Goal: Contribute content: Add original content to the website for others to see

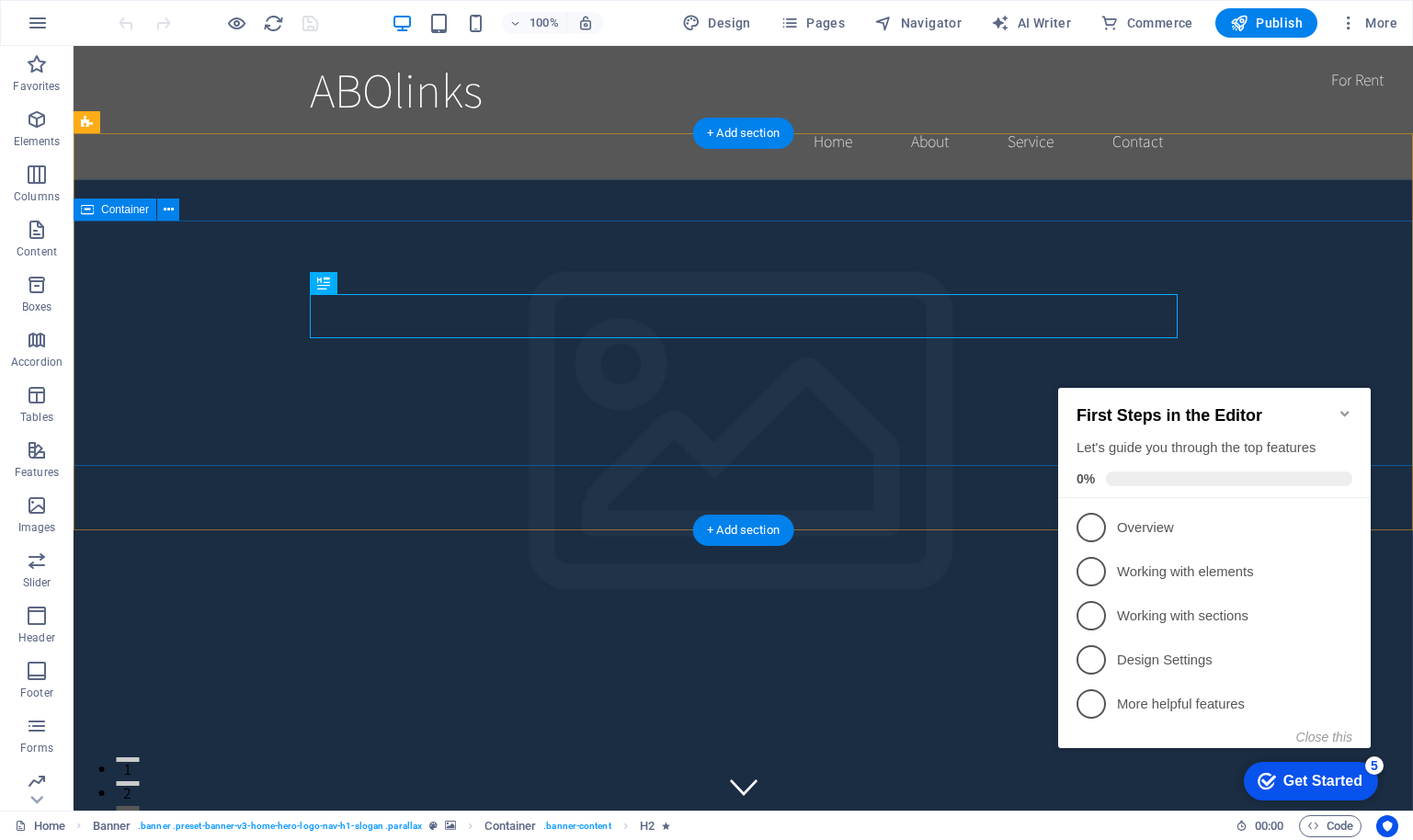
click at [1344, 406] on icon "Minimize checklist" at bounding box center [1344, 413] width 15 height 15
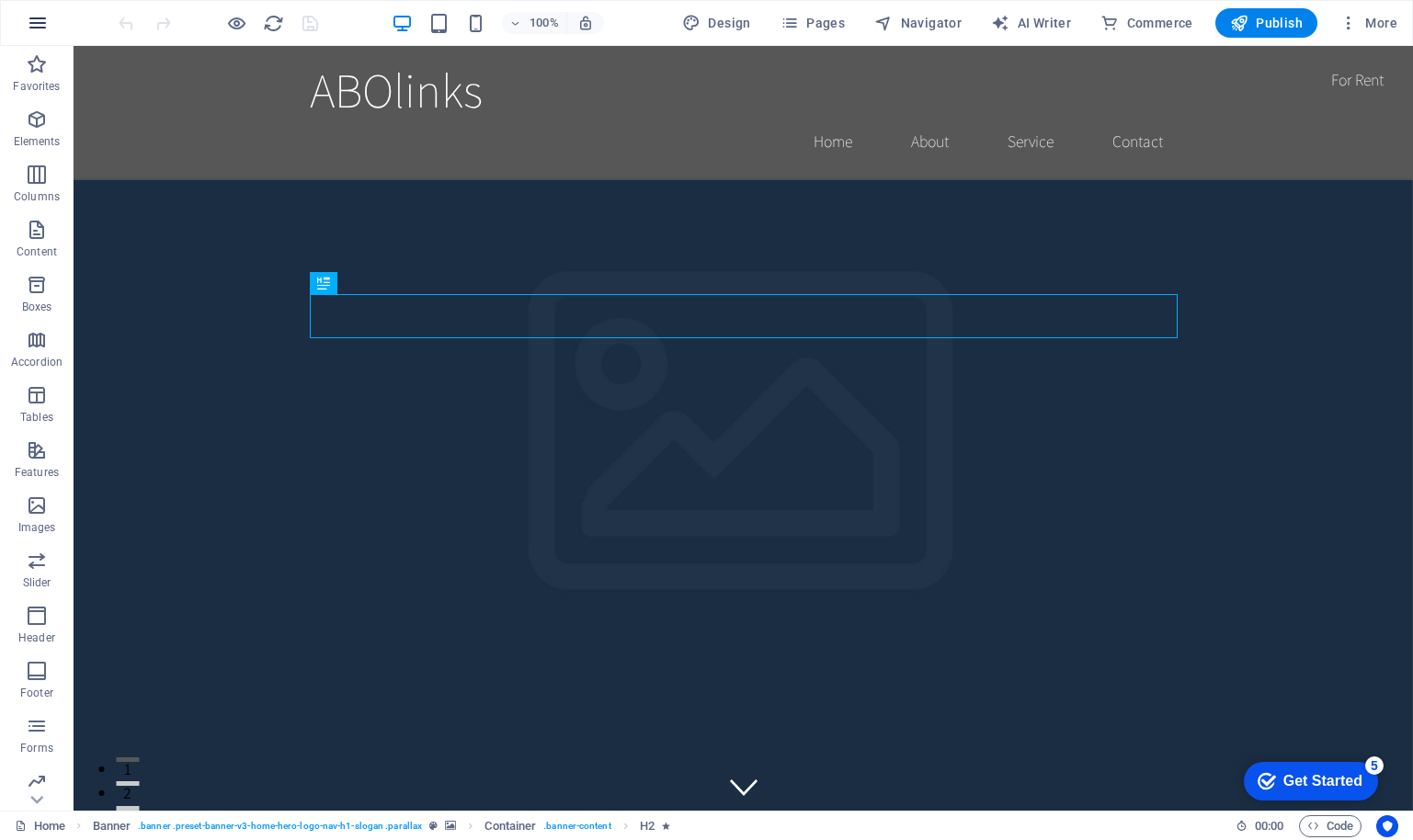
click at [0, 0] on icon "button" at bounding box center [0, 0] width 0 height 0
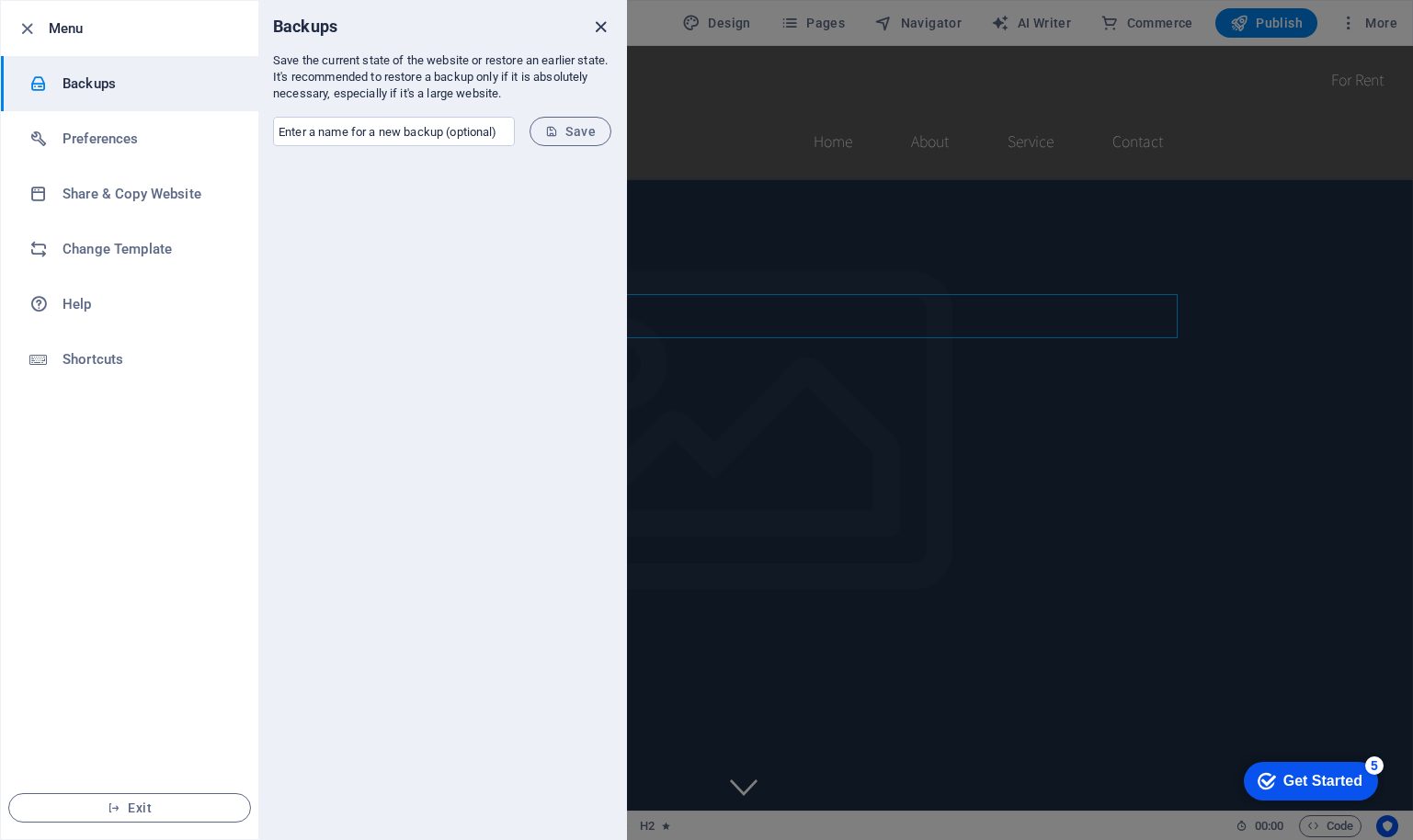
click at [598, 24] on icon "close" at bounding box center [601, 27] width 22 height 22
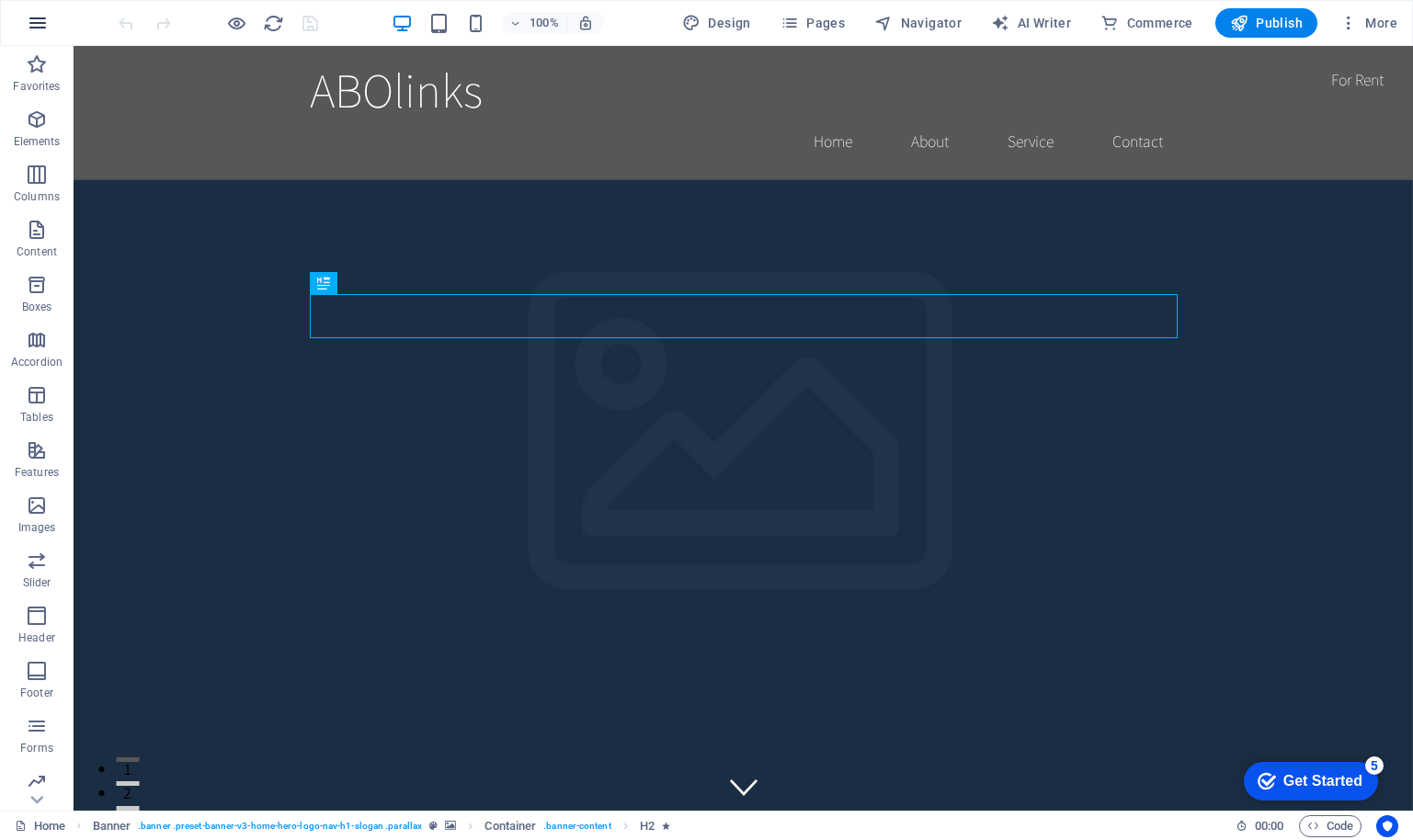
click at [0, 0] on icon "button" at bounding box center [0, 0] width 0 height 0
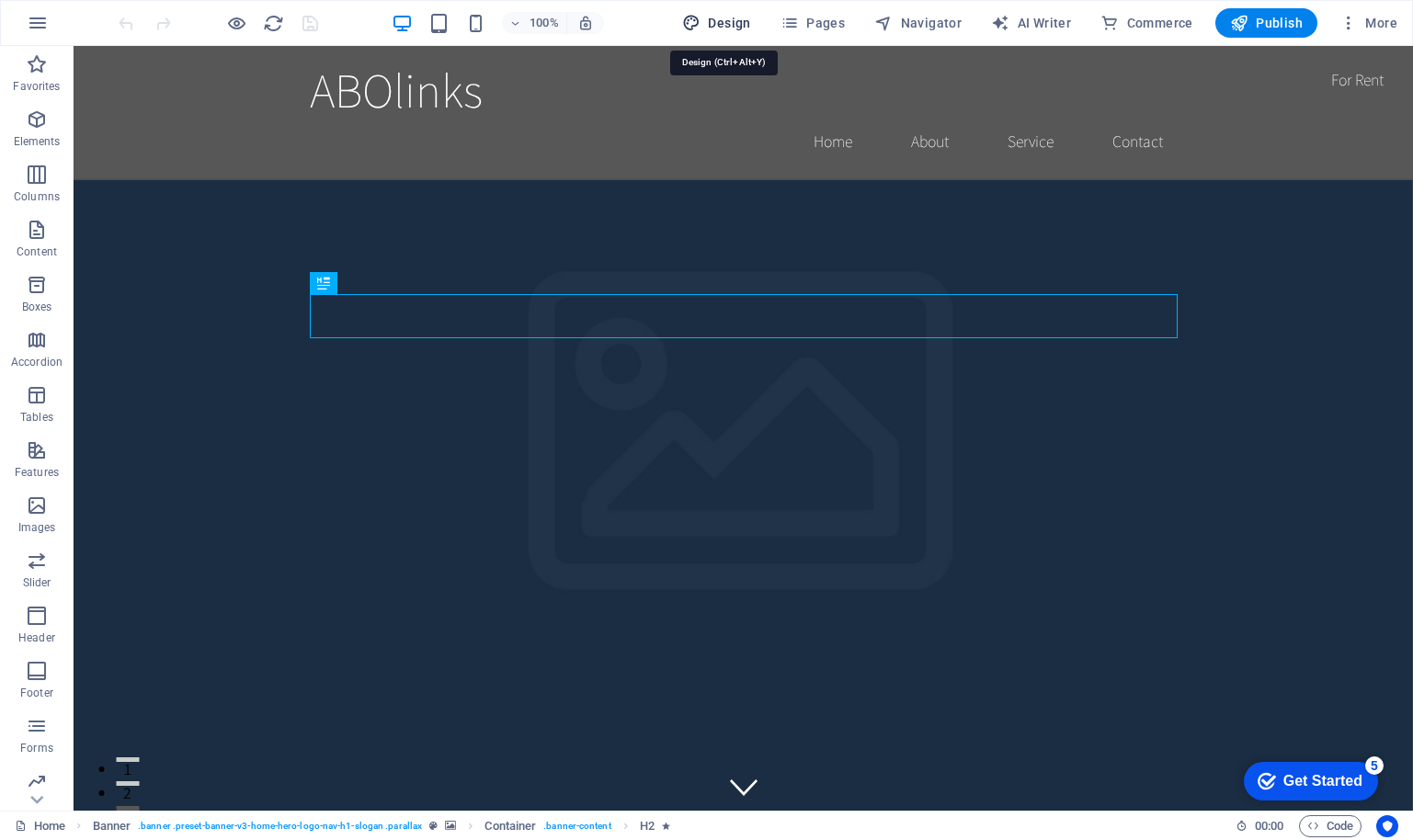
select select "rem"
select select "200"
select select "px"
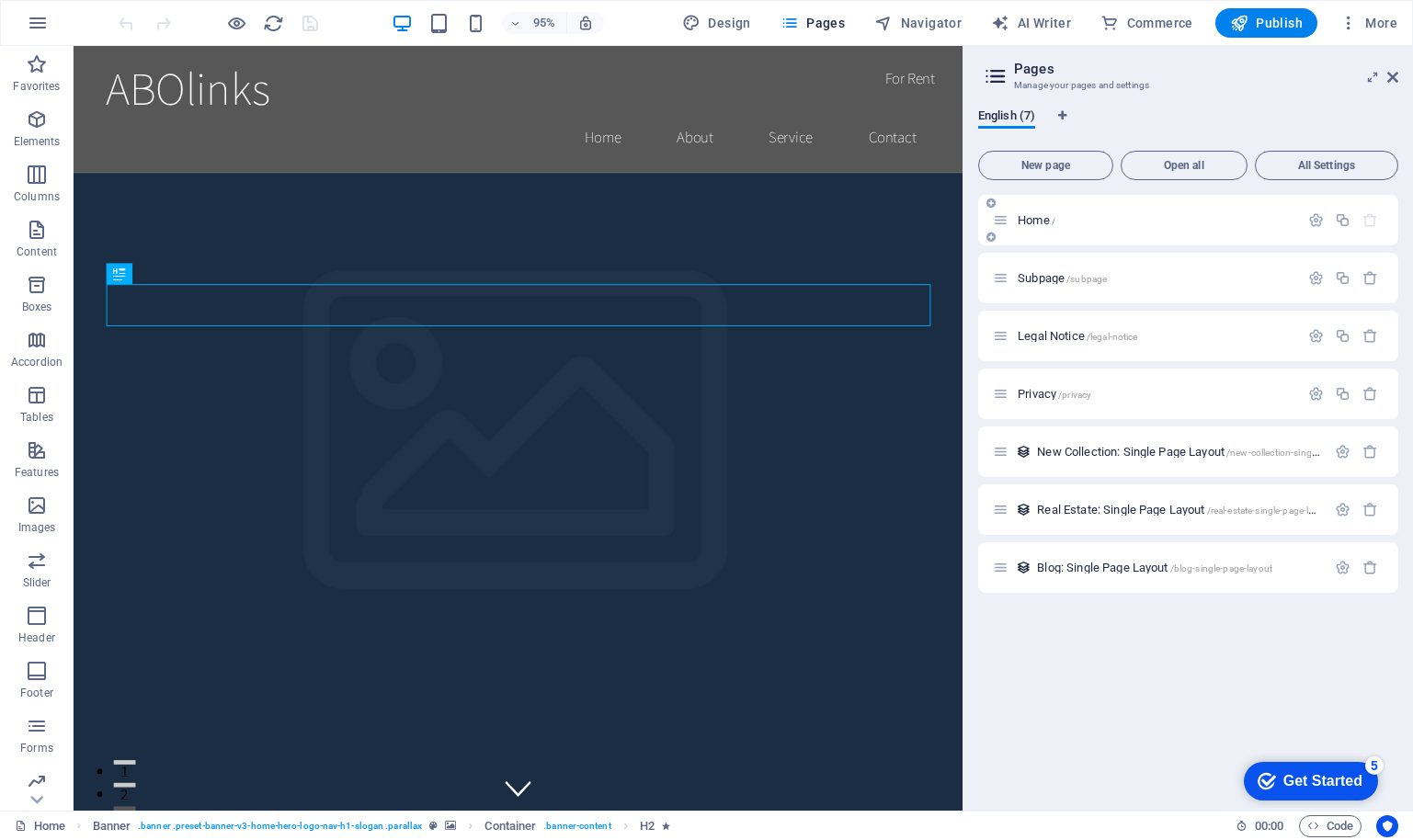
click at [1199, 214] on p "Home /" at bounding box center [1155, 220] width 276 height 12
click at [1316, 218] on icon "button" at bounding box center [1316, 220] width 16 height 16
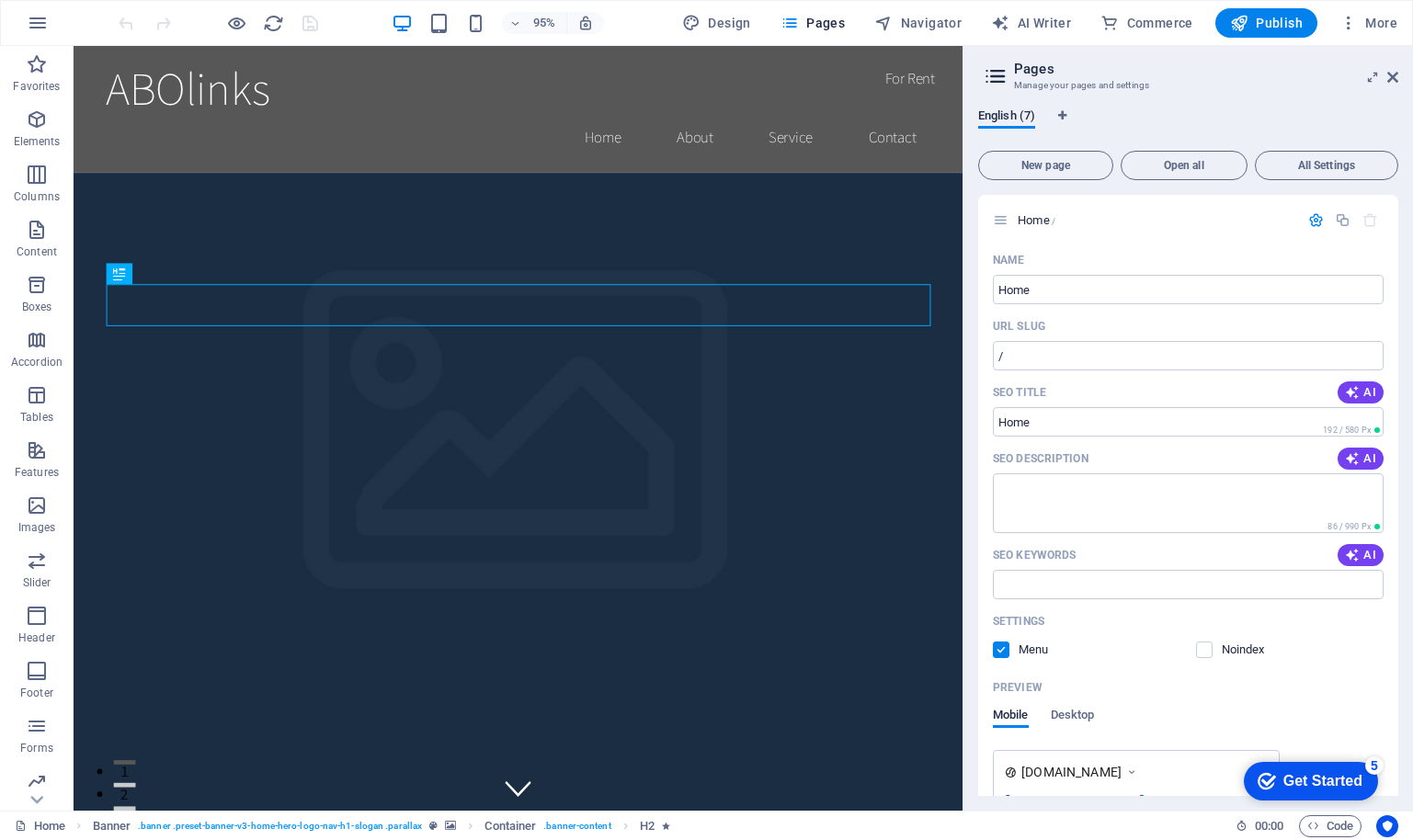
click at [1180, 110] on div "English (7)" at bounding box center [1188, 126] width 420 height 35
click at [1390, 75] on icon at bounding box center [1392, 76] width 11 height 15
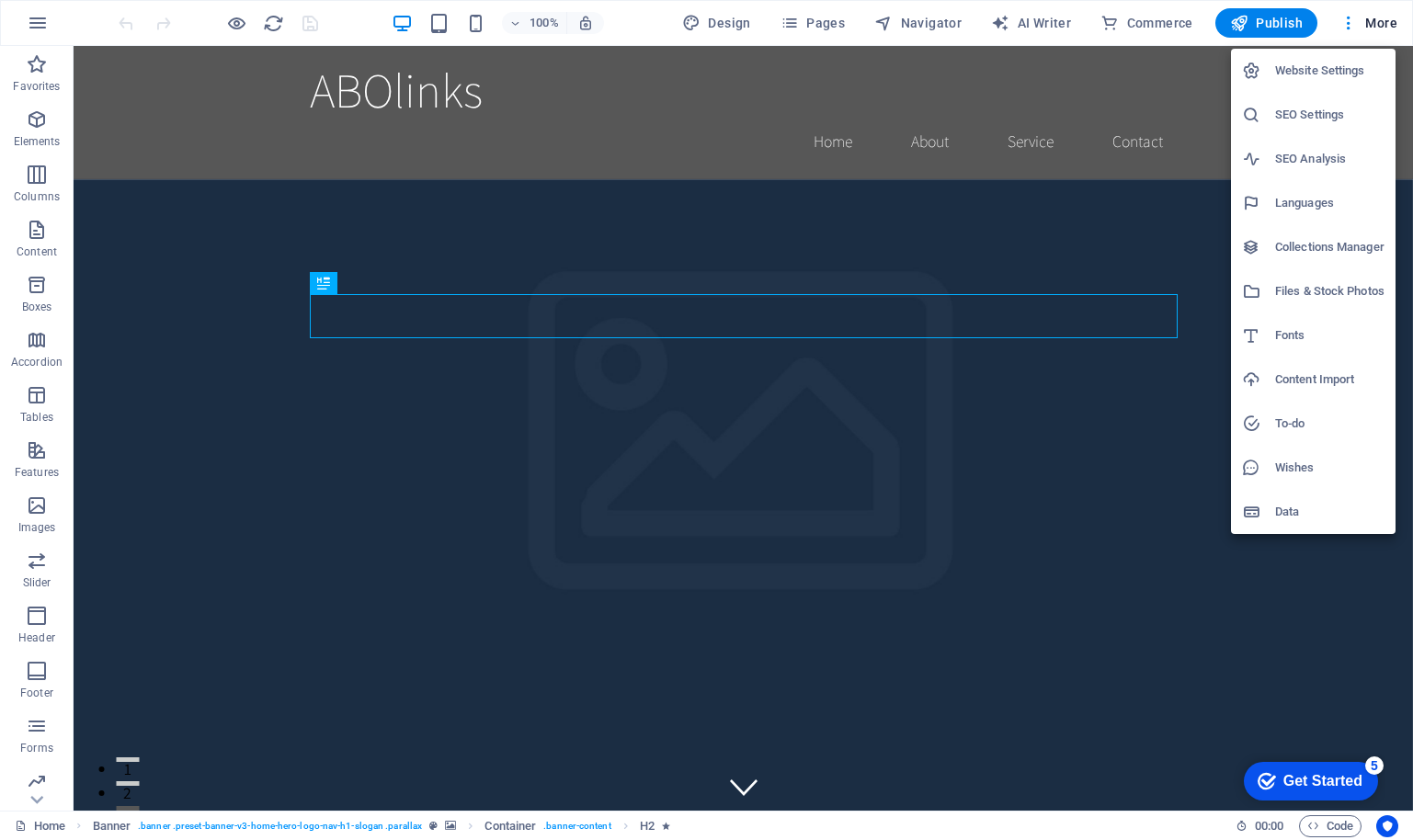
click at [1382, 20] on div at bounding box center [706, 420] width 1413 height 840
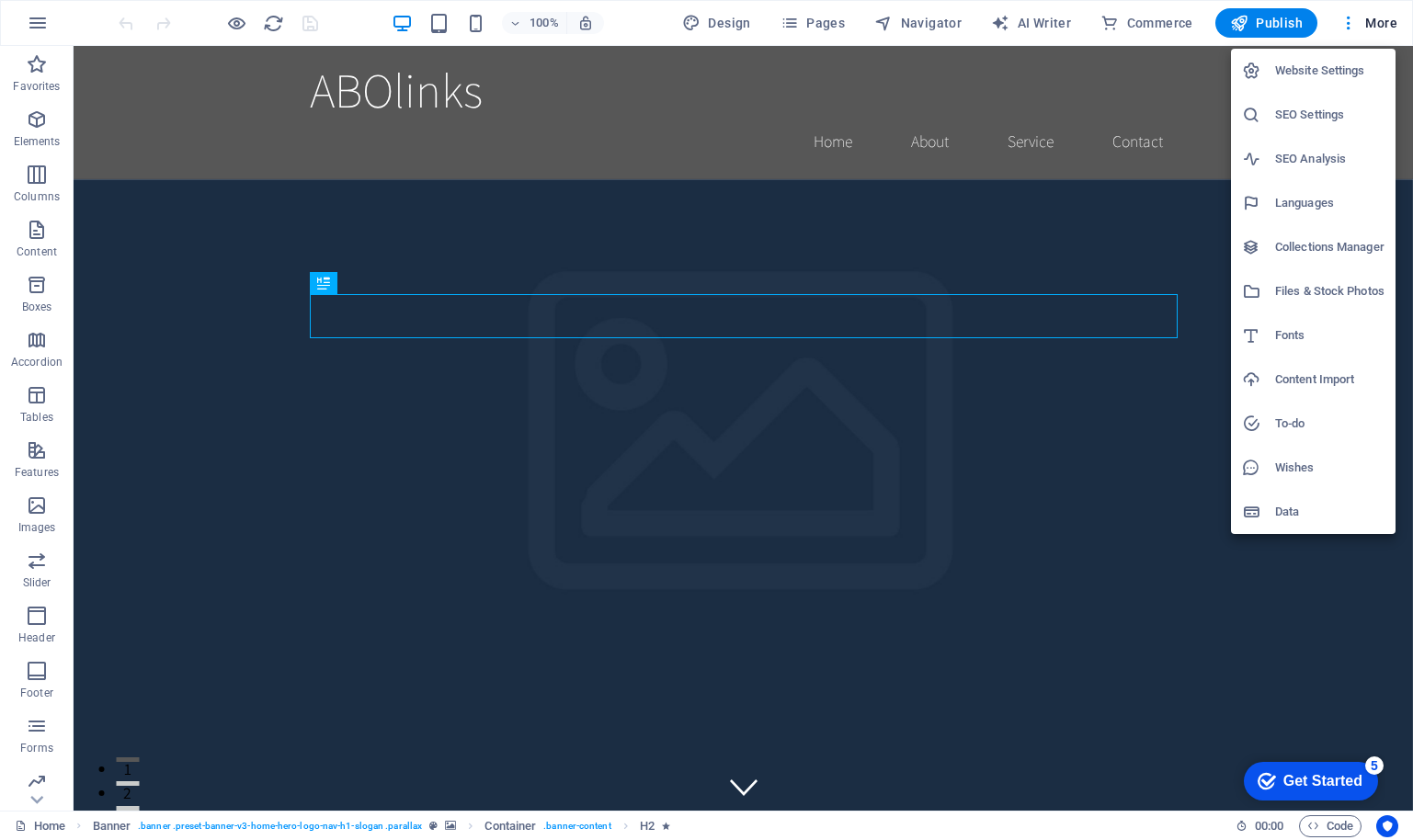
click at [549, 562] on div at bounding box center [706, 420] width 1413 height 840
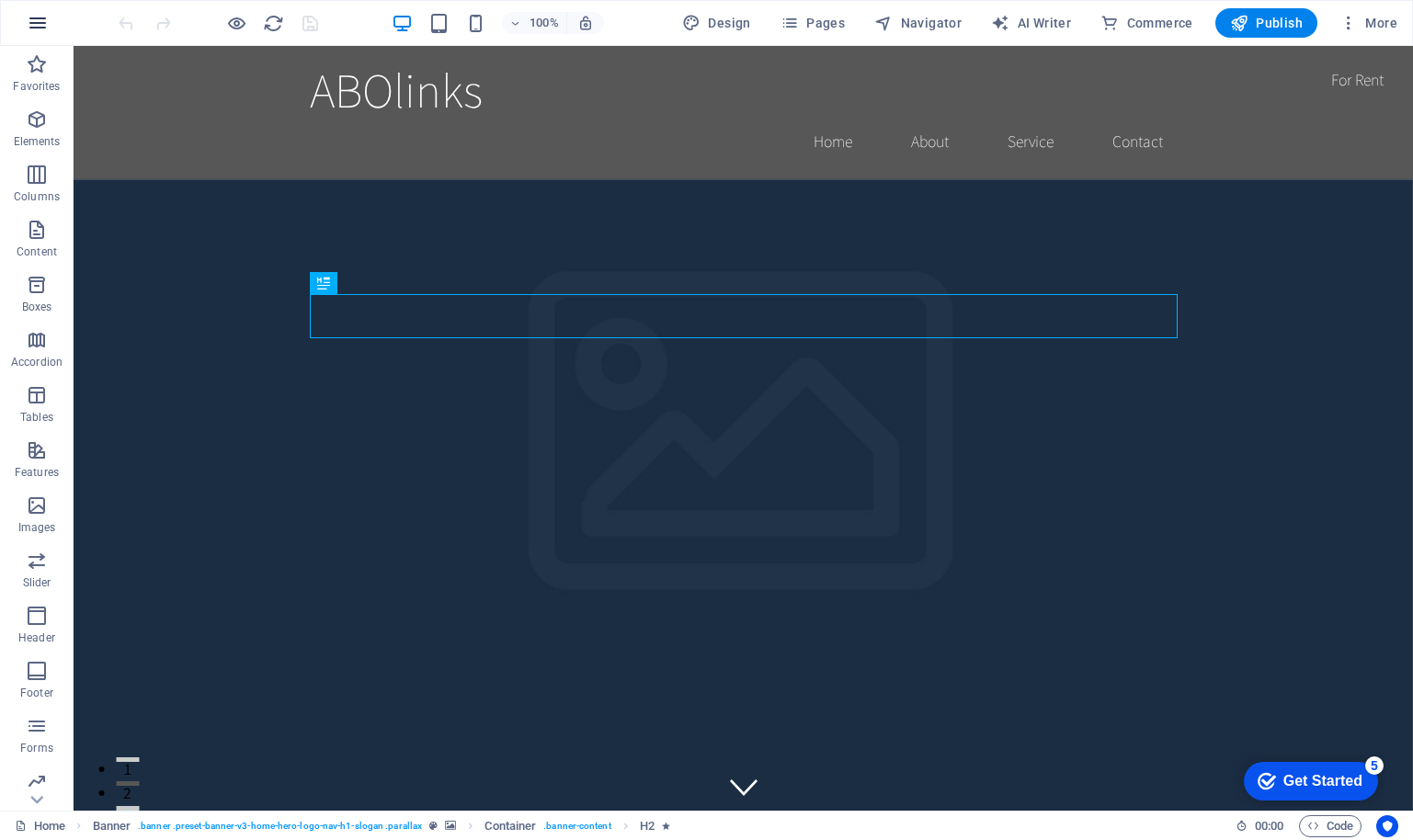
click at [0, 0] on icon "button" at bounding box center [0, 0] width 0 height 0
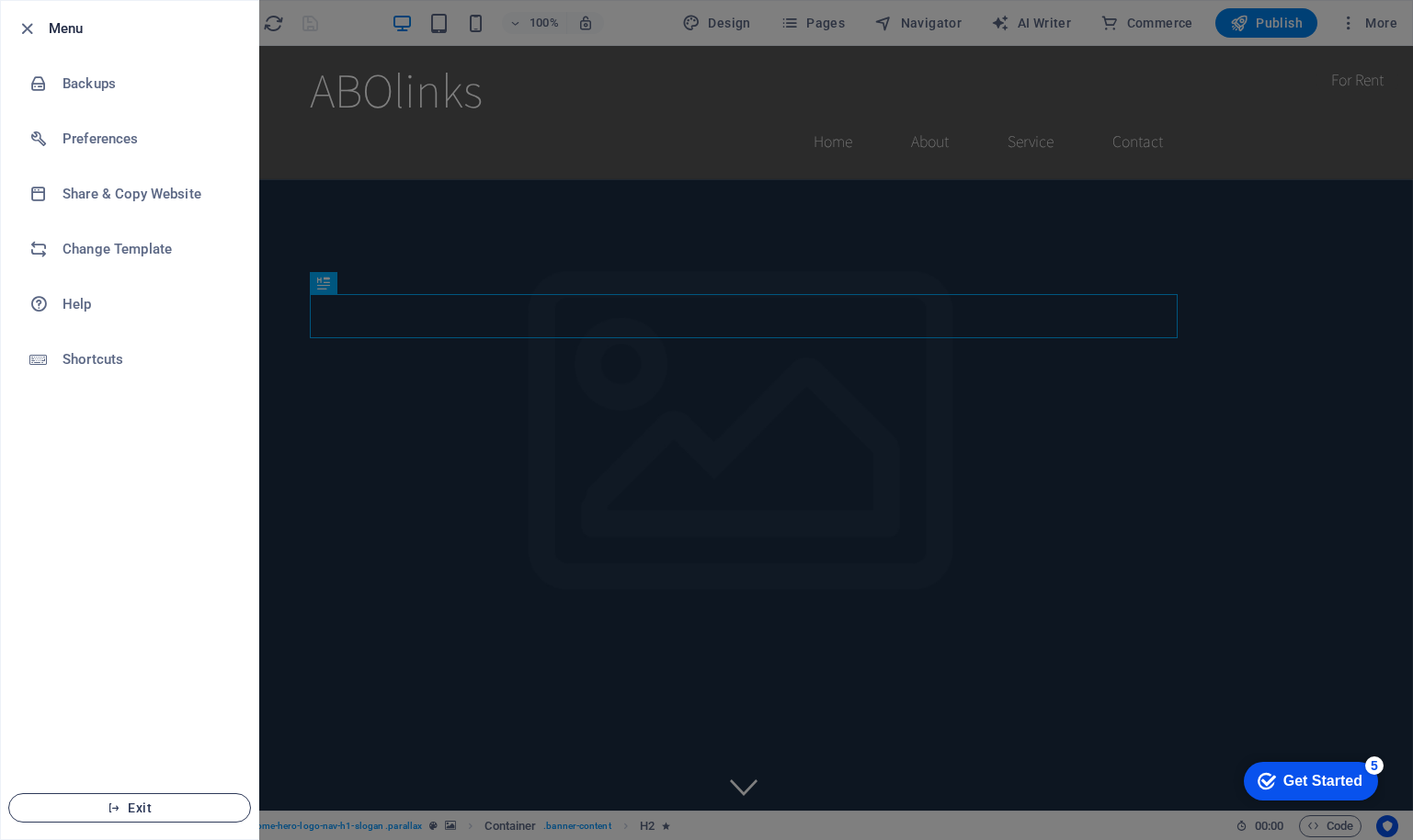
click at [116, 808] on icon "button" at bounding box center [114, 808] width 13 height 13
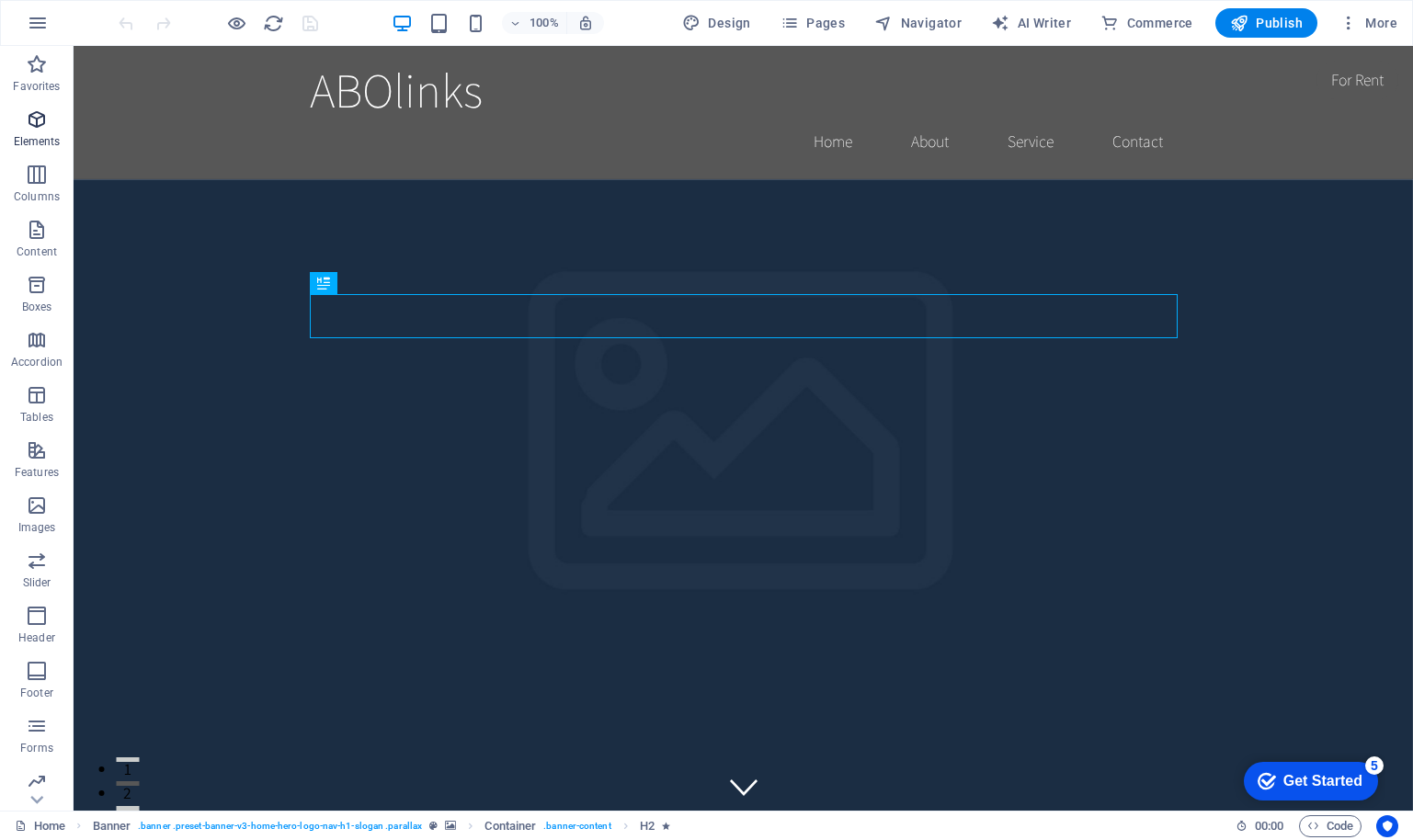
click at [37, 117] on icon "button" at bounding box center [36, 119] width 23 height 23
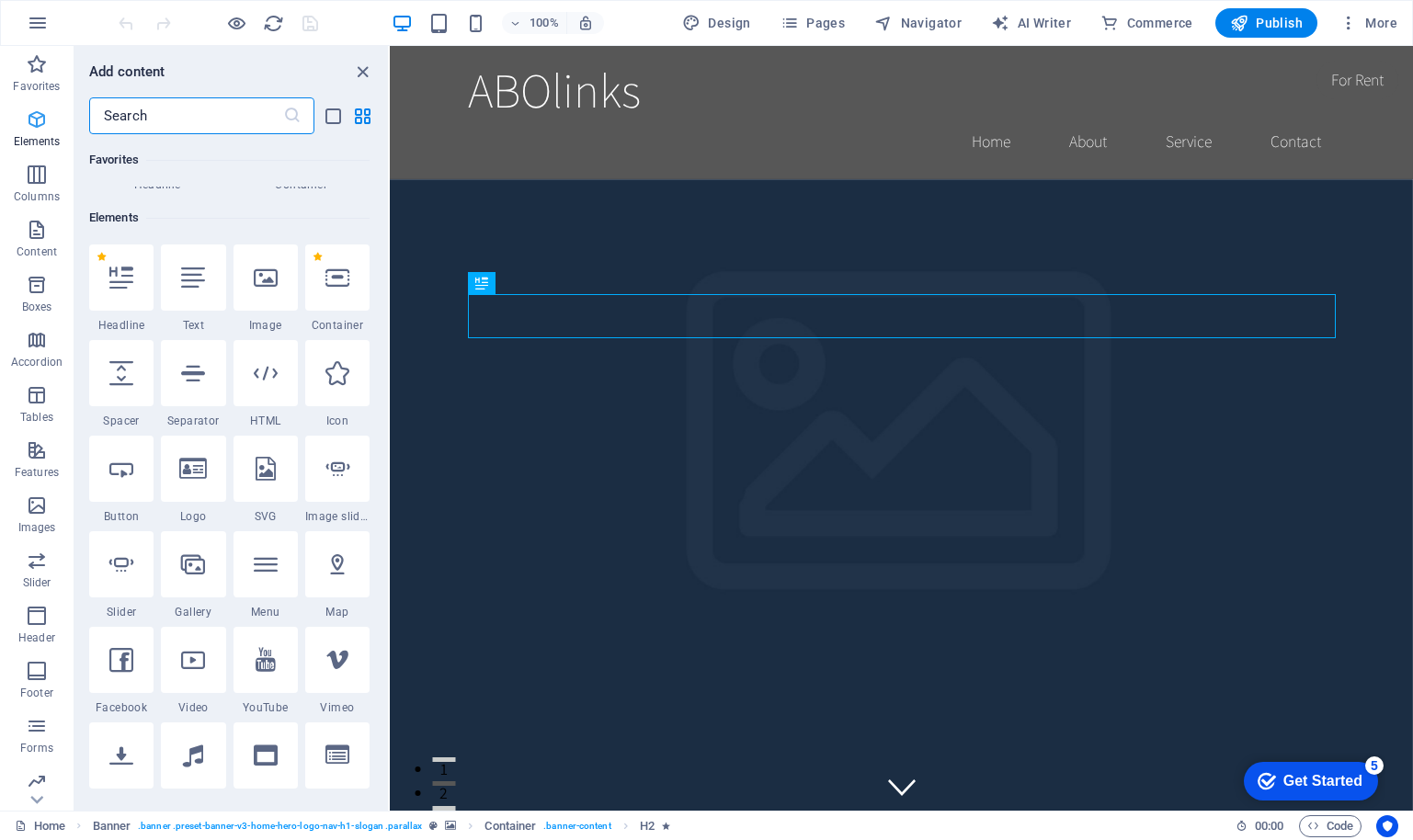
scroll to position [196, 0]
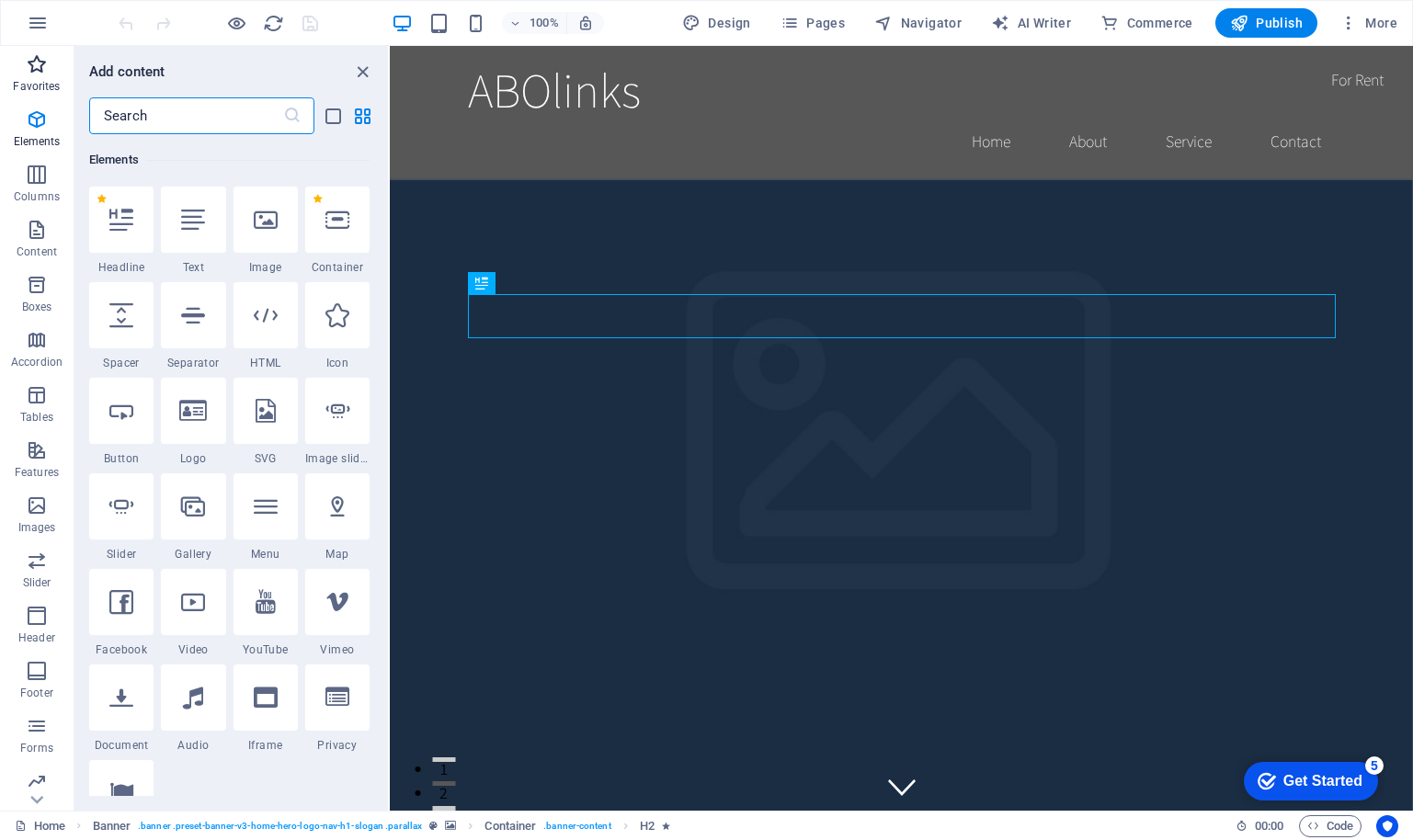
click at [35, 65] on icon "button" at bounding box center [36, 64] width 23 height 23
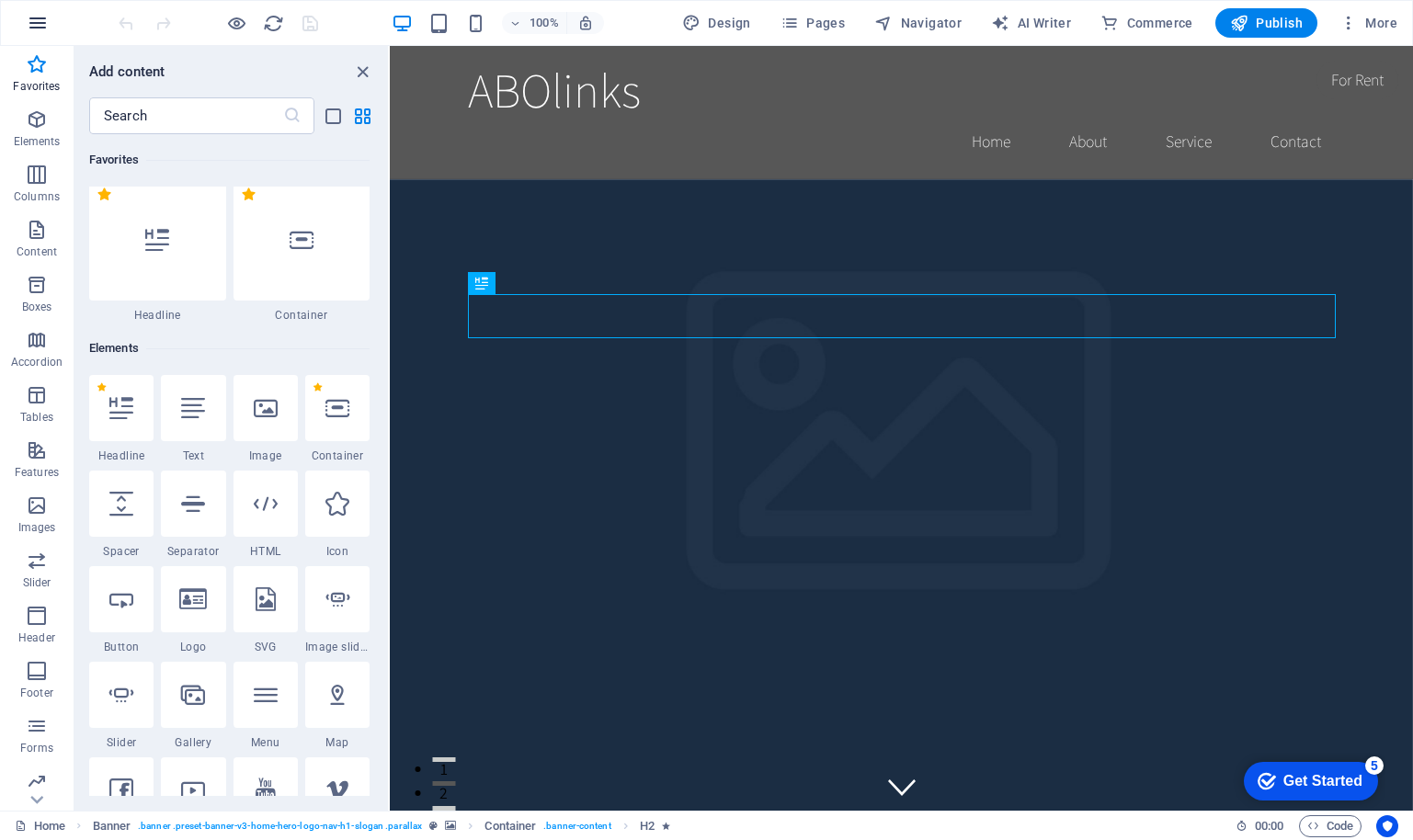
scroll to position [0, 0]
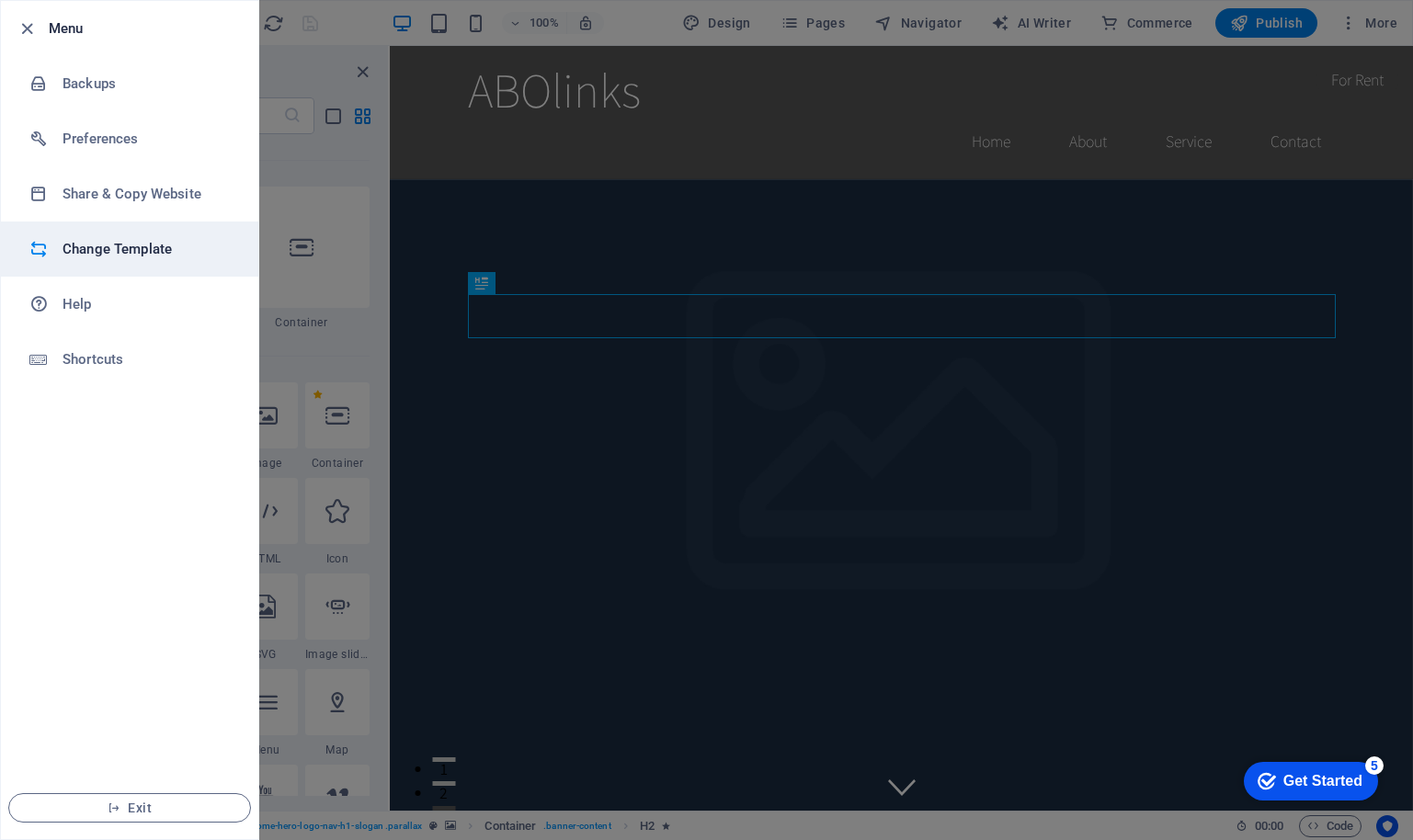
click at [0, 0] on h6 "Change Template" at bounding box center [0, 0] width 0 height 0
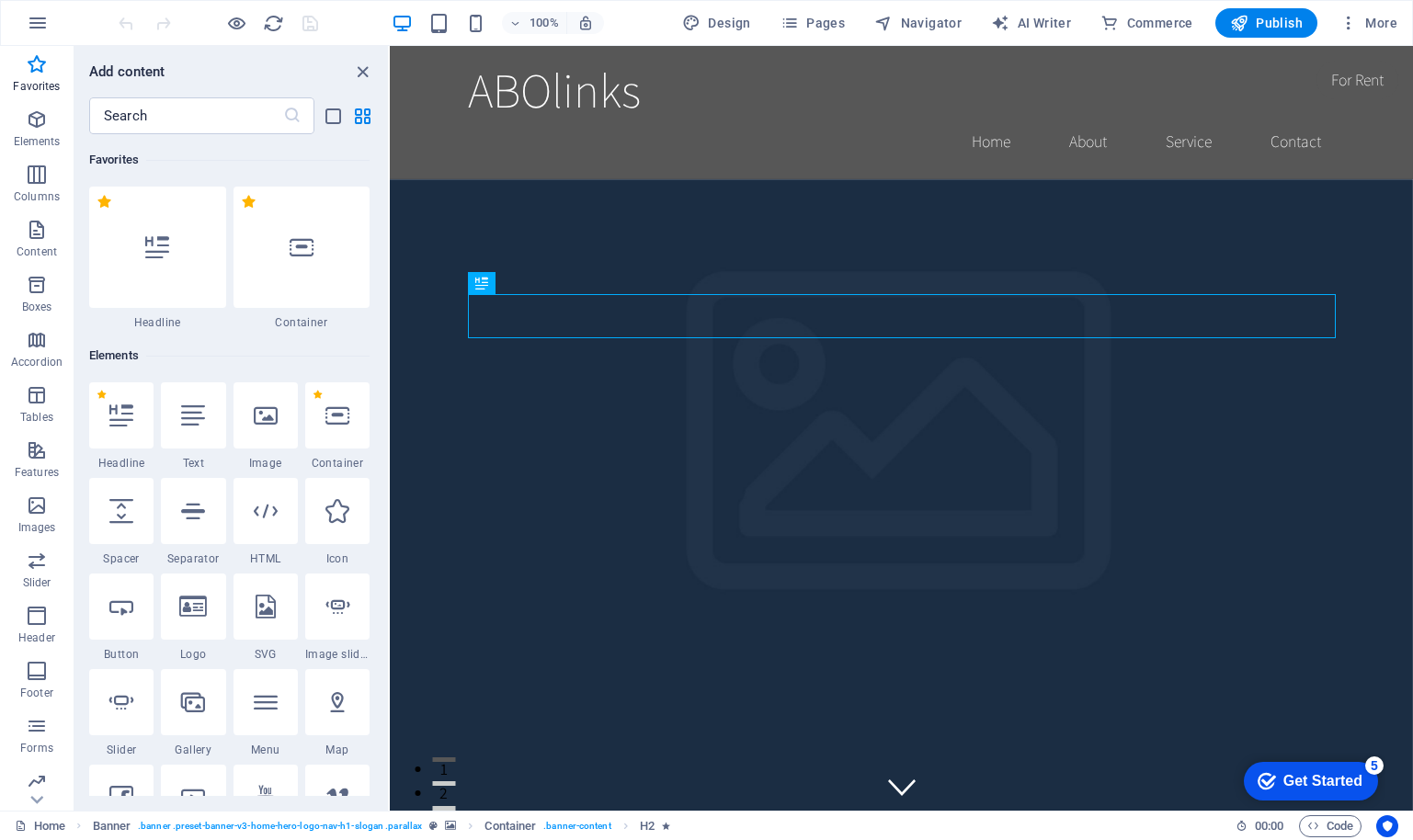
click at [1322, 782] on div "Get Started" at bounding box center [1323, 781] width 79 height 17
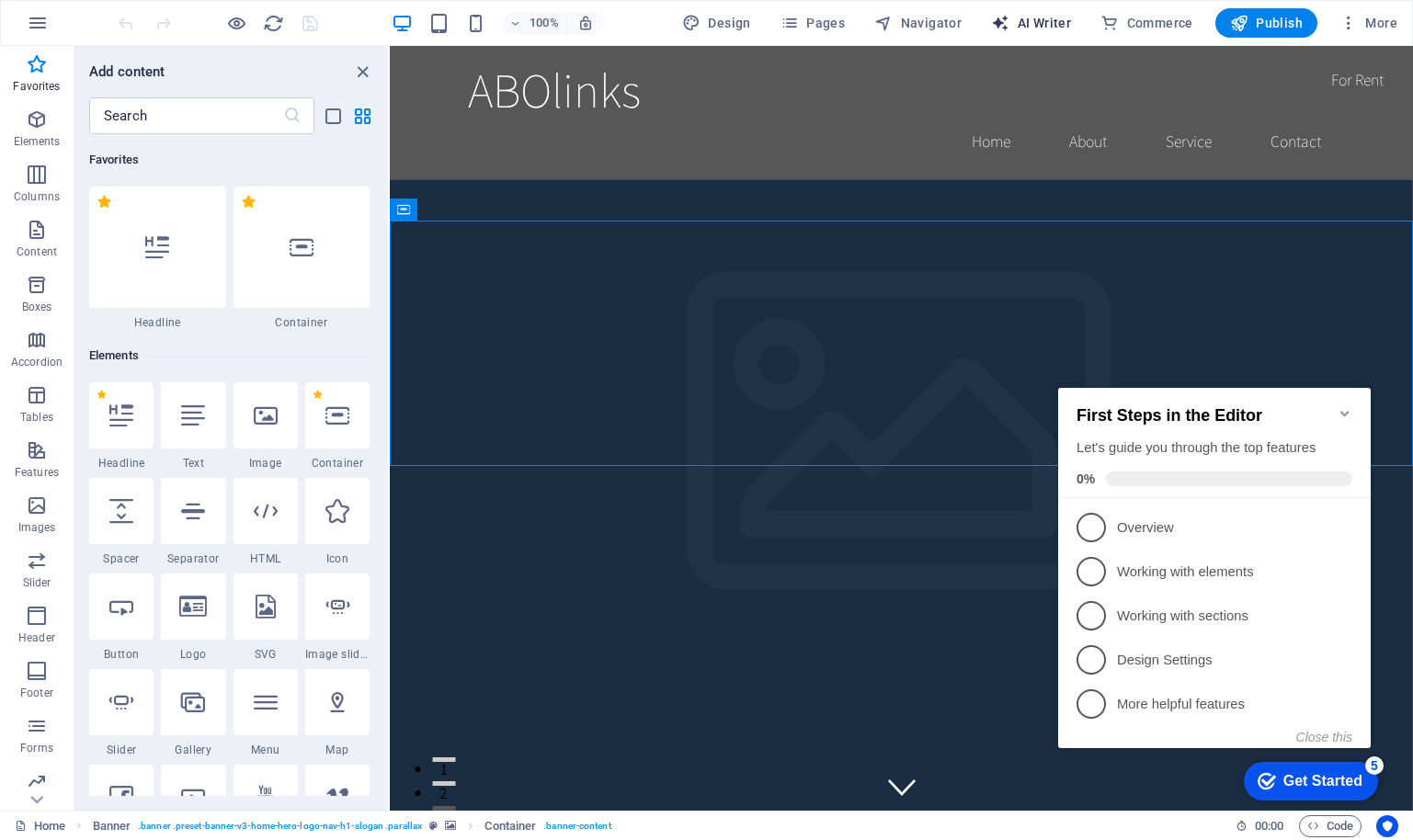
select select "English"
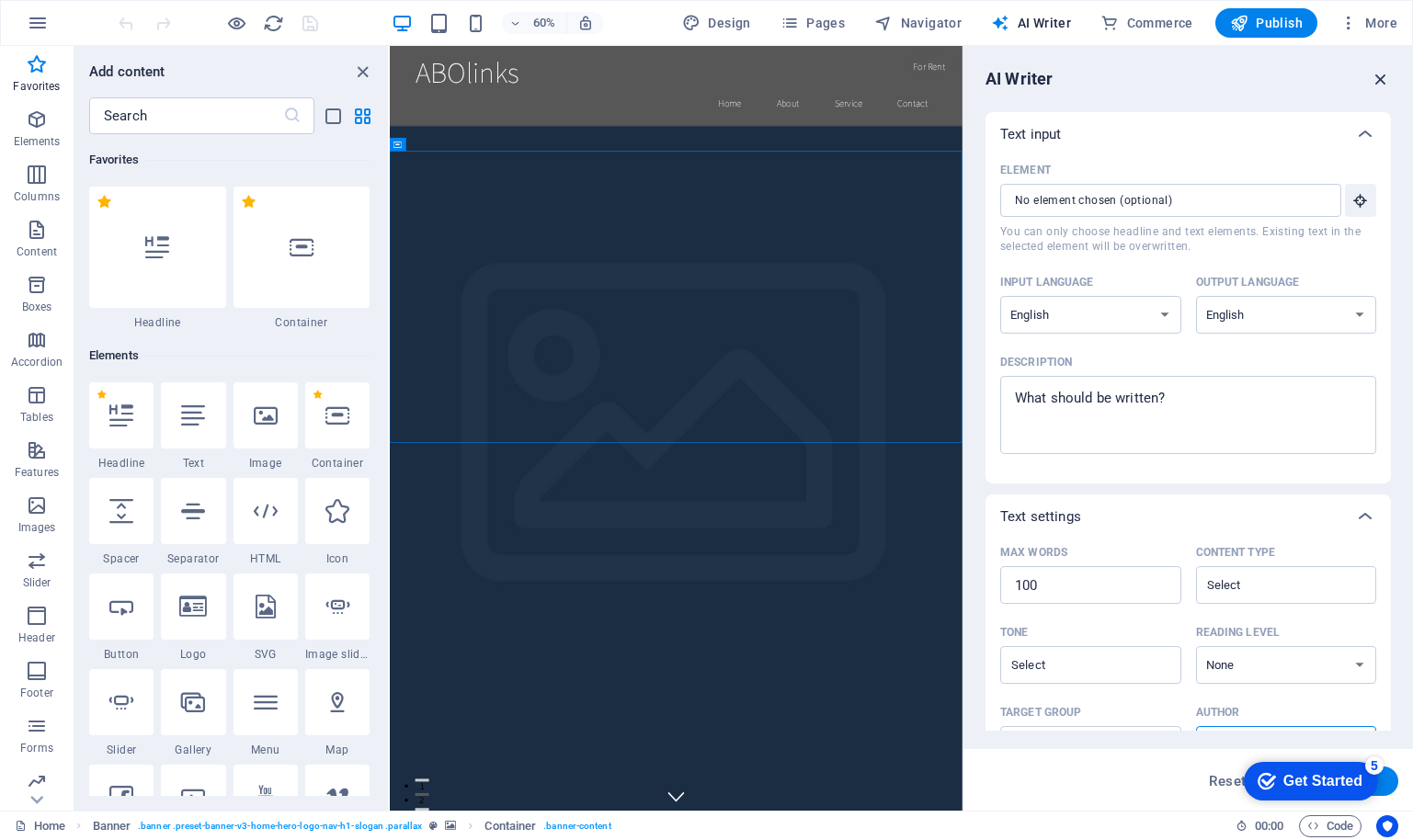
click at [0, 0] on icon "button" at bounding box center [0, 0] width 0 height 0
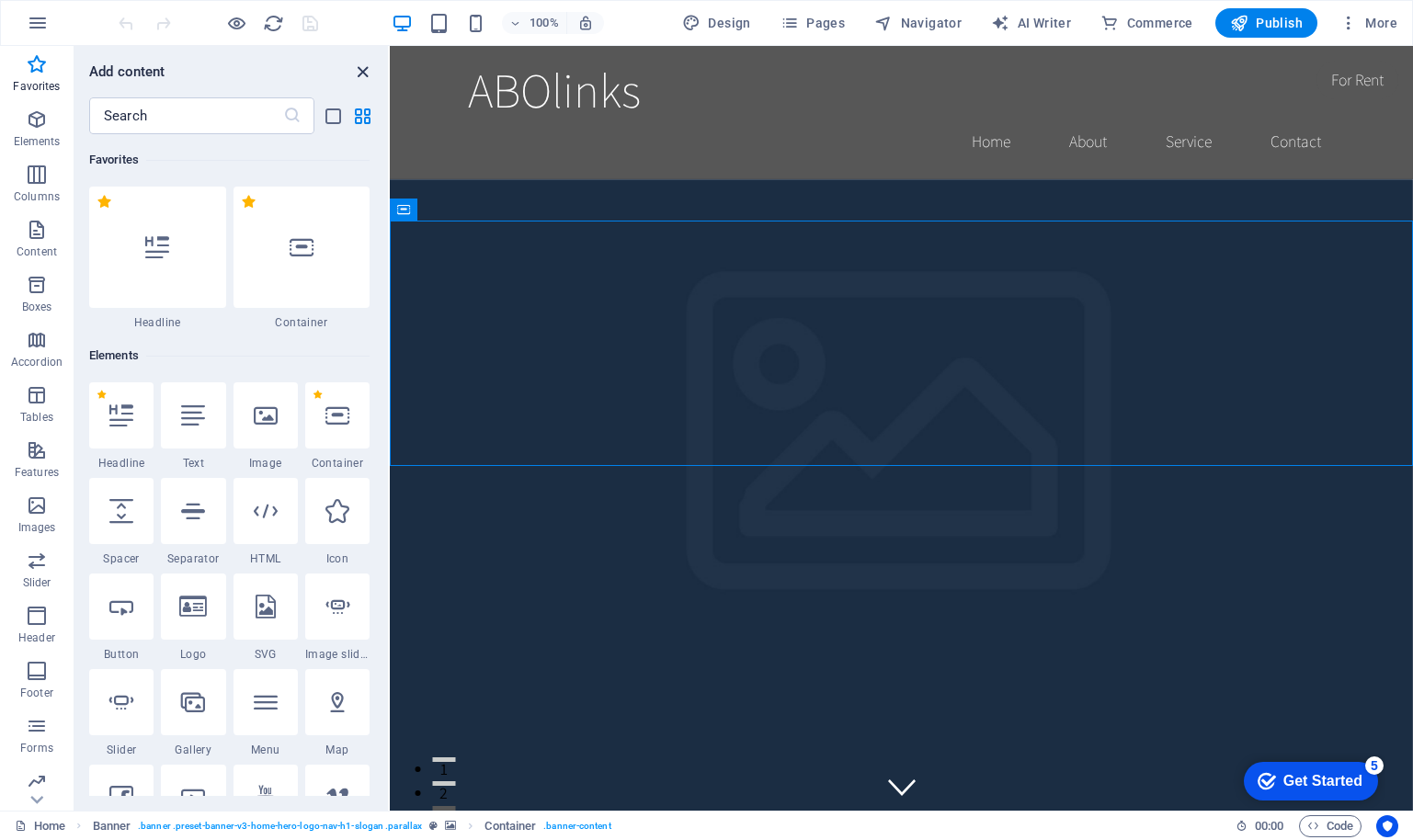
click at [360, 70] on icon "close panel" at bounding box center [363, 72] width 22 height 22
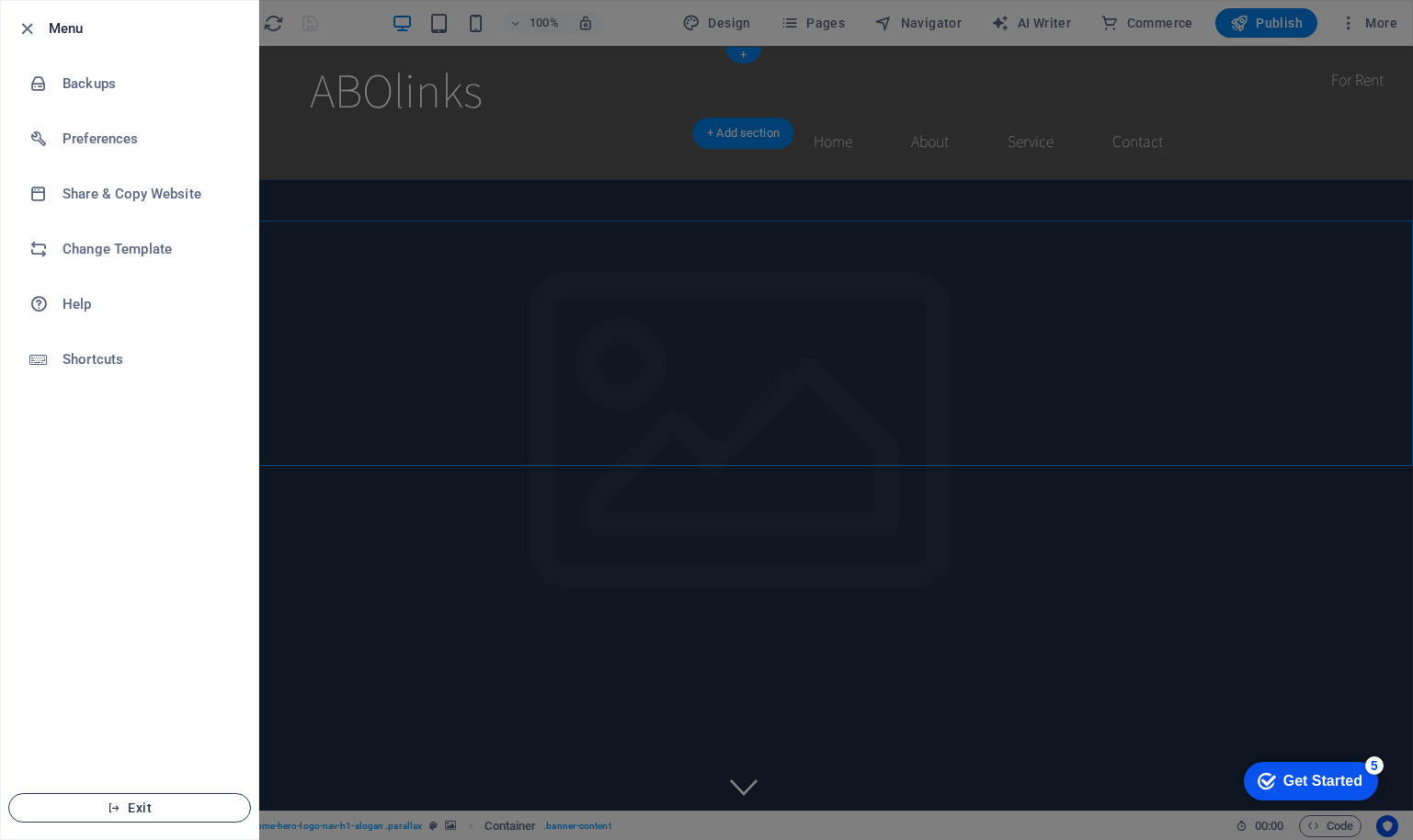
click at [173, 806] on span "Exit" at bounding box center [129, 808] width 212 height 15
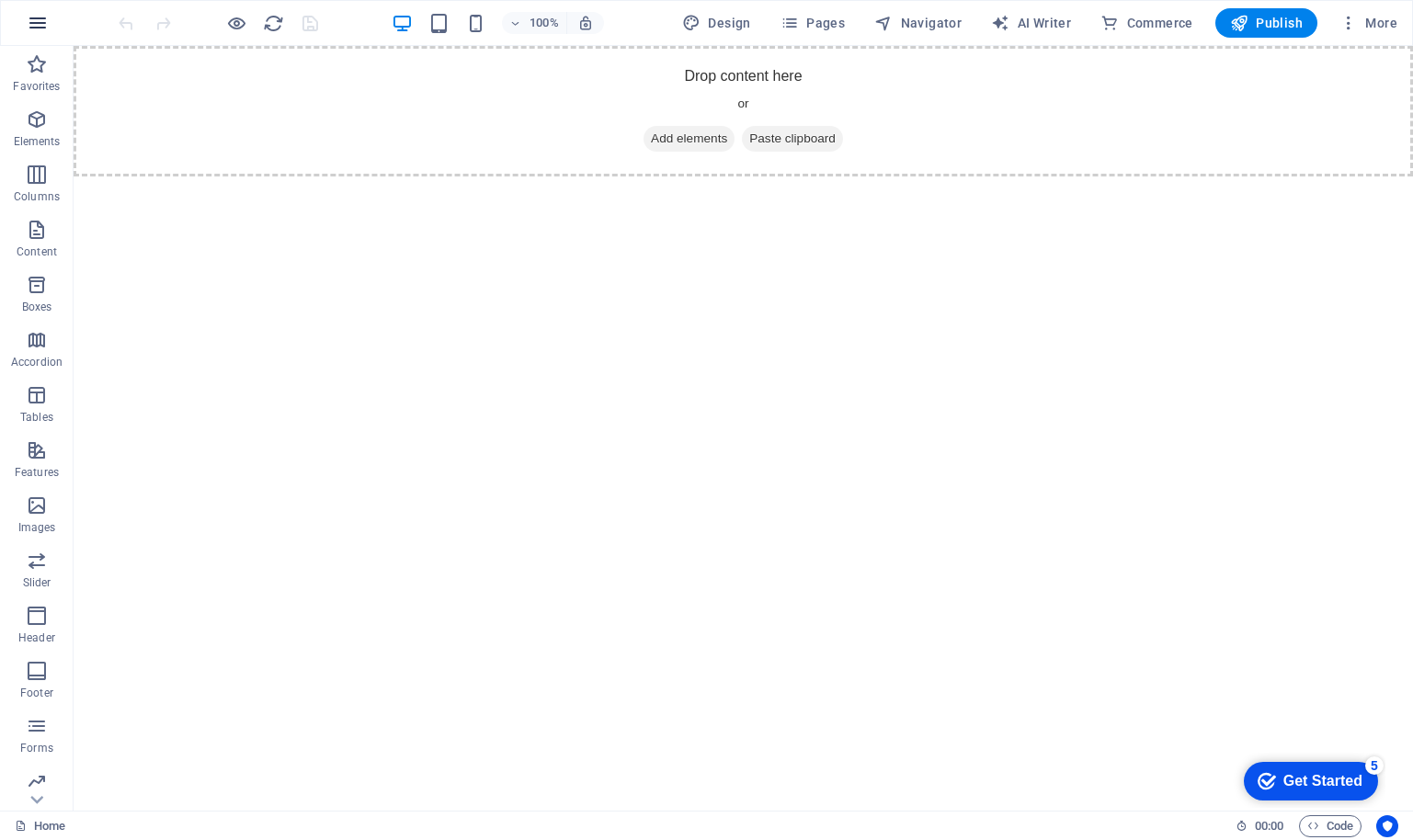
click at [37, 23] on icon "button" at bounding box center [37, 23] width 23 height 23
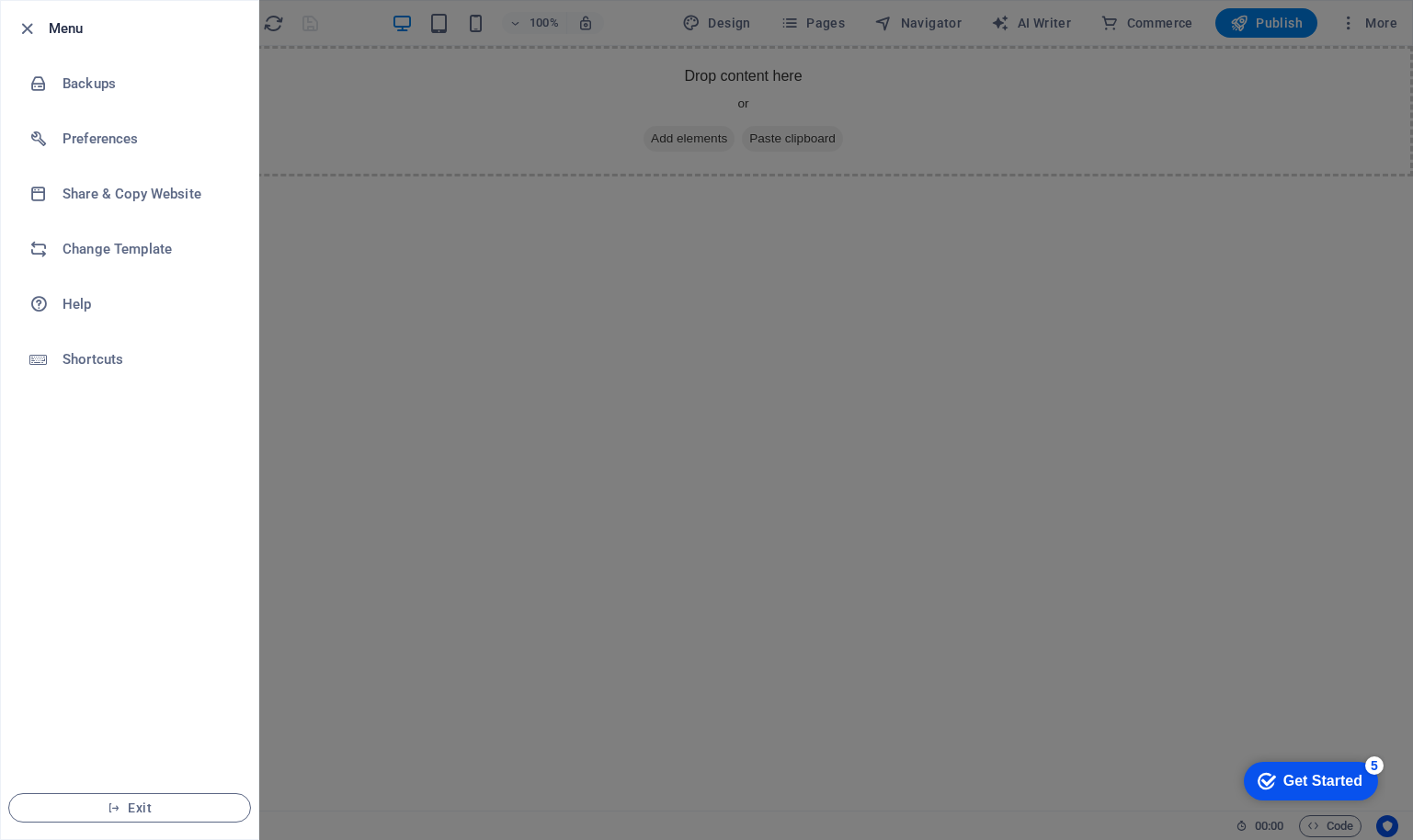
click at [998, 231] on div at bounding box center [706, 420] width 1413 height 840
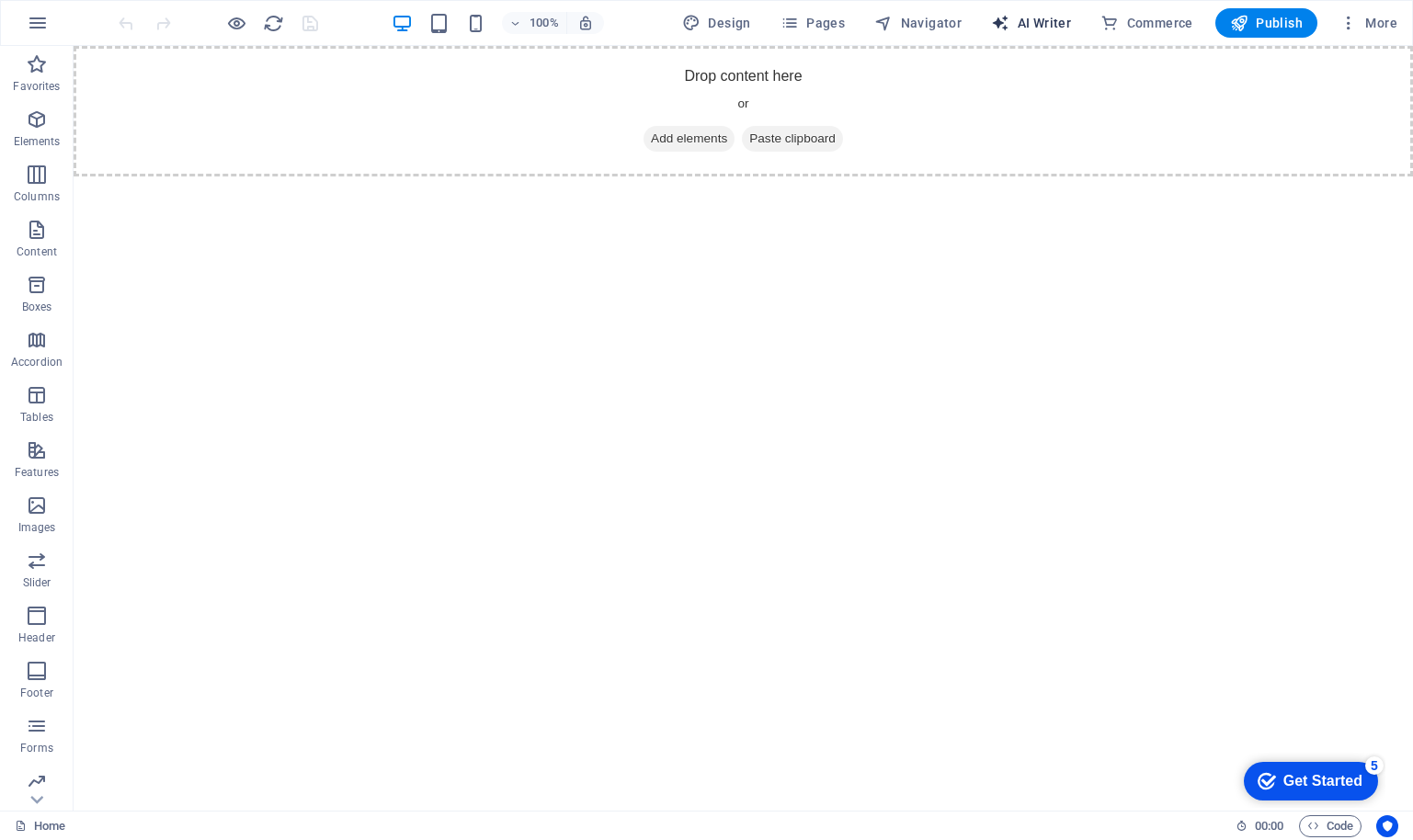
click at [1045, 23] on span "AI Writer" at bounding box center [1031, 23] width 80 height 19
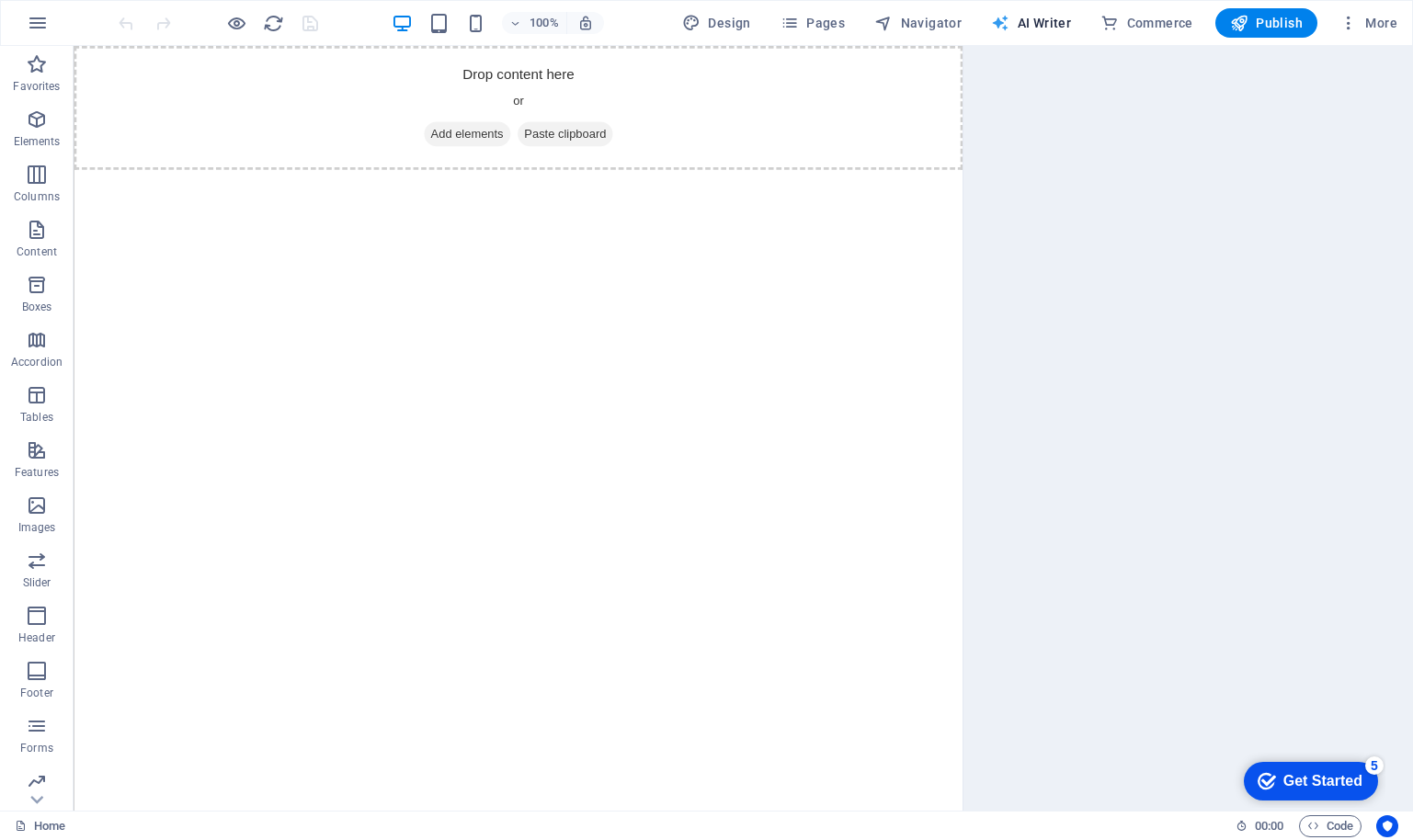
select select "English"
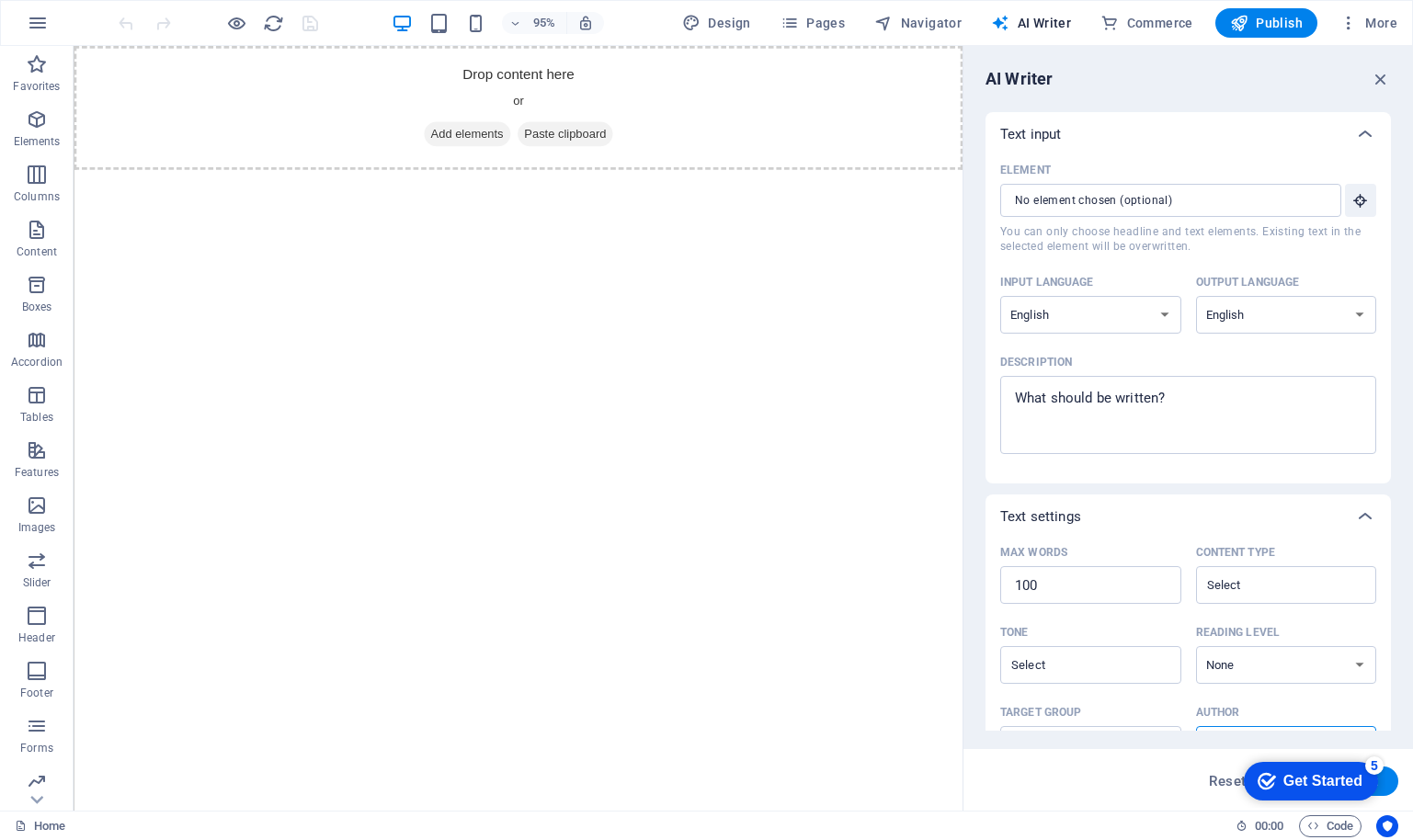
click at [143, 176] on html "Skip to main content Drop content here or Add elements Paste clipboard" at bounding box center [542, 111] width 936 height 130
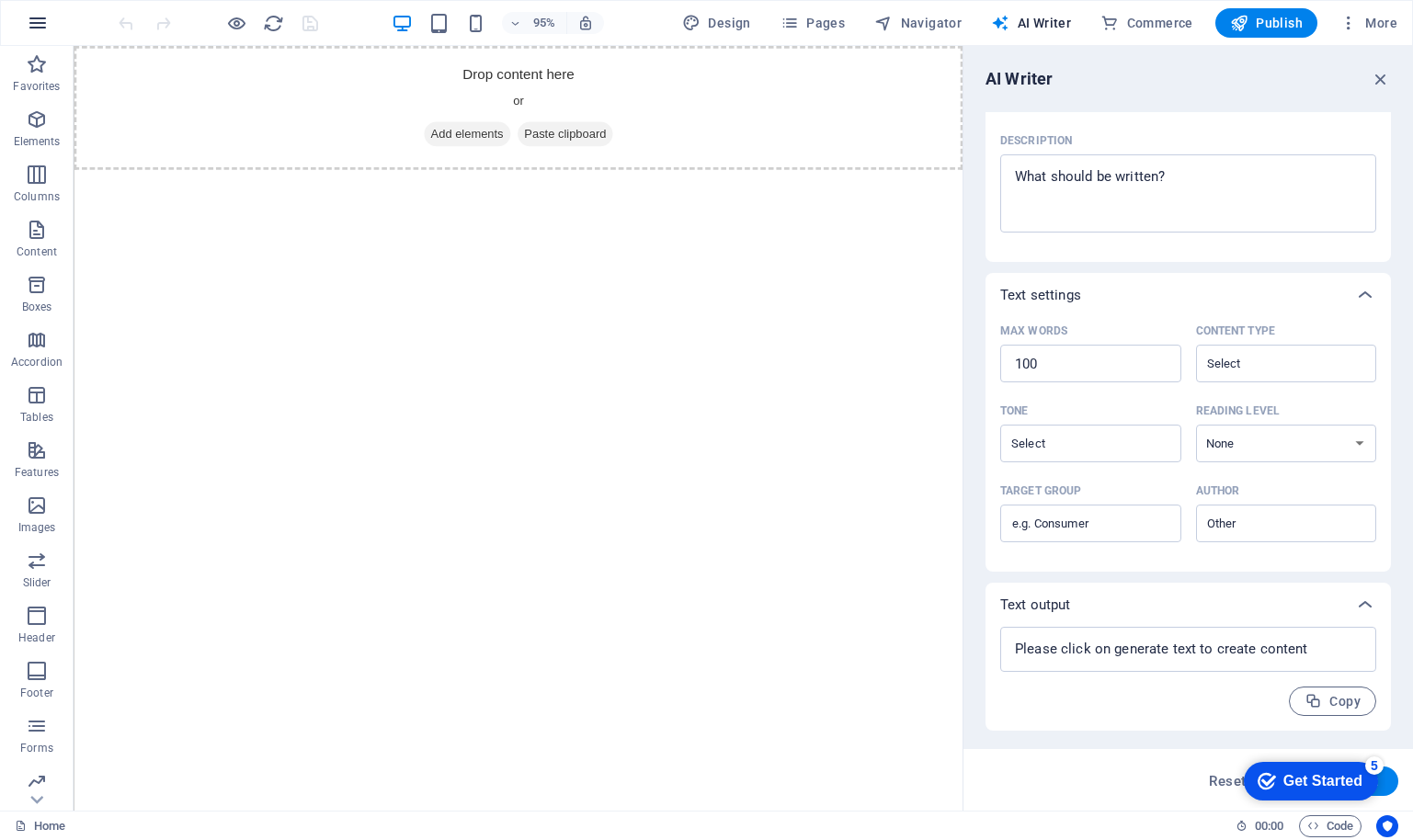
click at [37, 22] on icon "button" at bounding box center [37, 23] width 23 height 23
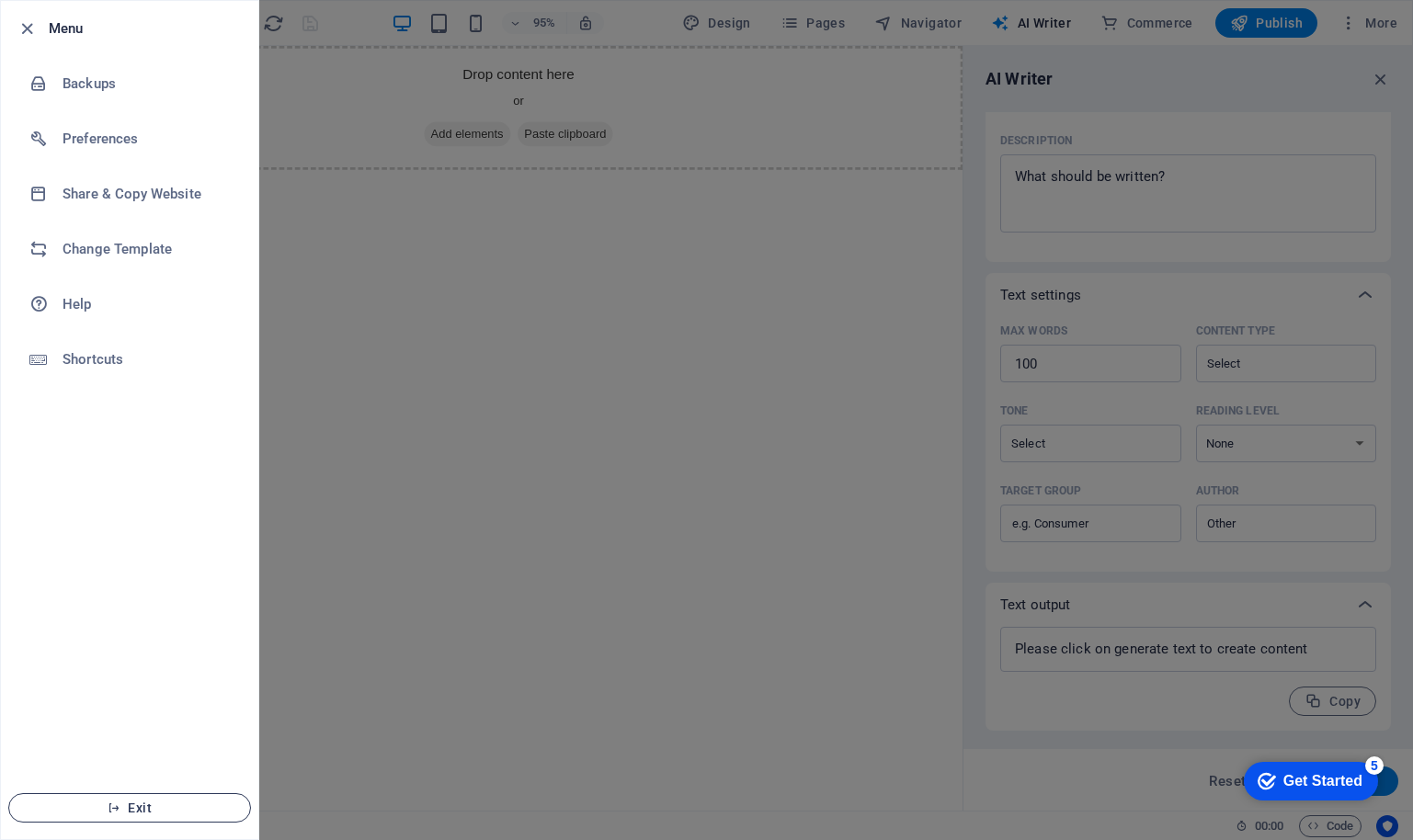
click at [186, 804] on span "Exit" at bounding box center [129, 808] width 212 height 15
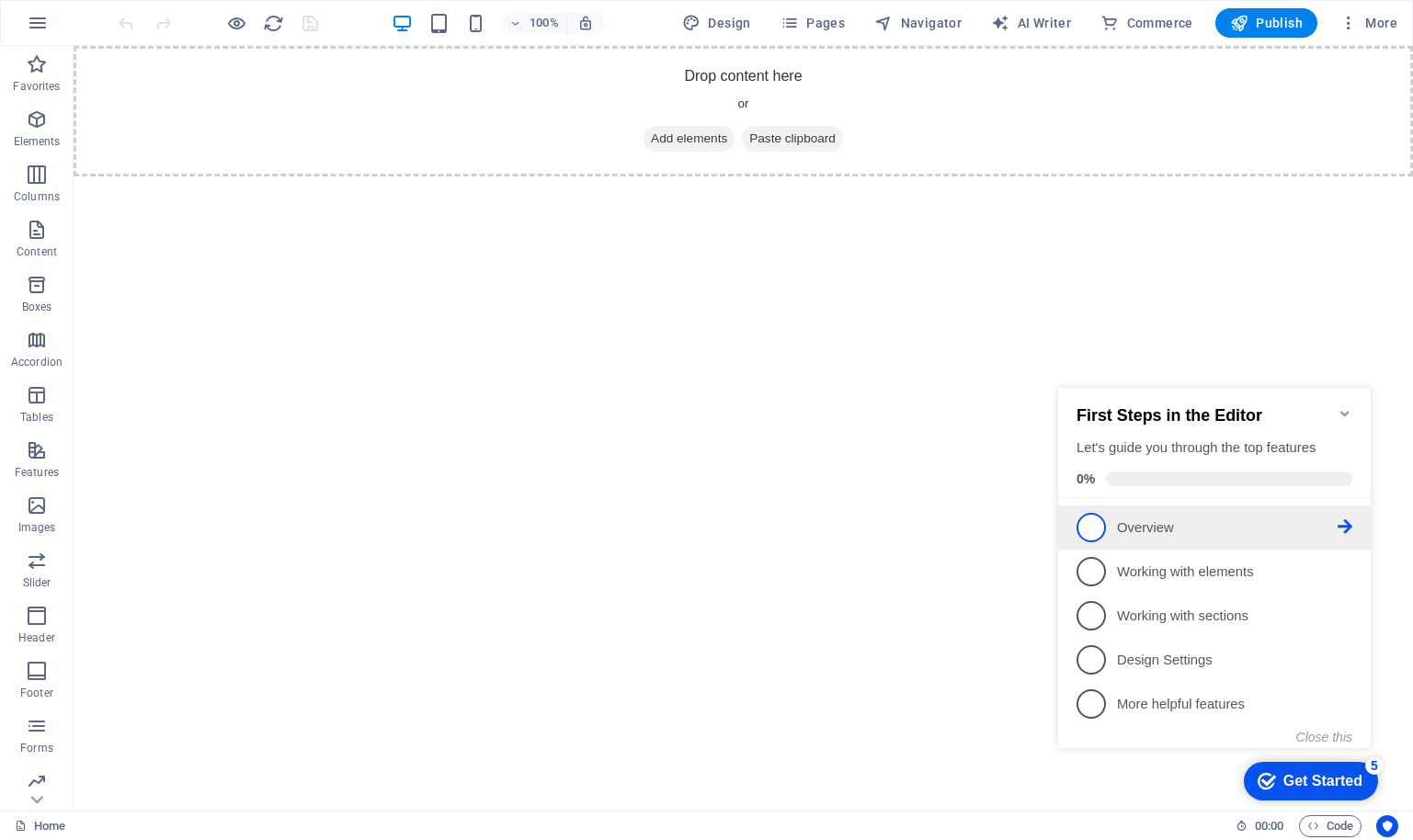
click at [1095, 526] on span "1" at bounding box center [1091, 528] width 29 height 29
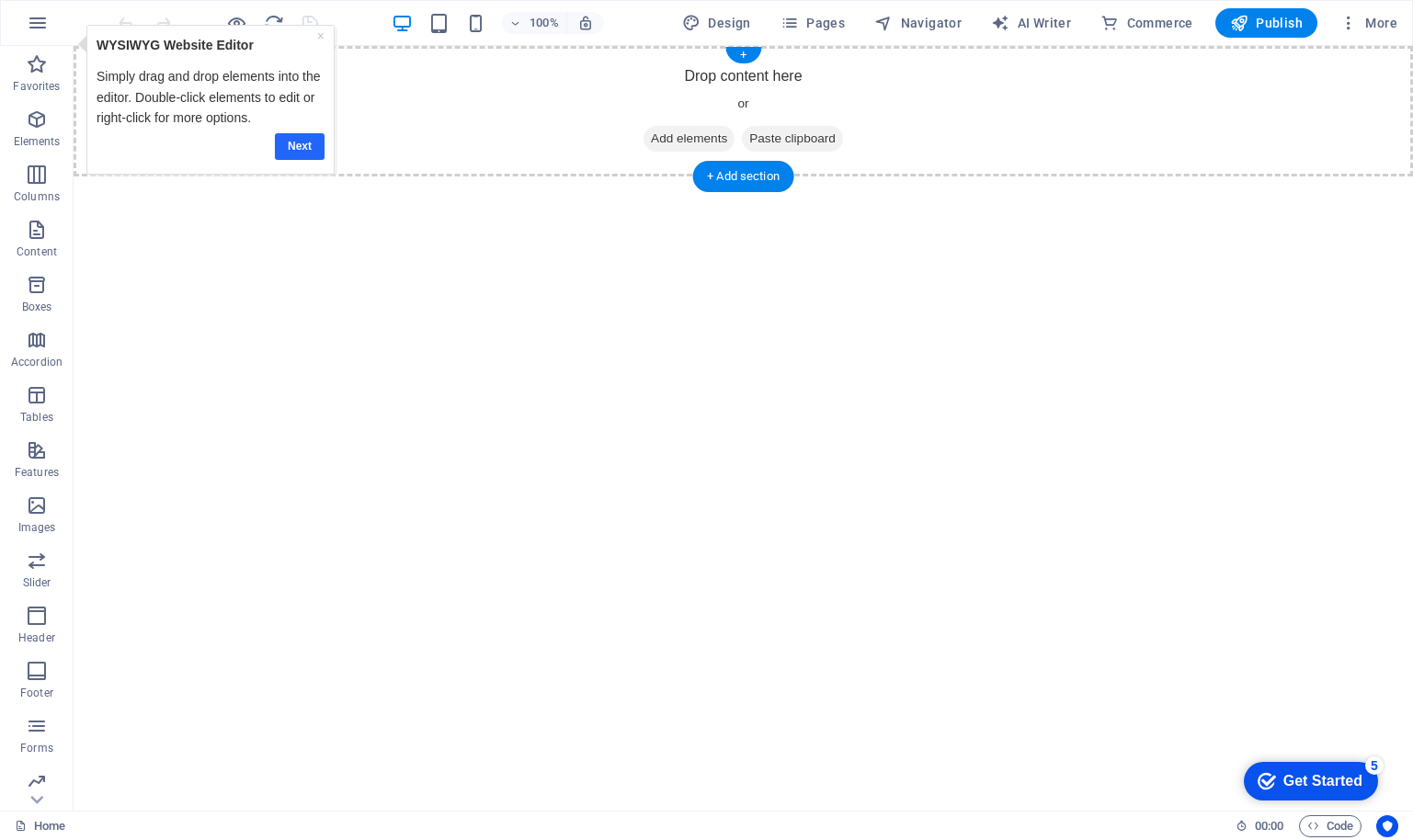
click at [297, 152] on link "Next" at bounding box center [299, 146] width 50 height 26
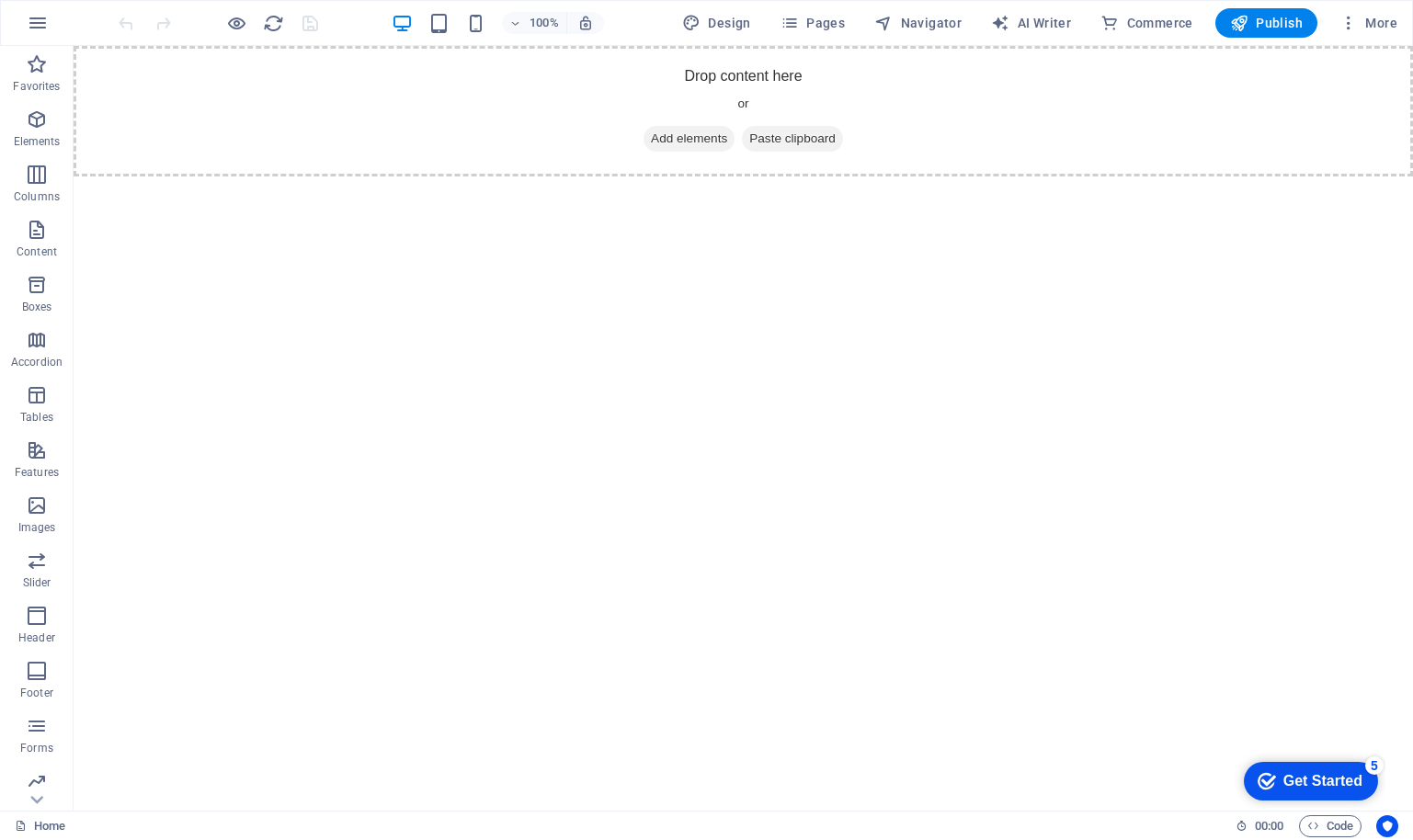
click at [1299, 780] on div "Get Started" at bounding box center [1323, 781] width 79 height 17
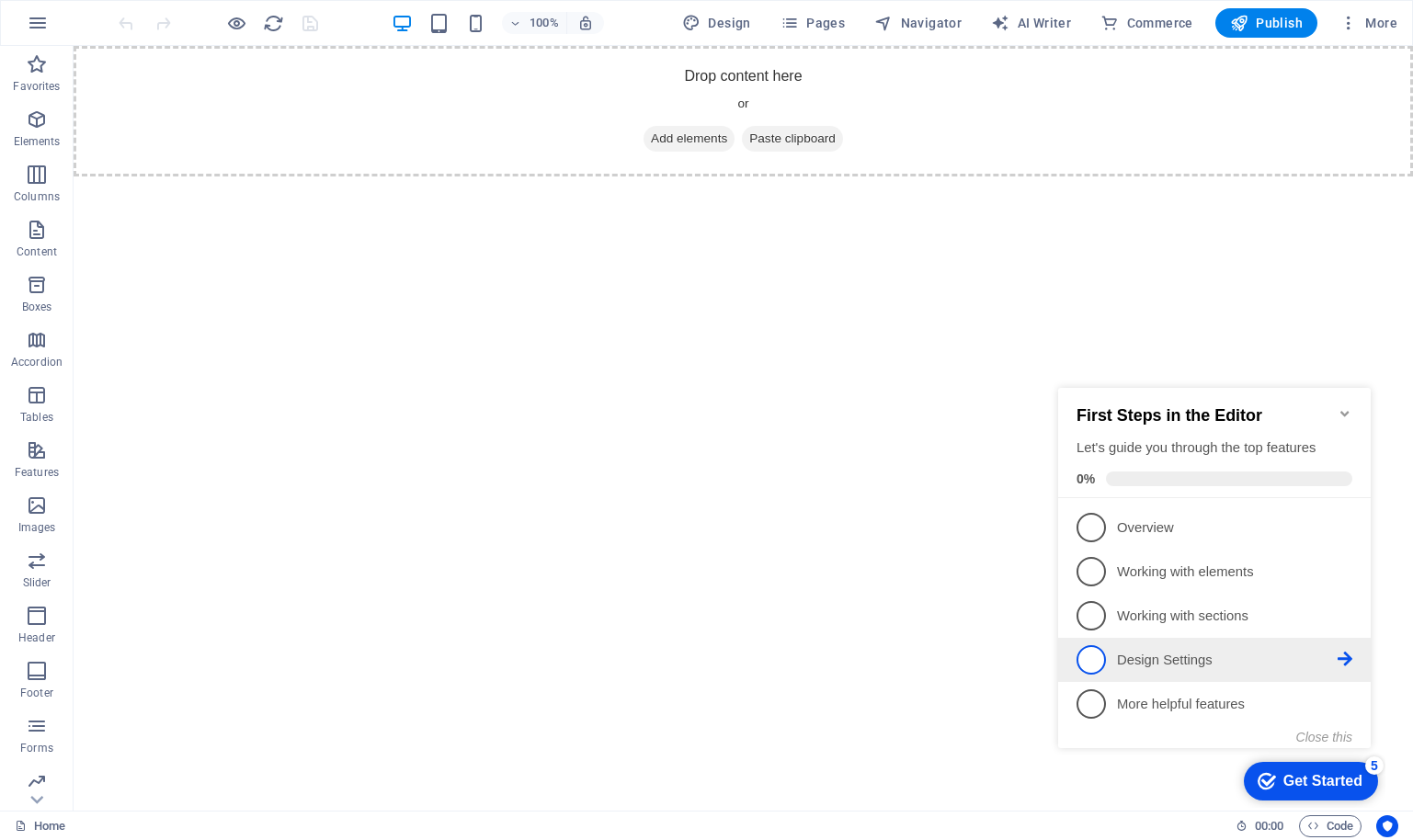
click at [1092, 656] on span "4" at bounding box center [1091, 660] width 29 height 29
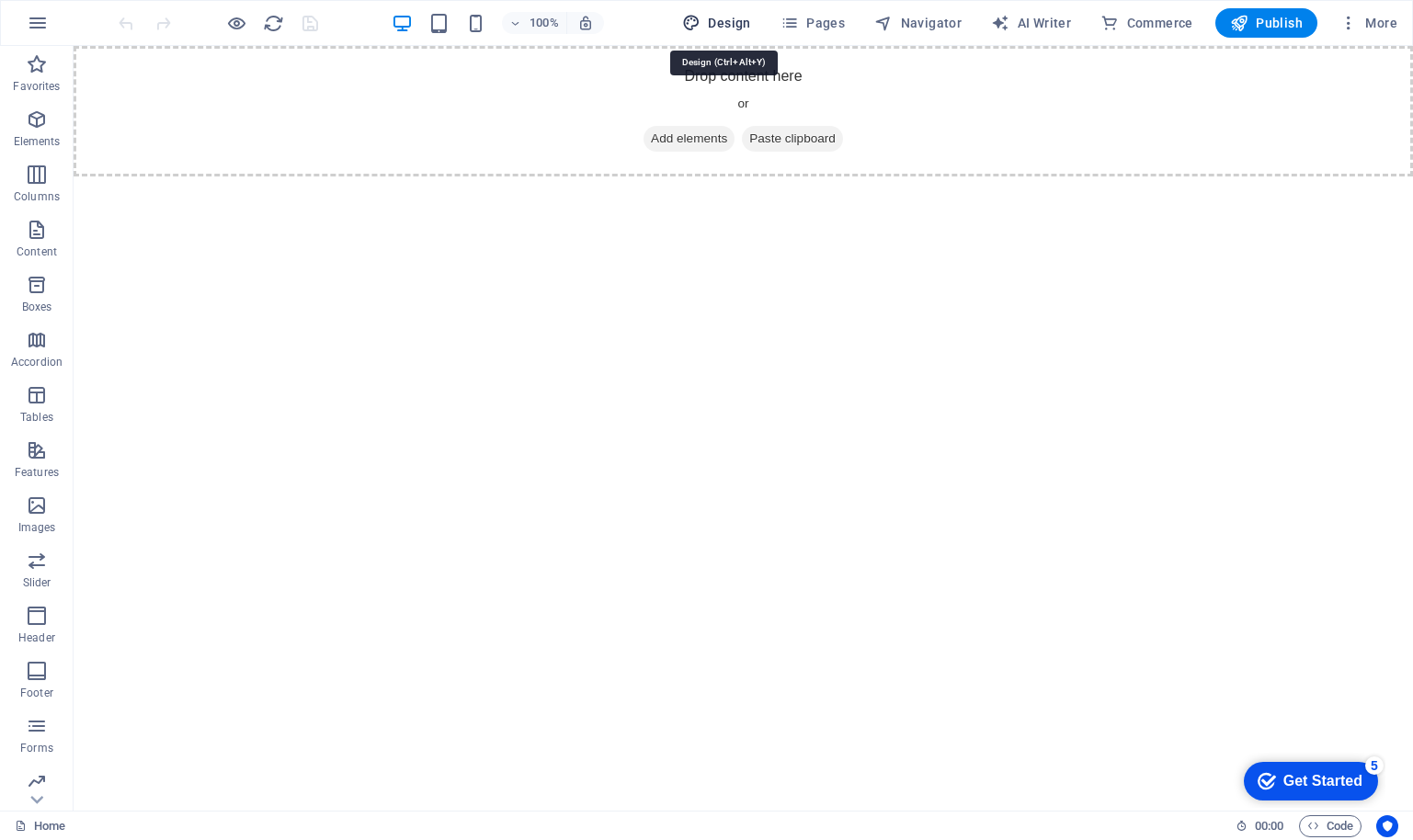
click at [716, 22] on span "Design" at bounding box center [717, 23] width 69 height 19
select select "px"
select select "400"
select select "px"
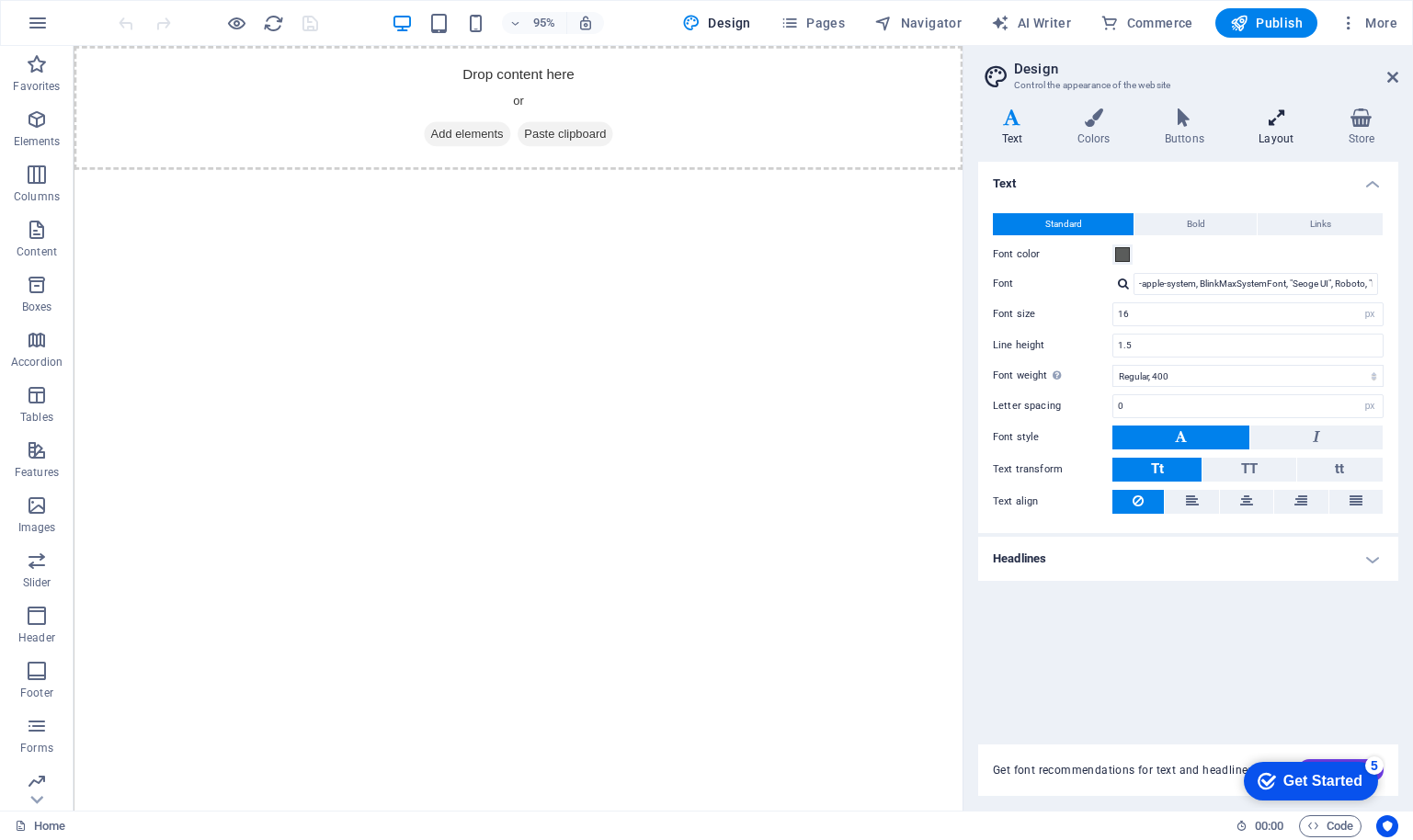
click at [1277, 122] on icon at bounding box center [1277, 117] width 82 height 19
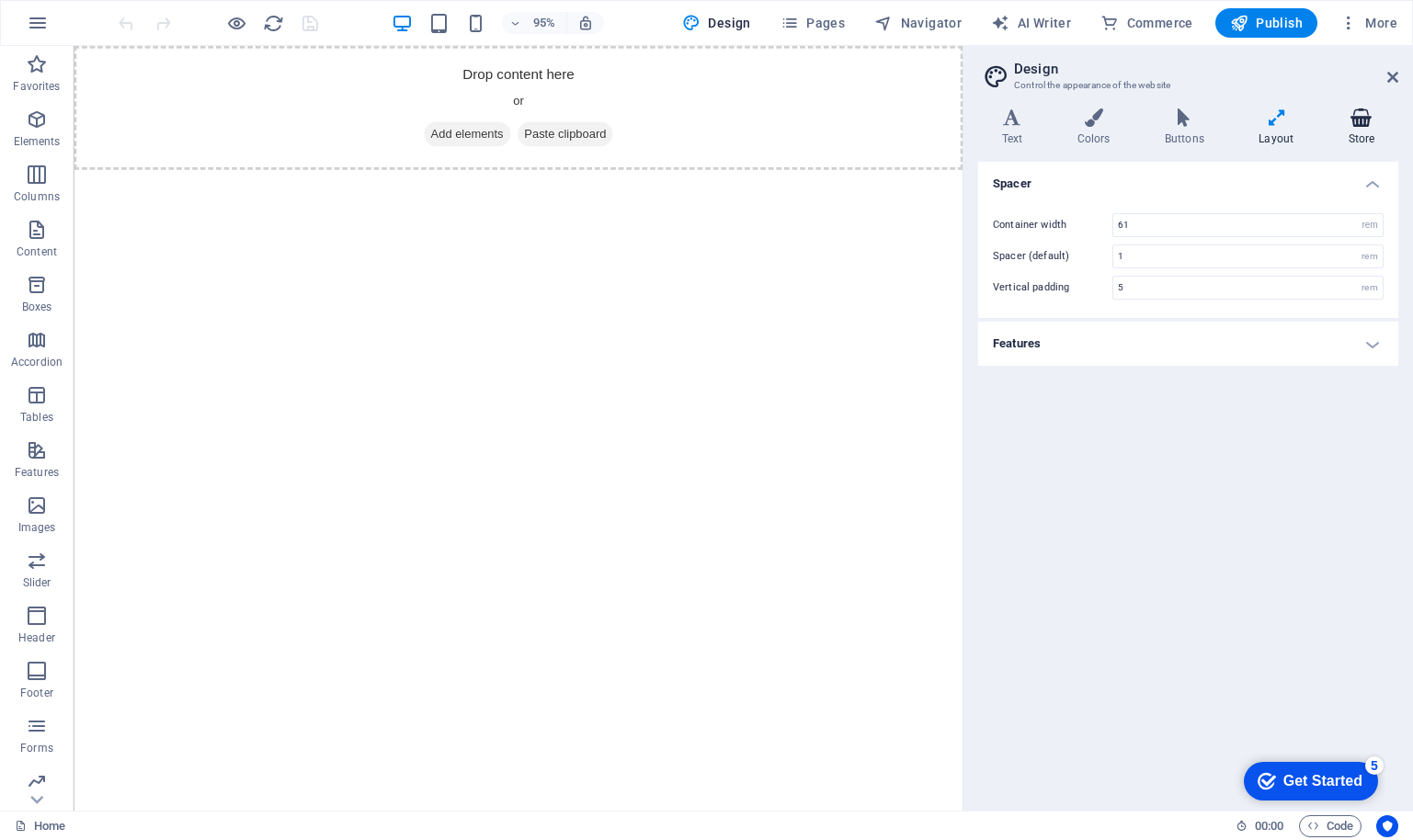
click at [1361, 118] on icon at bounding box center [1361, 117] width 73 height 19
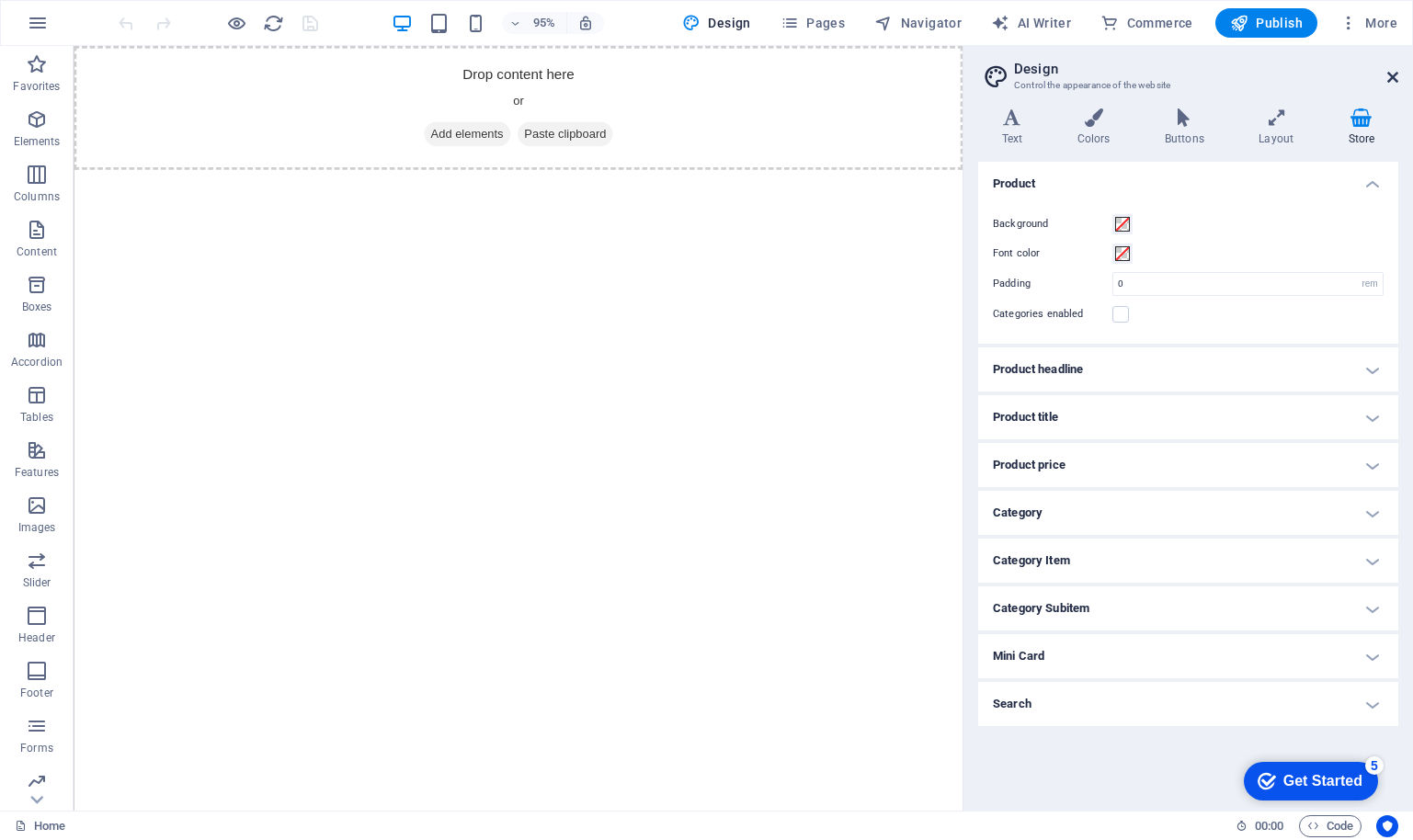
click at [1389, 74] on icon at bounding box center [1392, 76] width 11 height 15
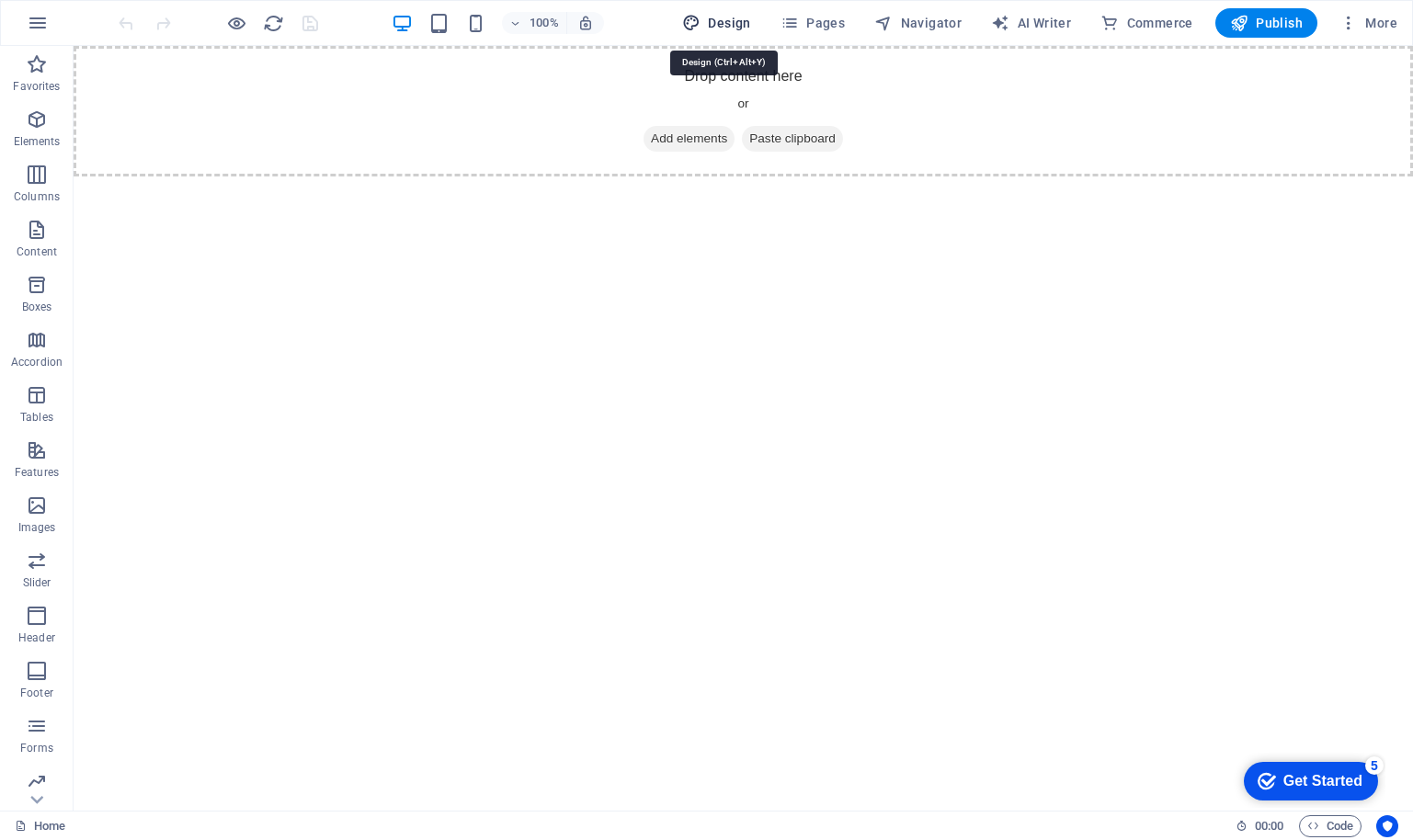
click at [724, 21] on span "Design" at bounding box center [717, 23] width 69 height 19
select select "rem"
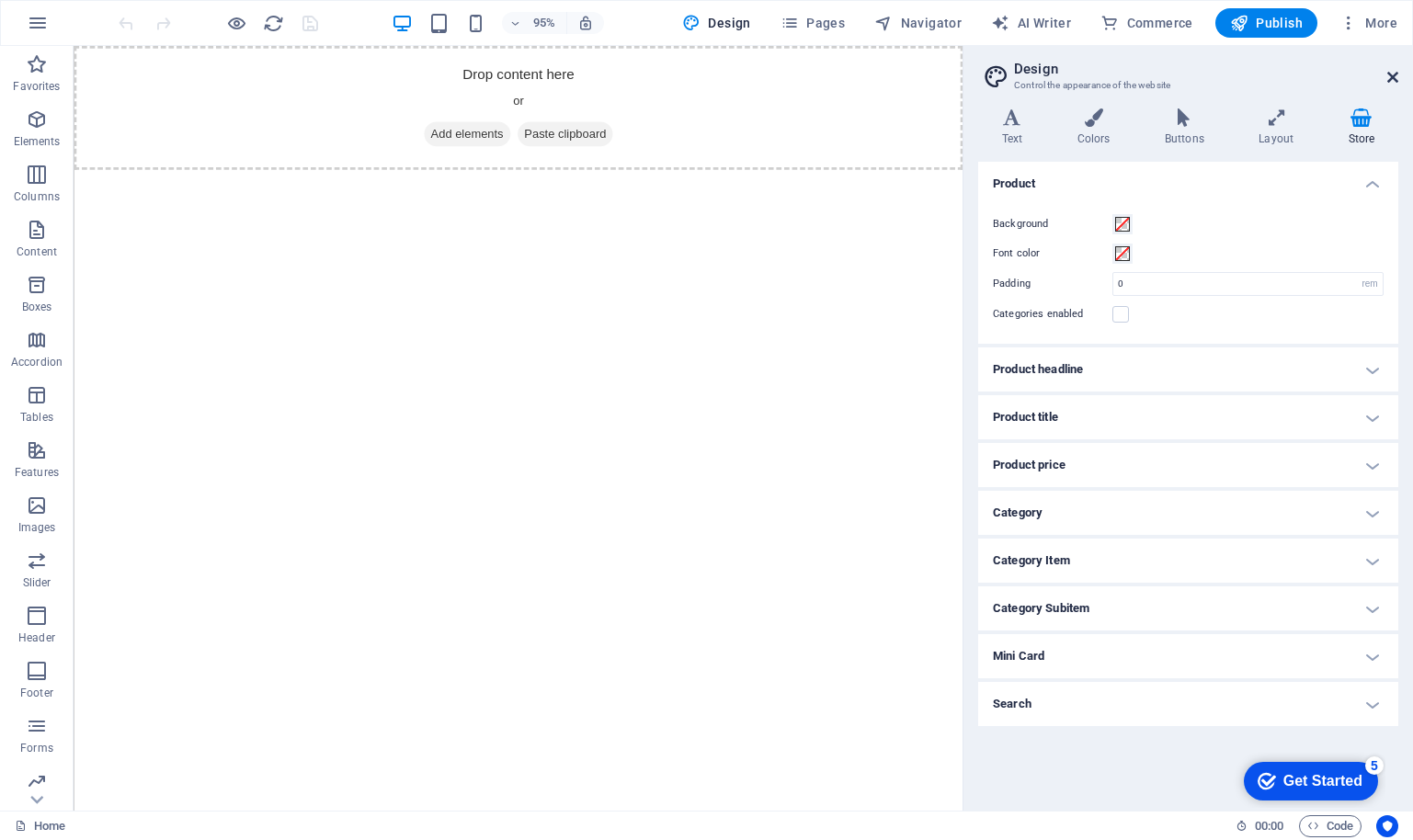
click at [1389, 76] on icon at bounding box center [1392, 76] width 11 height 15
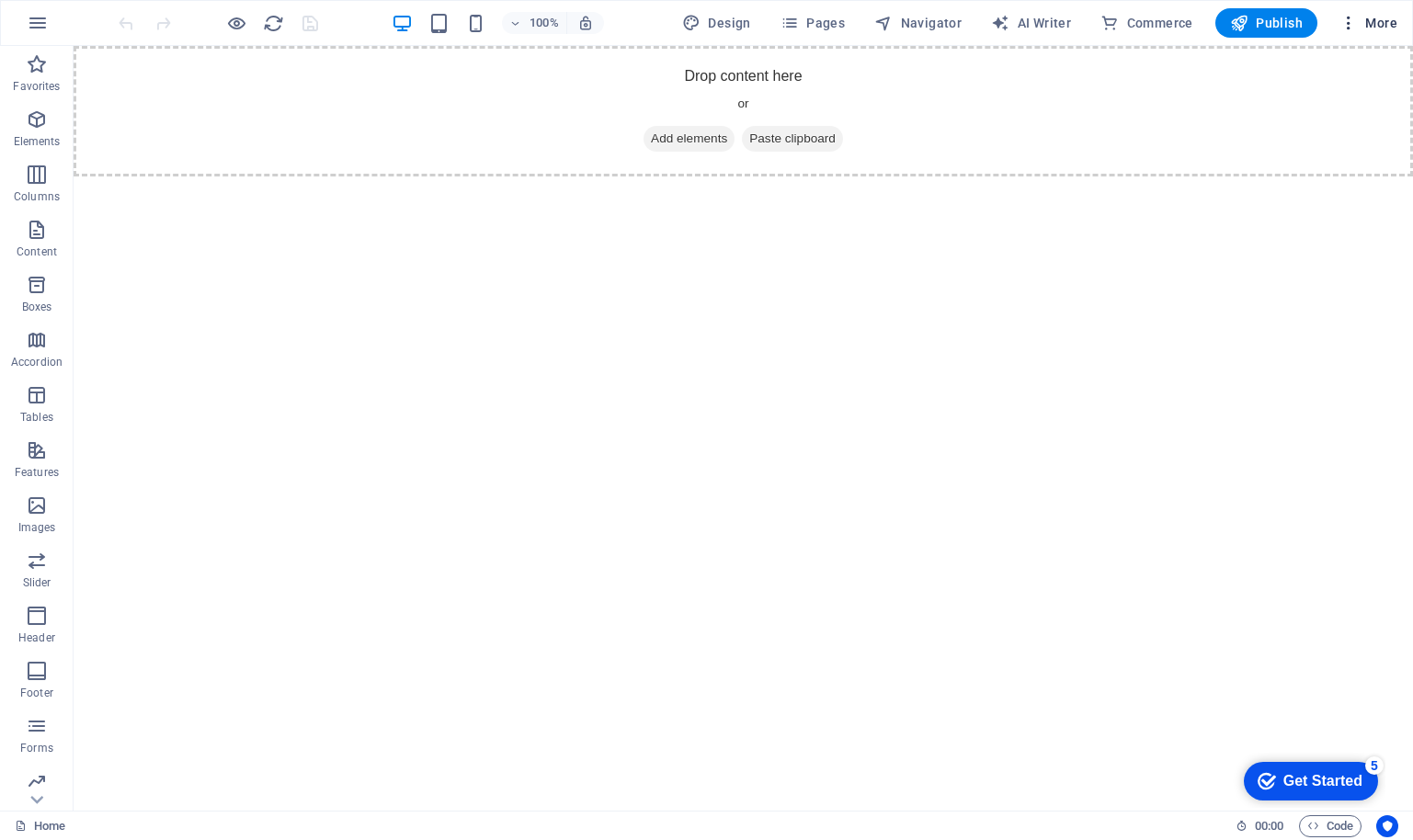
click at [1383, 20] on span "More" at bounding box center [1368, 23] width 58 height 19
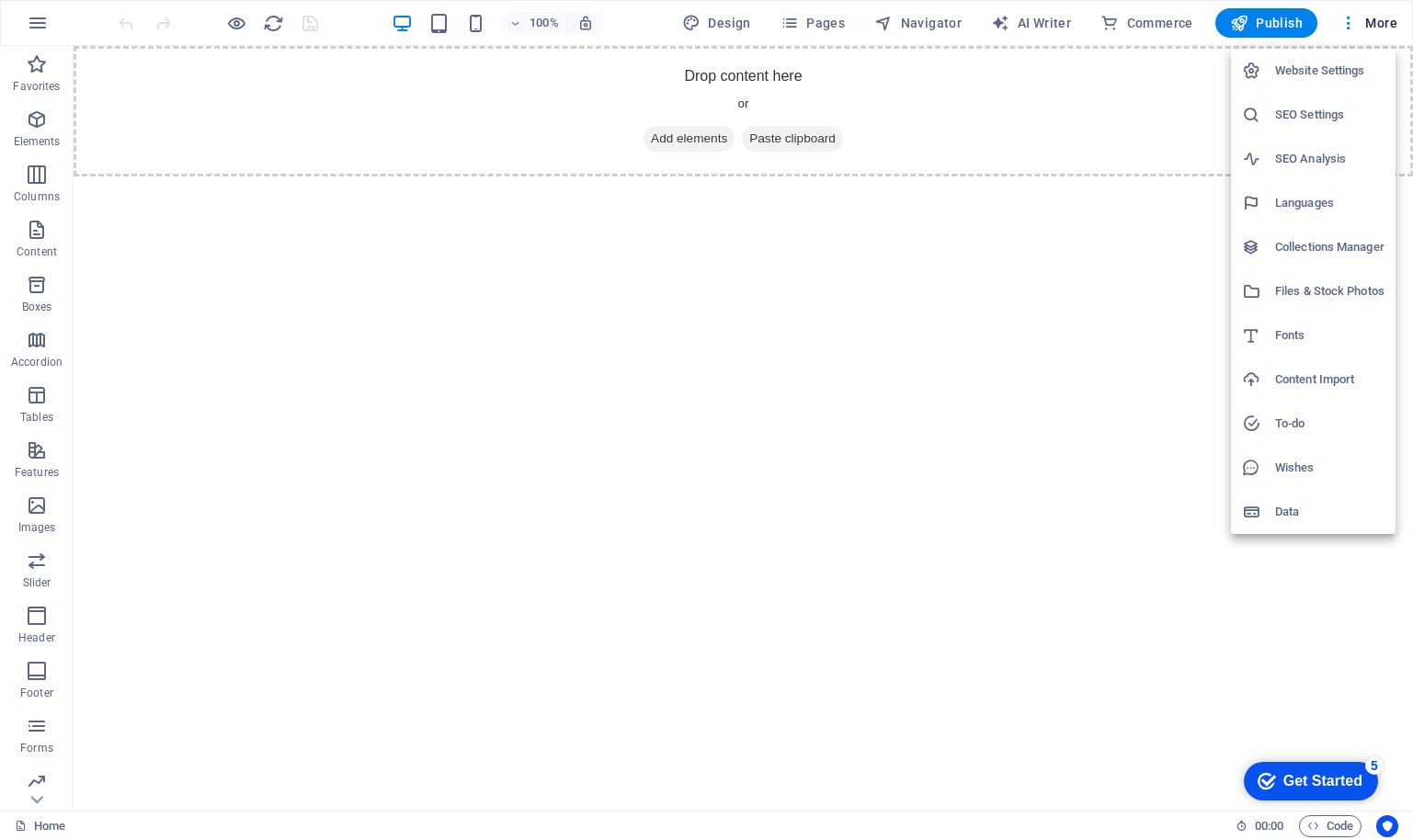
click at [232, 577] on div at bounding box center [706, 420] width 1413 height 840
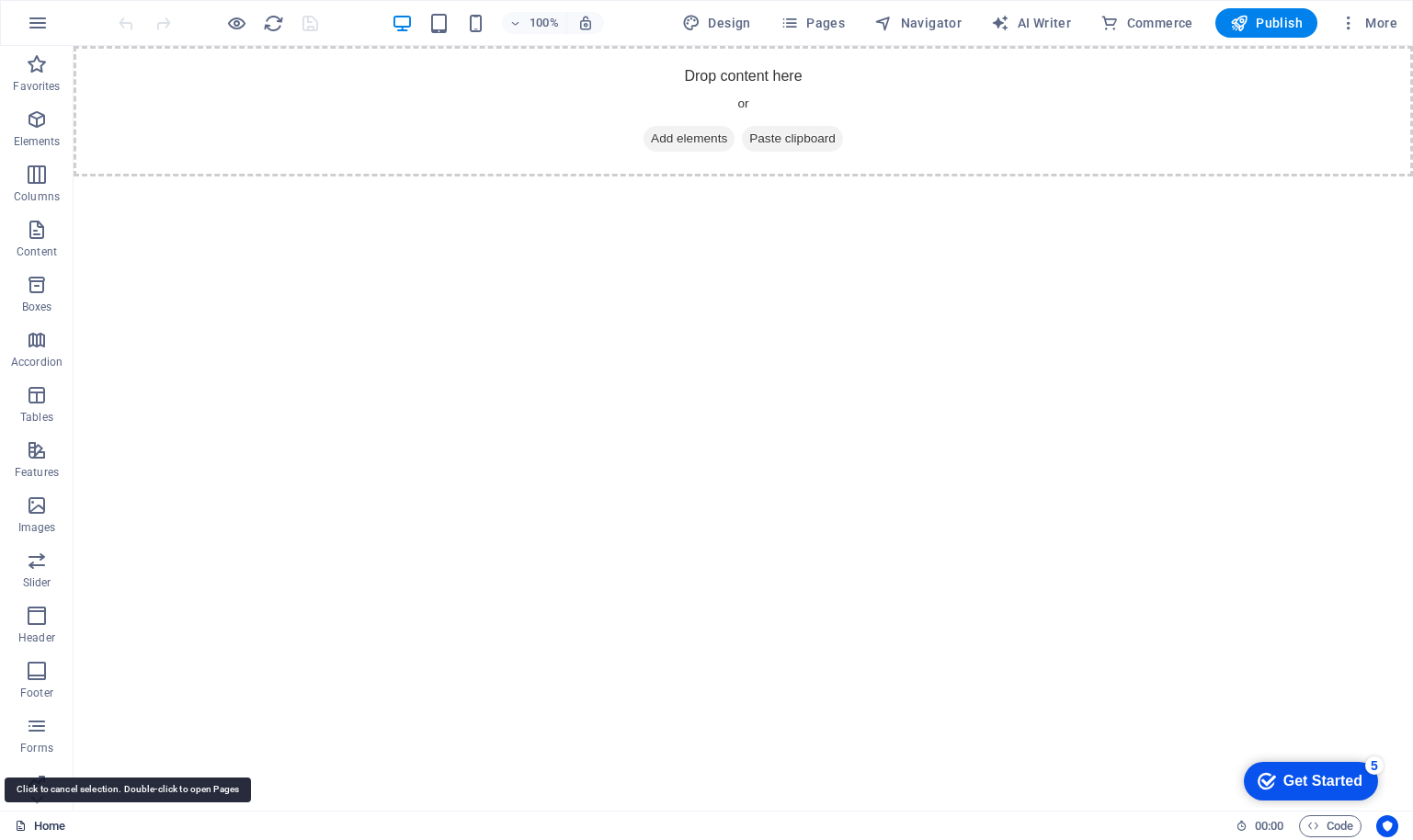
click at [50, 831] on link "Home" at bounding box center [40, 826] width 51 height 23
click at [812, 21] on span "Pages" at bounding box center [813, 23] width 65 height 19
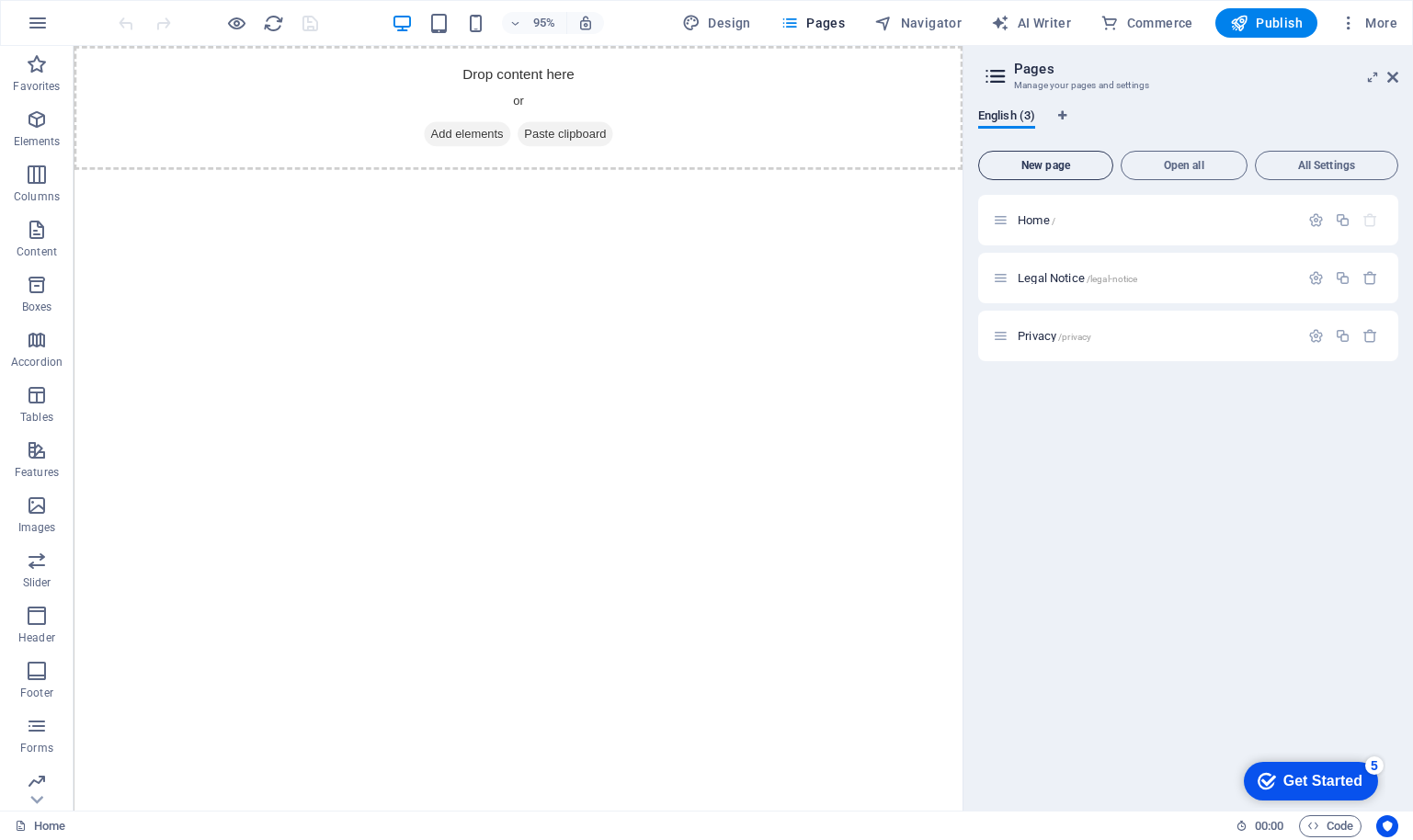
click at [1043, 162] on span "New page" at bounding box center [1045, 164] width 118 height 11
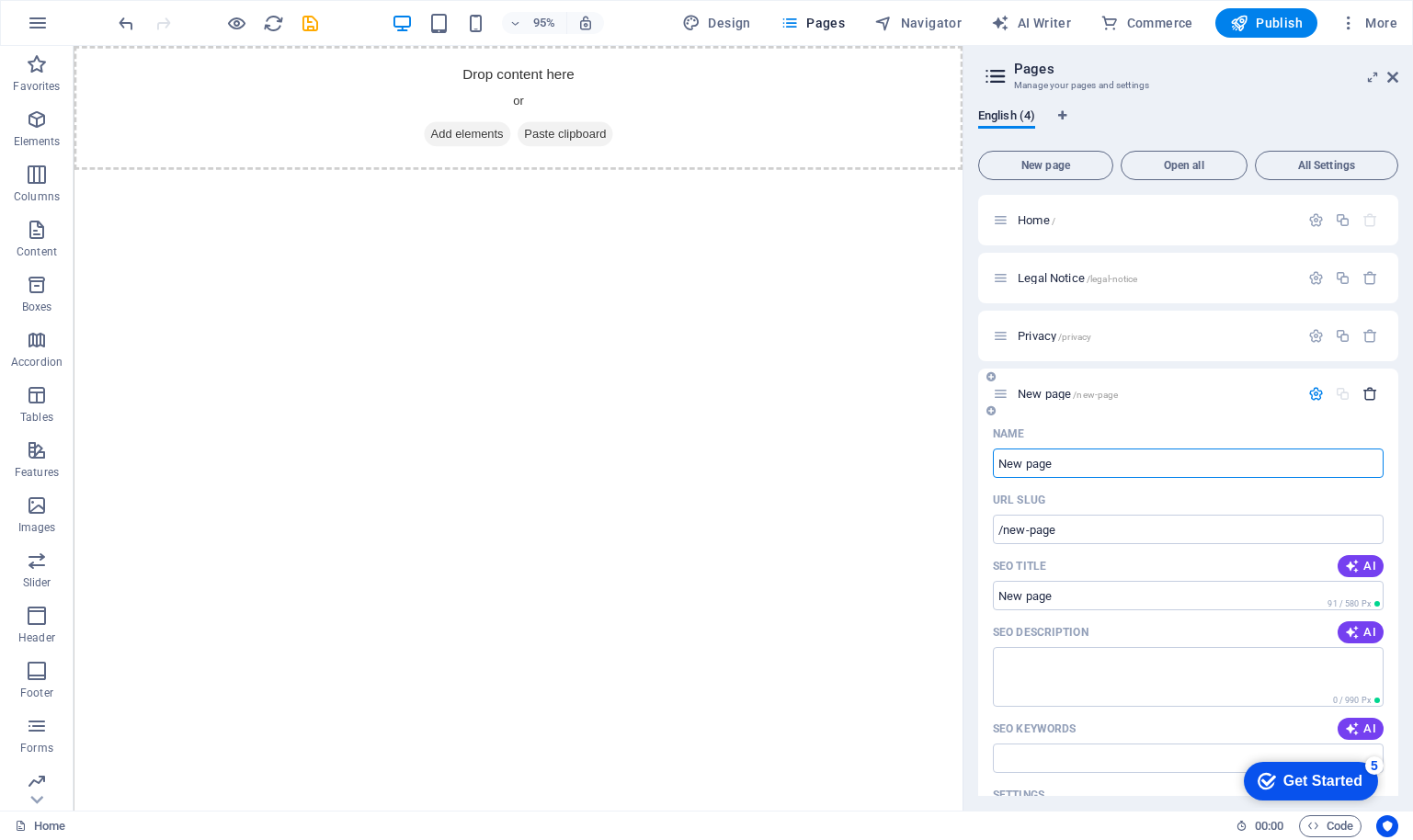
click at [1364, 395] on icon "button" at bounding box center [1370, 394] width 16 height 16
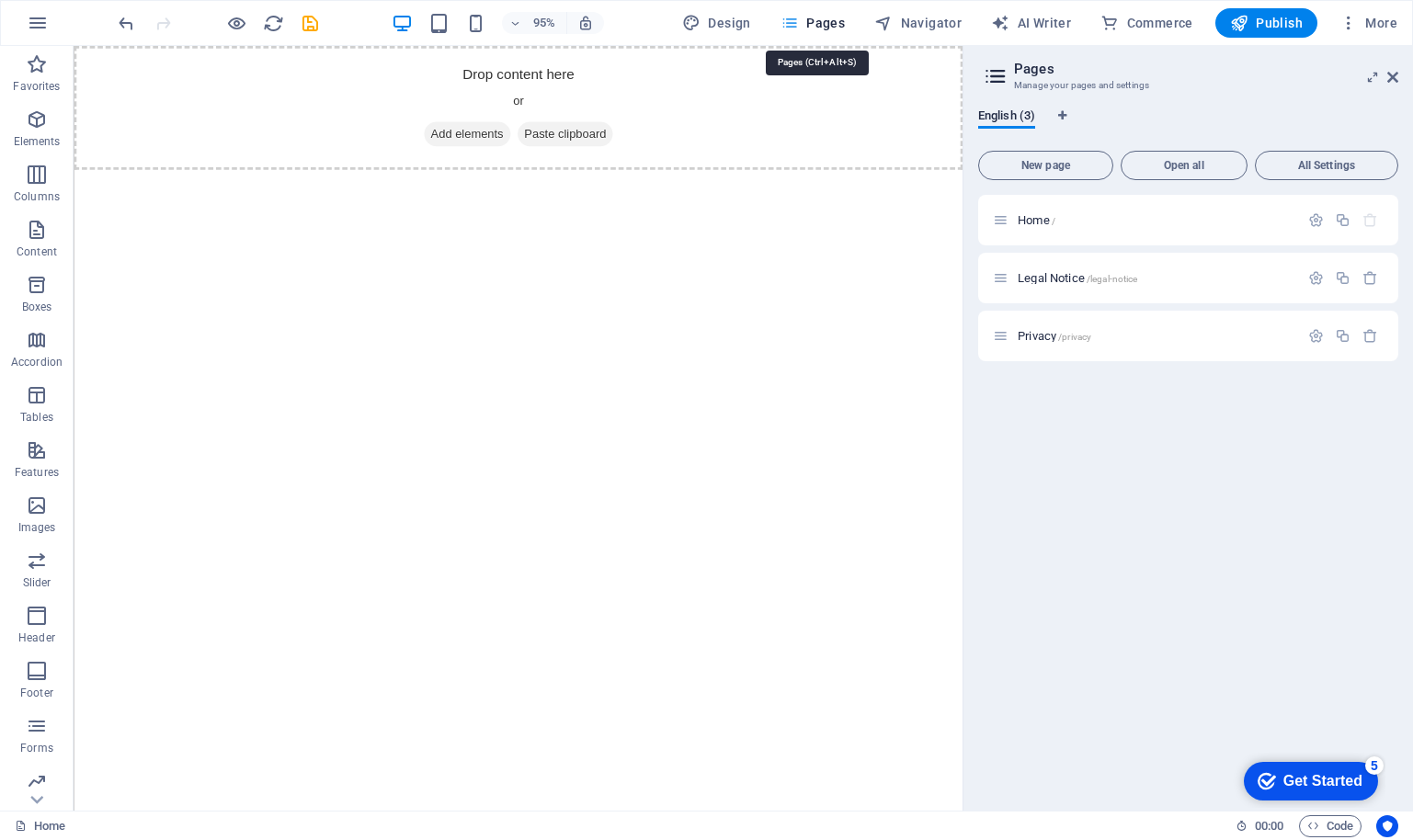
click at [822, 23] on span "Pages" at bounding box center [813, 23] width 65 height 19
click at [1391, 75] on icon at bounding box center [1392, 76] width 11 height 15
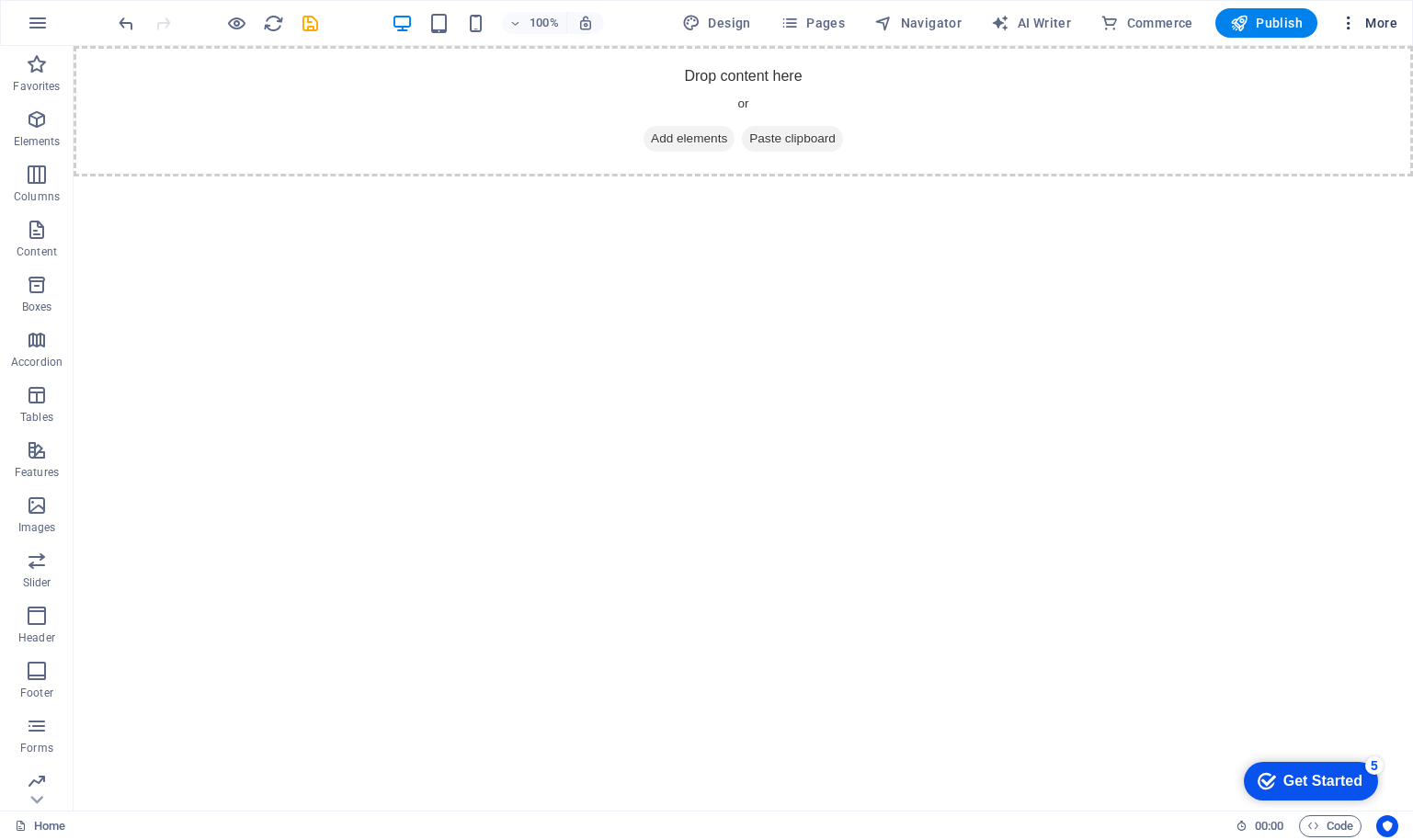
click at [1375, 23] on span "More" at bounding box center [1368, 23] width 58 height 19
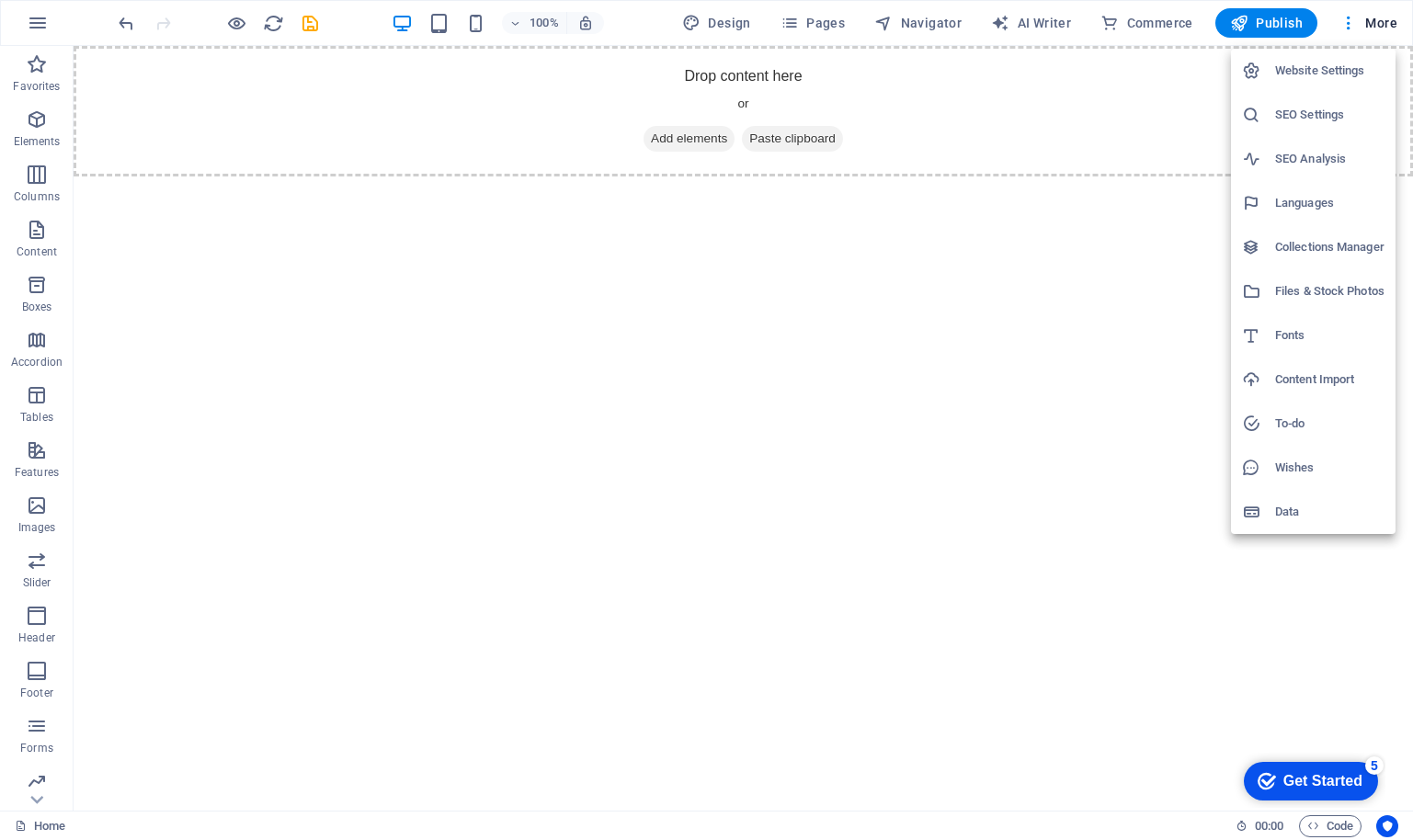
click at [159, 243] on div at bounding box center [706, 420] width 1413 height 840
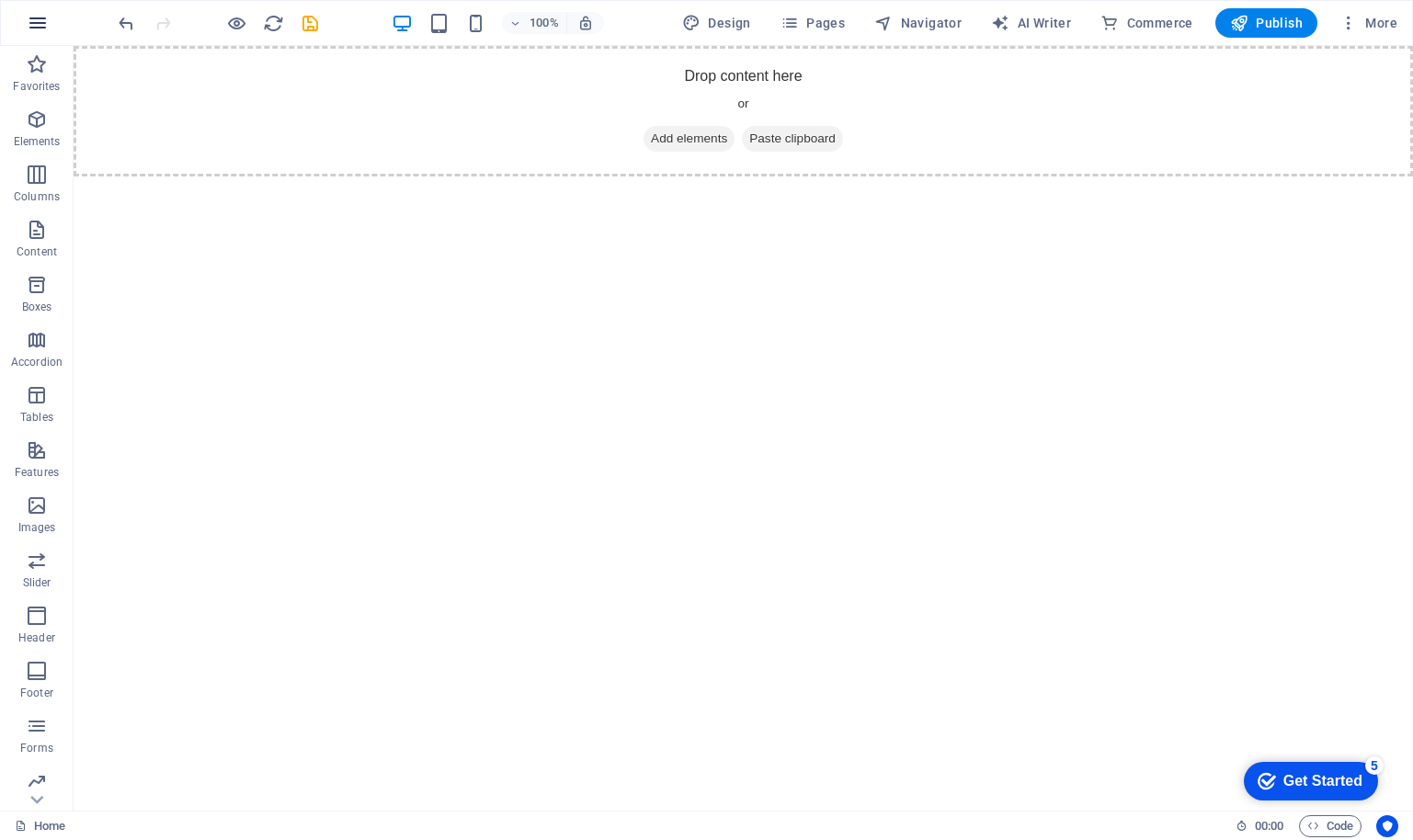
click at [39, 21] on icon "button" at bounding box center [37, 23] width 23 height 23
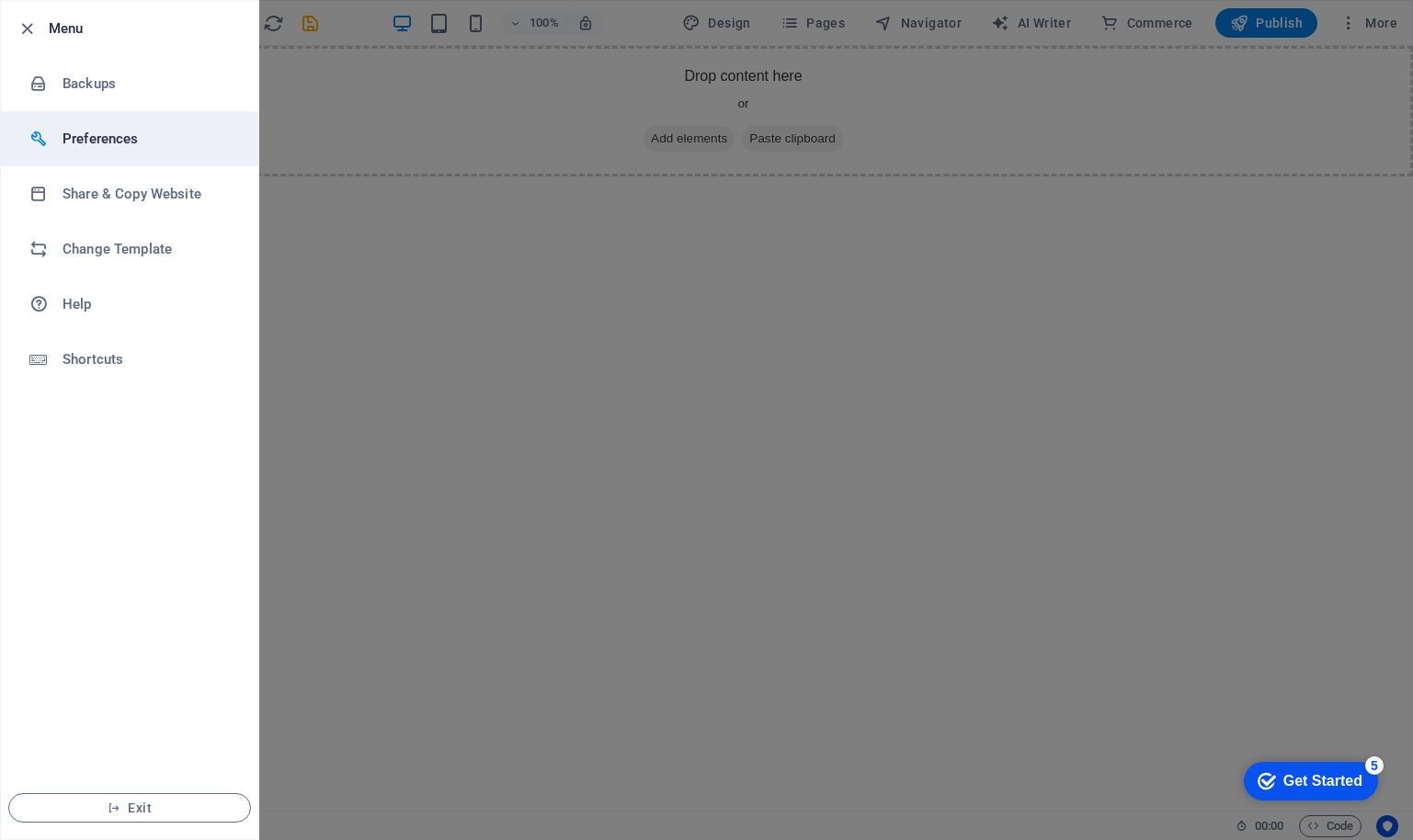
click at [109, 140] on h6 "Preferences" at bounding box center [148, 138] width 170 height 23
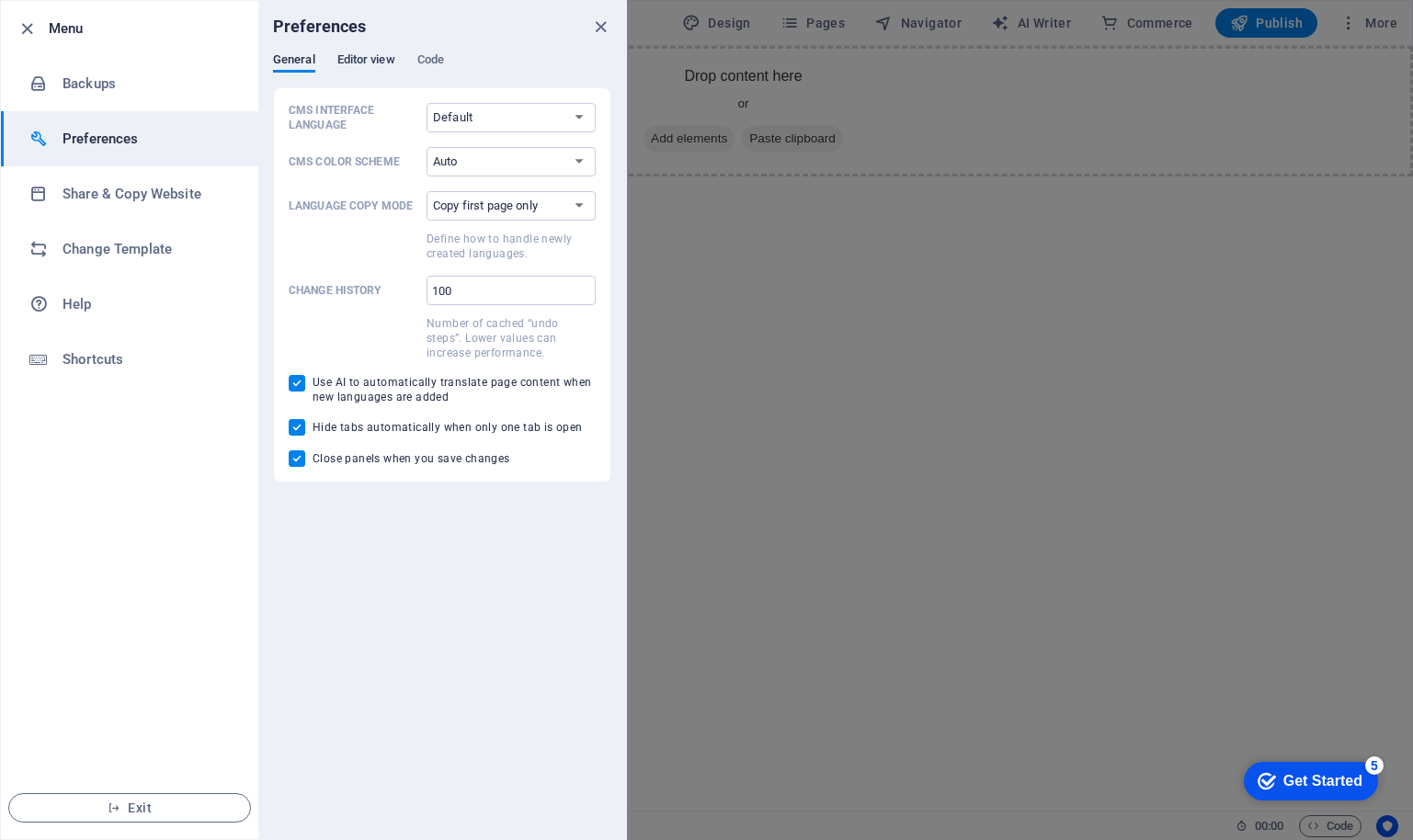
click at [364, 56] on span "Editor view" at bounding box center [366, 62] width 58 height 25
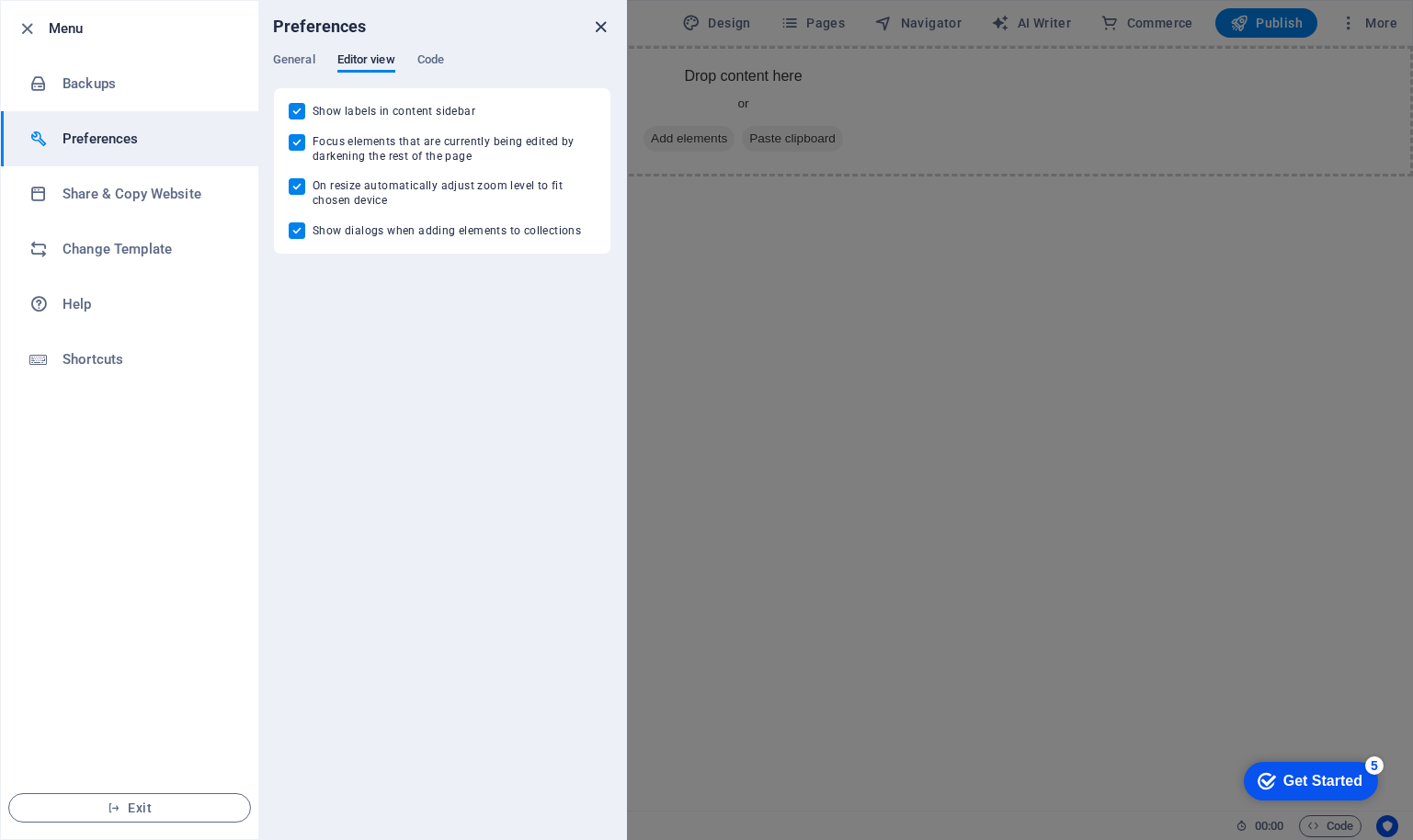
click at [606, 23] on icon "close" at bounding box center [601, 27] width 22 height 22
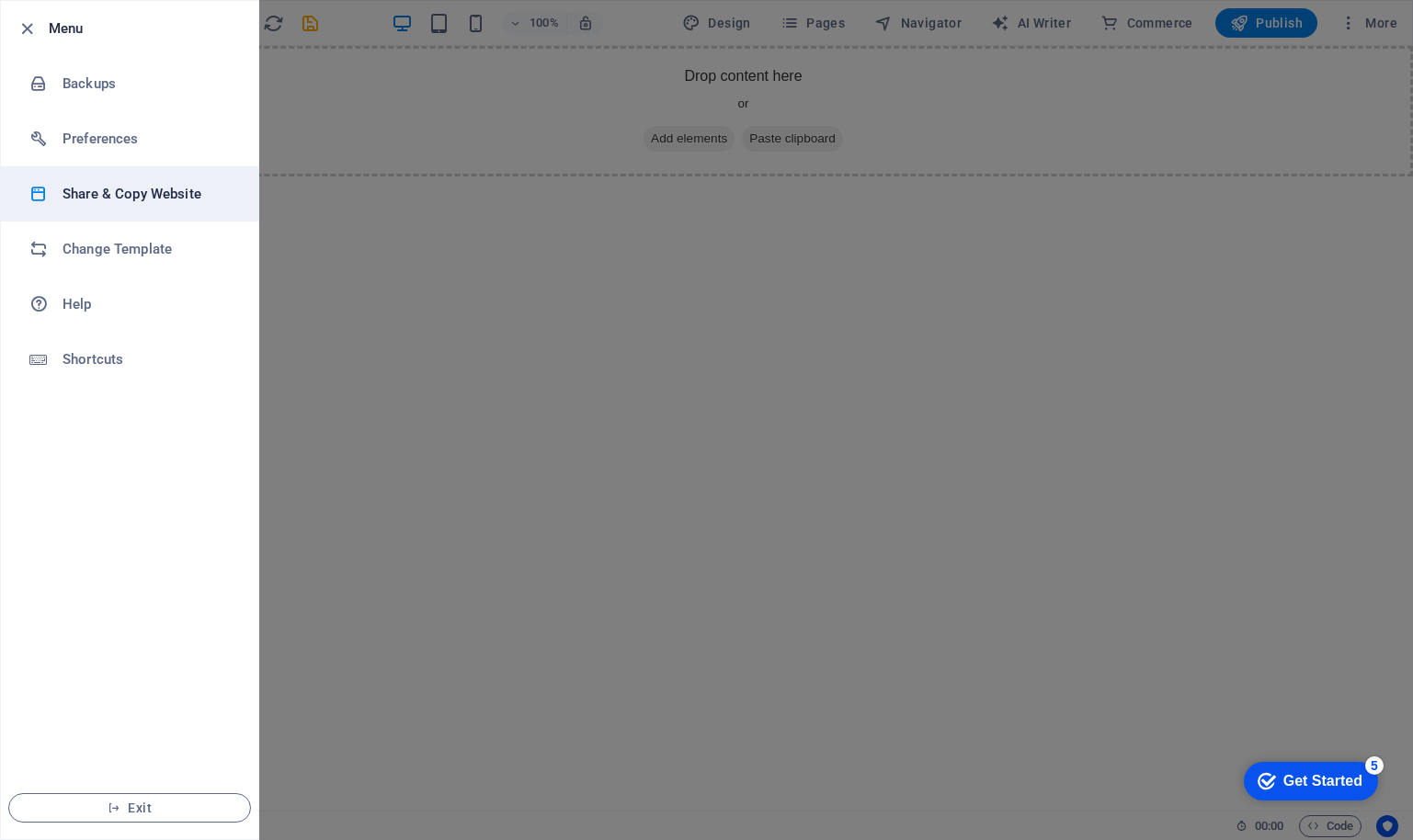
click at [147, 191] on h6 "Share & Copy Website" at bounding box center [148, 194] width 170 height 23
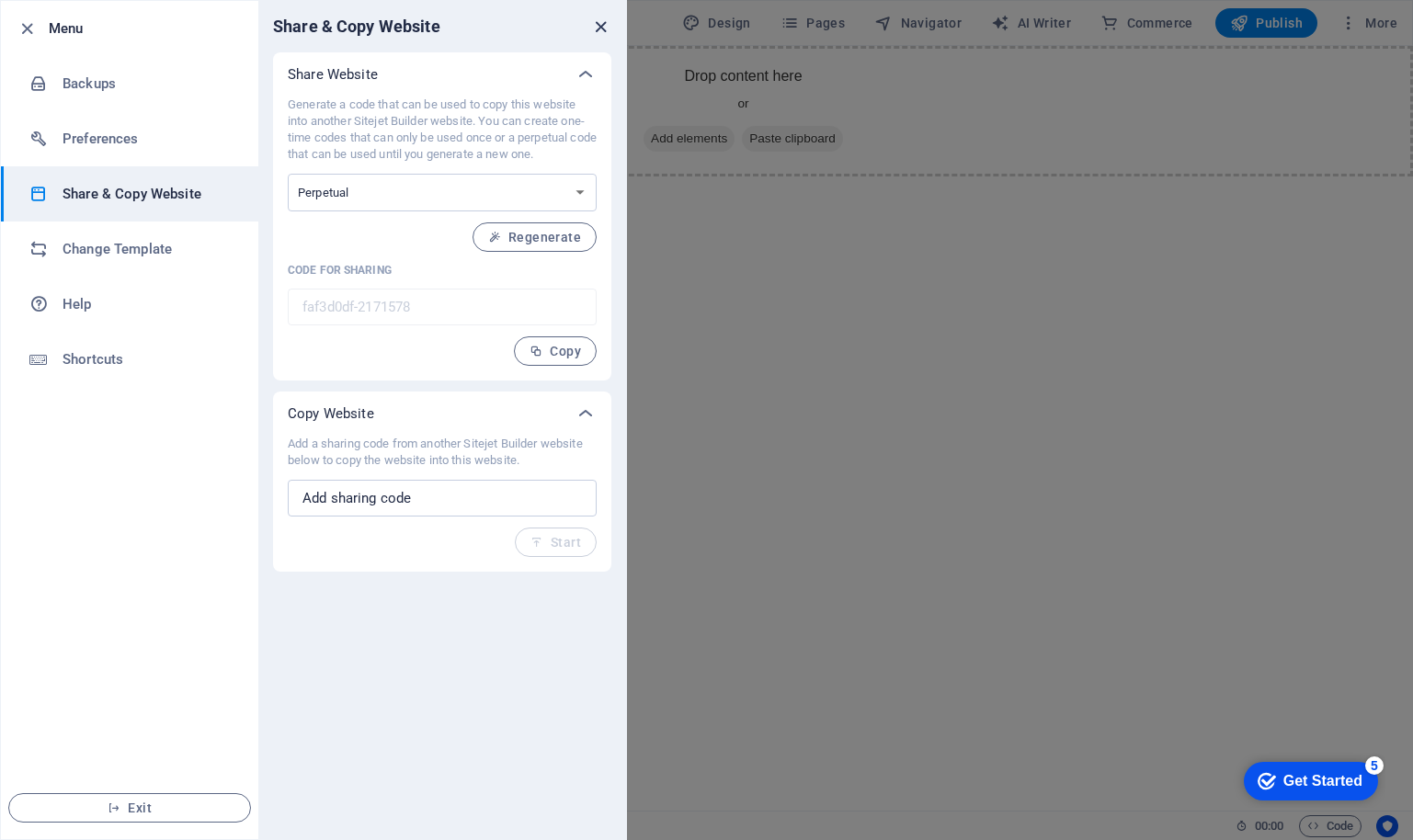
click at [600, 21] on icon "close" at bounding box center [601, 27] width 22 height 22
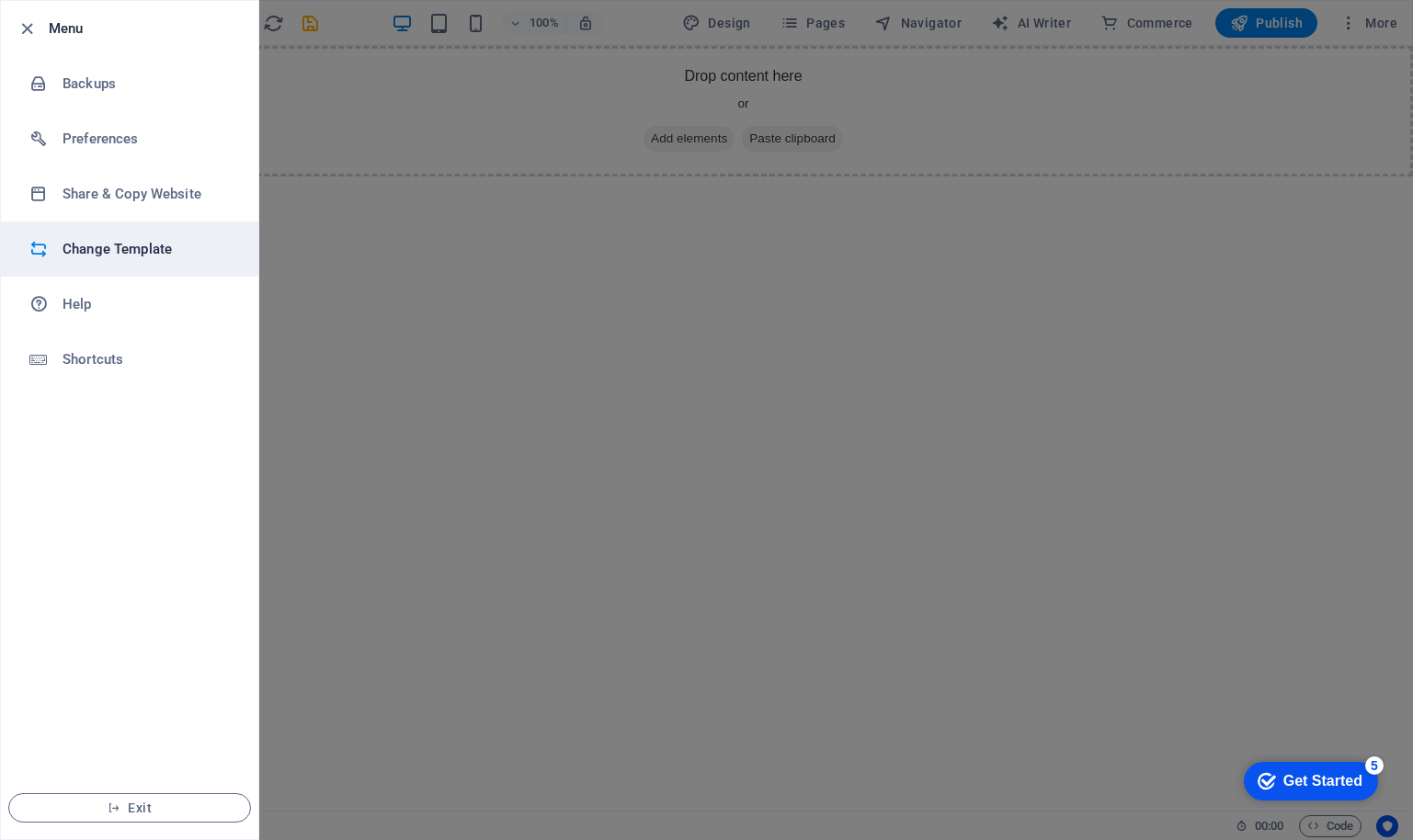
click at [126, 246] on h6 "Change Template" at bounding box center [148, 249] width 170 height 23
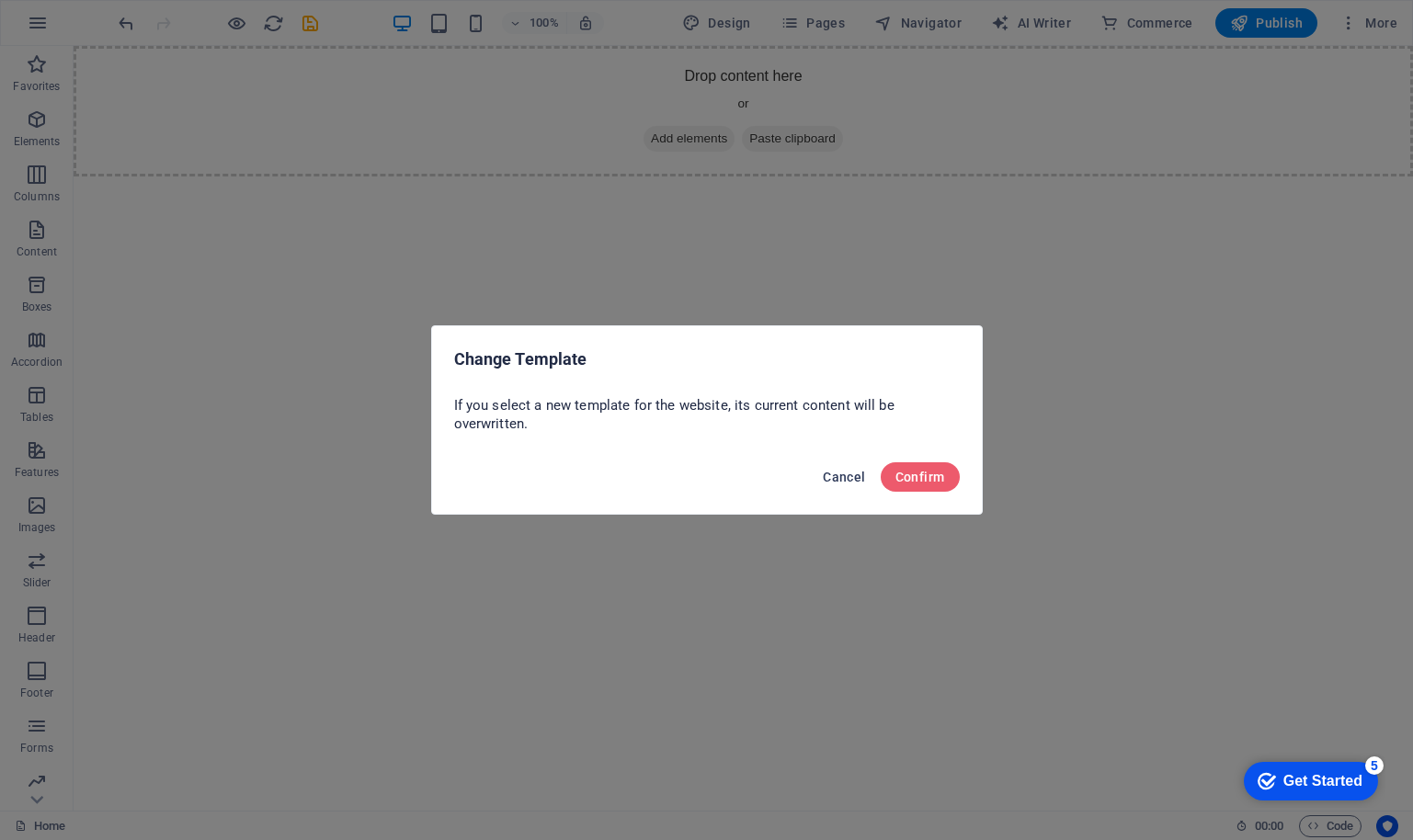
click at [839, 475] on span "Cancel" at bounding box center [843, 477] width 42 height 15
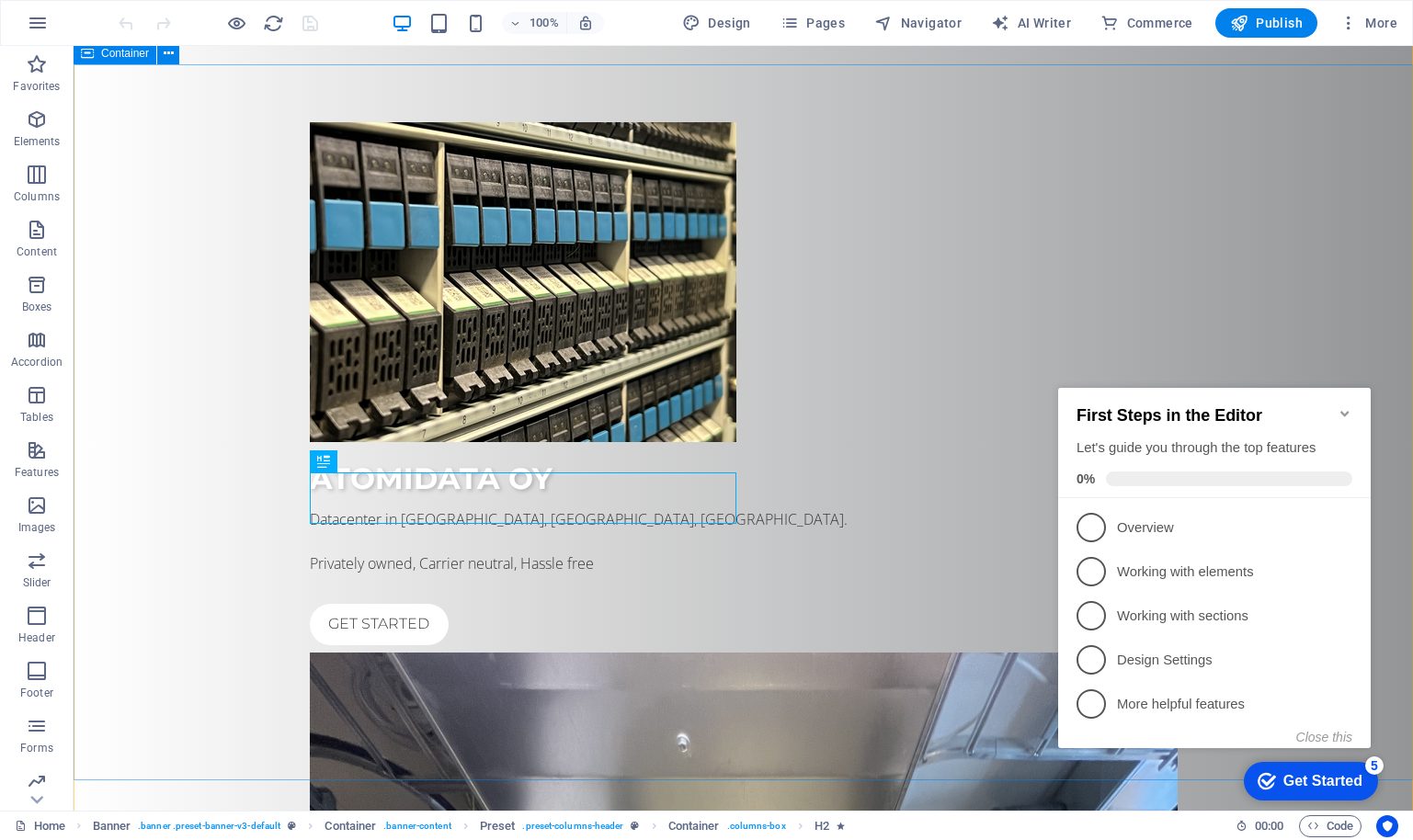
scroll to position [77, 0]
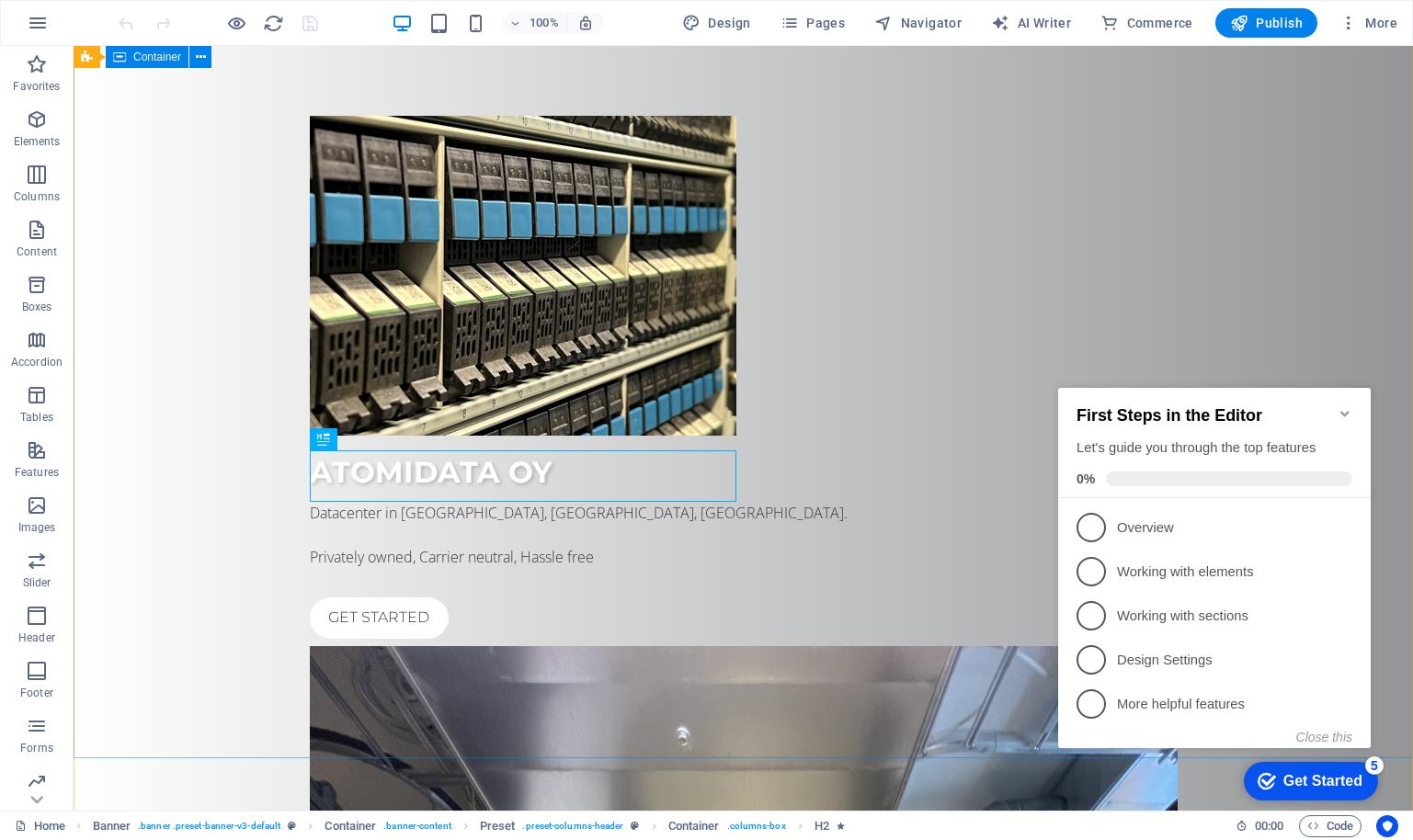
click at [1346, 411] on icon "Minimize checklist" at bounding box center [1344, 414] width 8 height 6
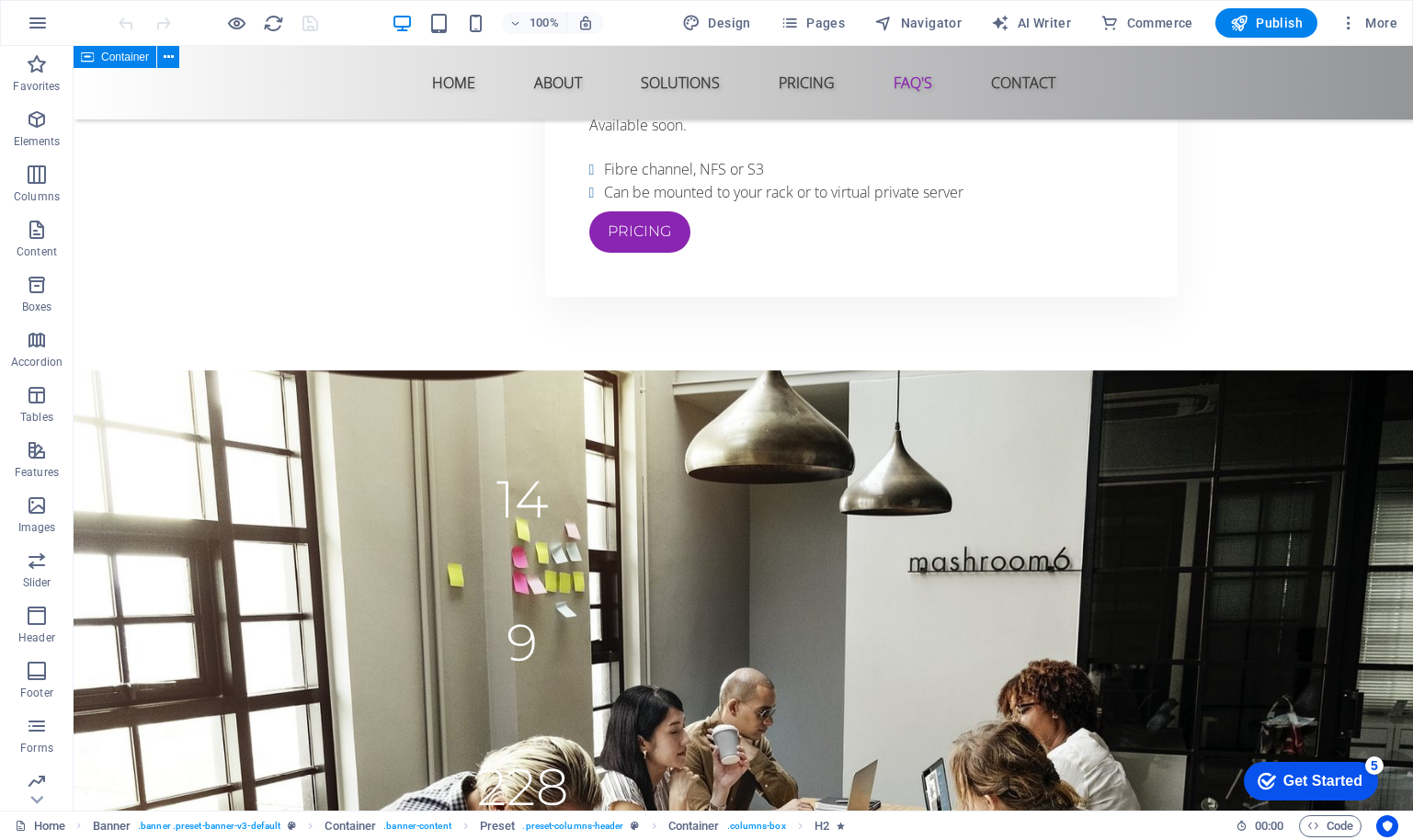
scroll to position [6265, 0]
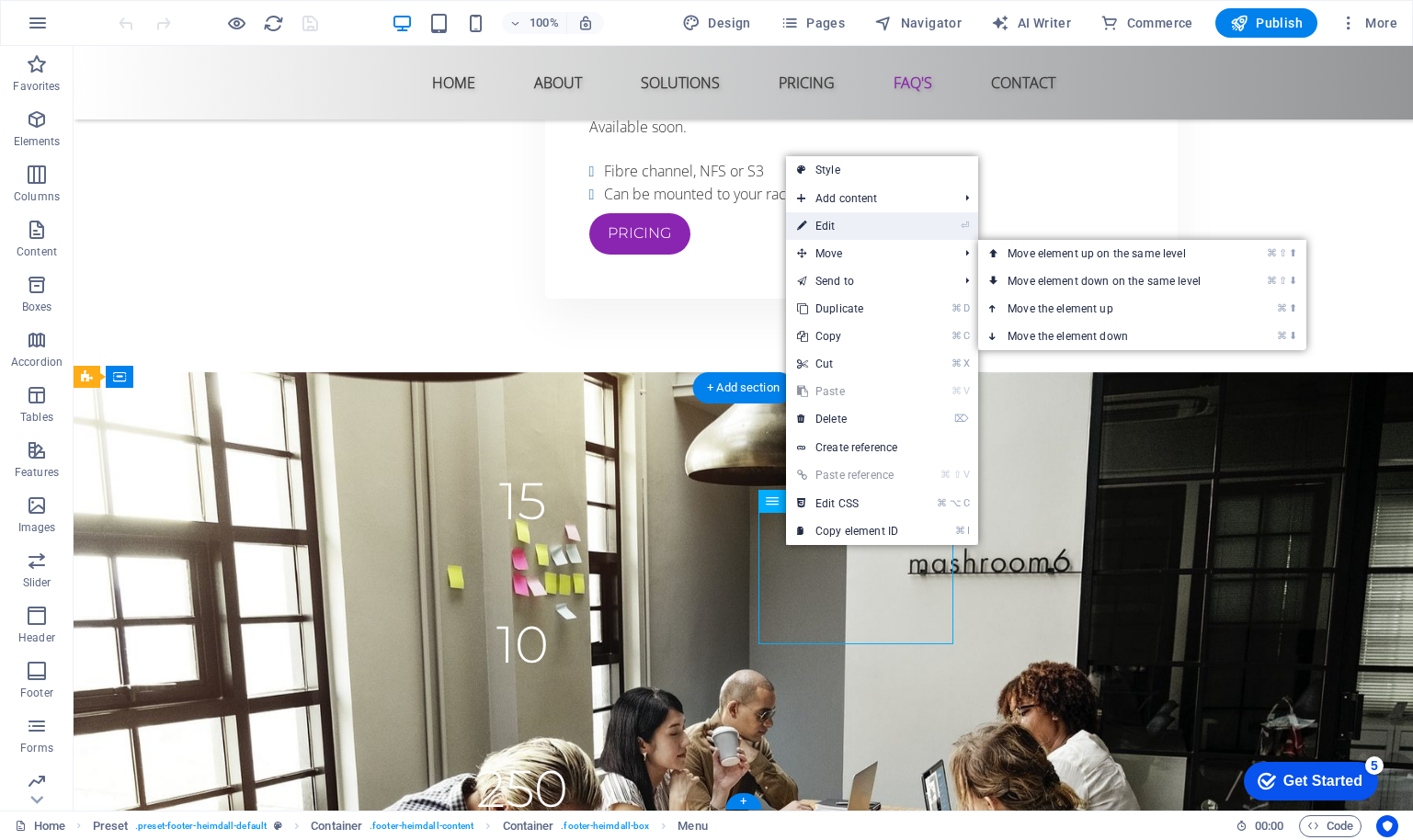
click at [830, 226] on link "⏎ Edit" at bounding box center [848, 226] width 123 height 27
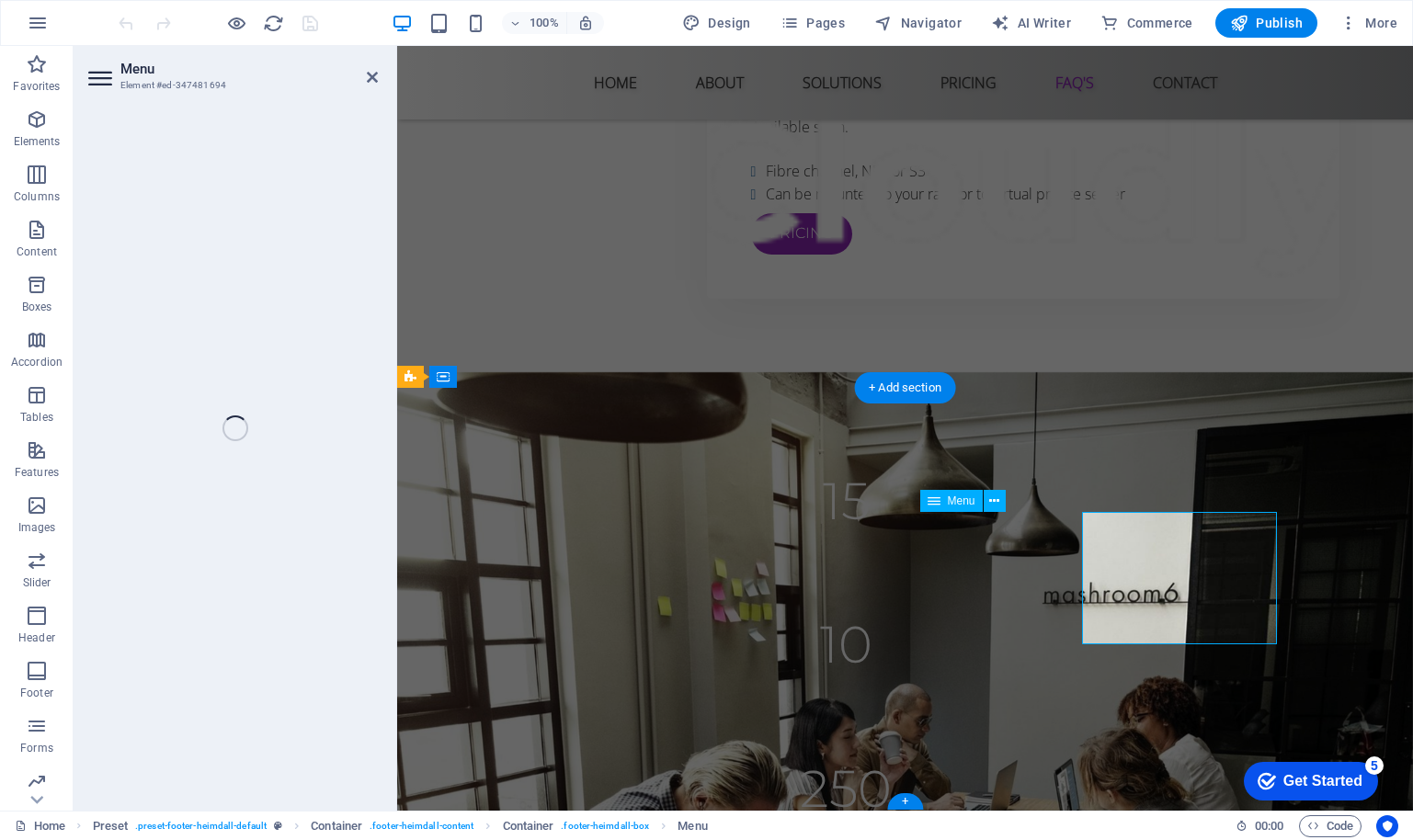
select select
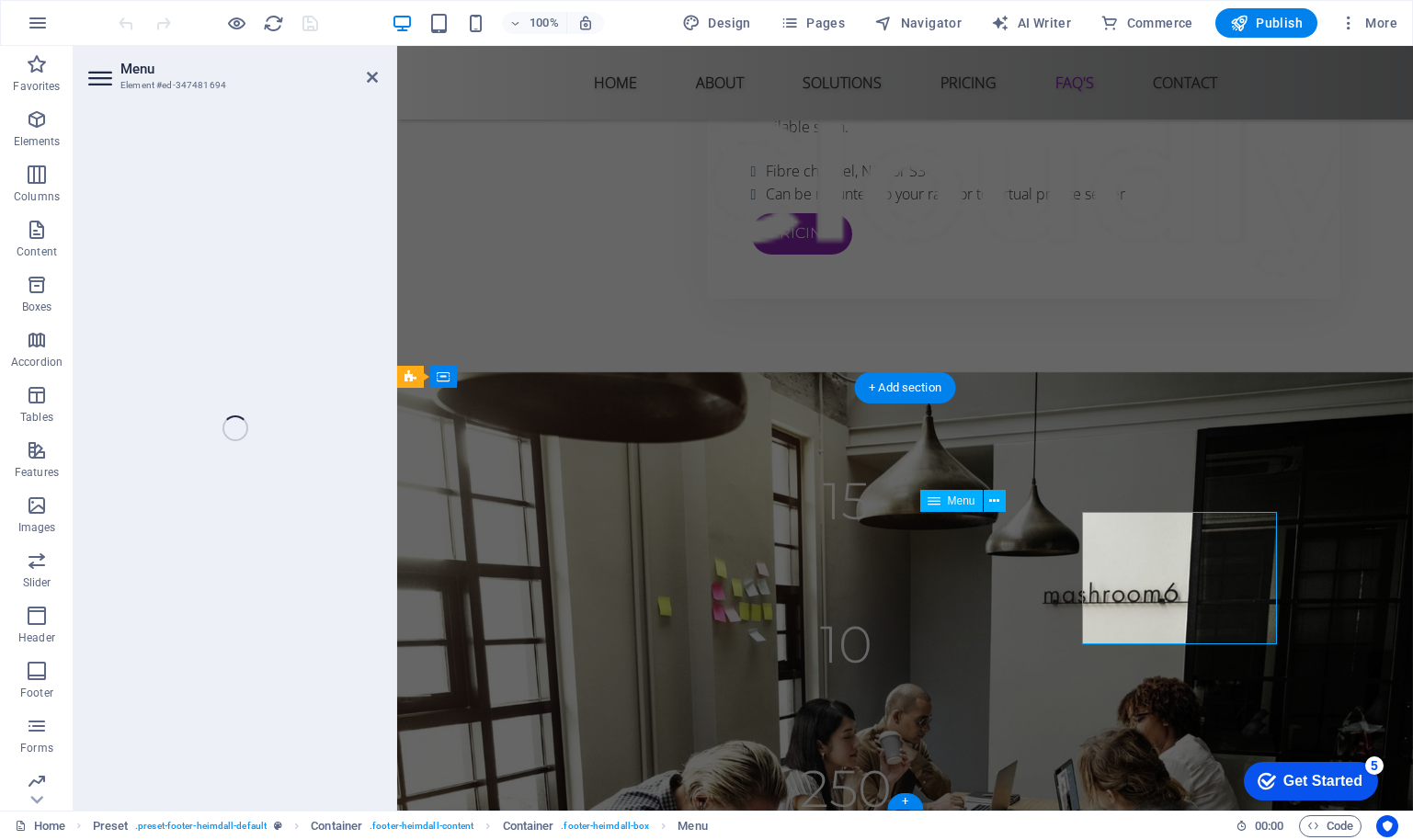
select select
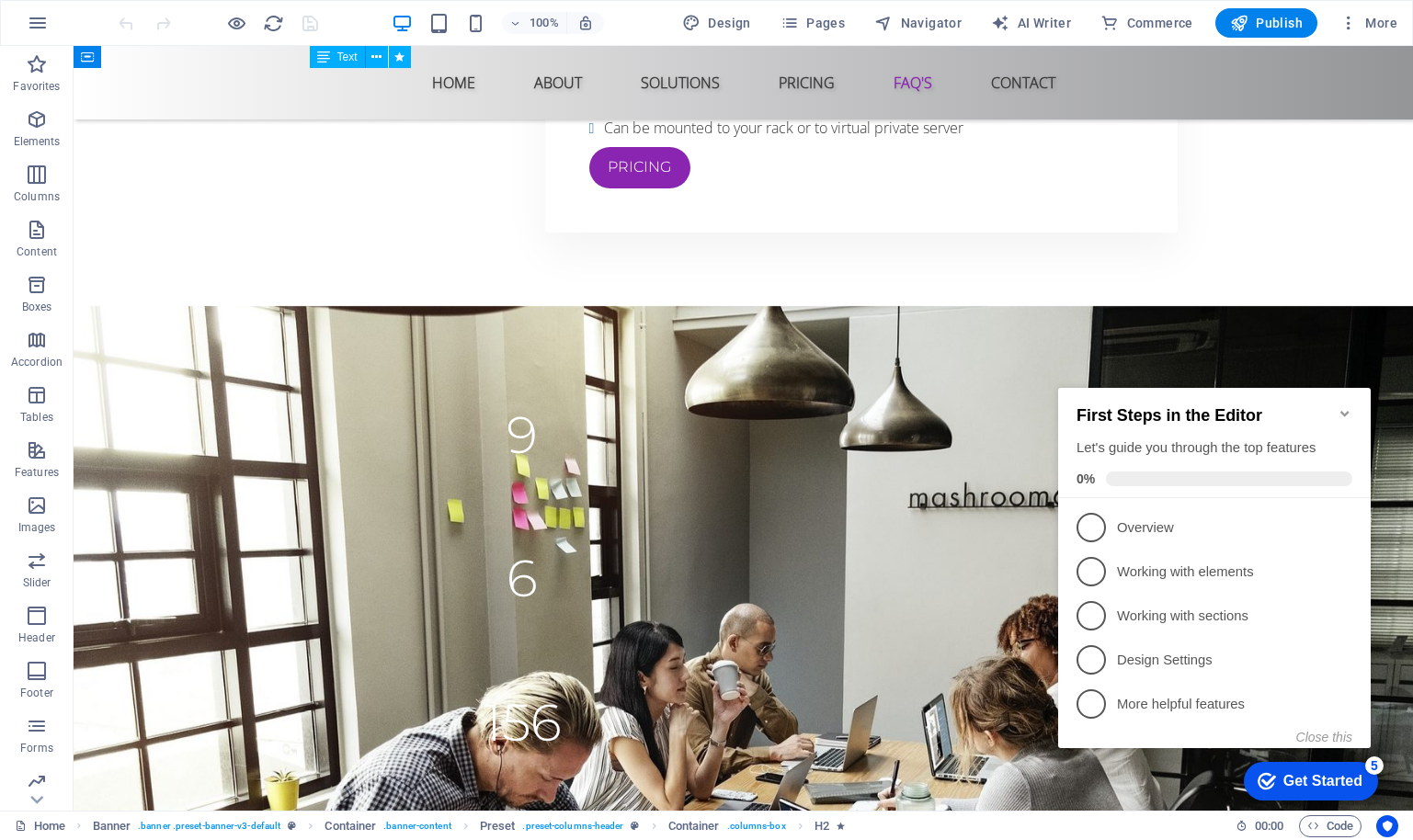
scroll to position [6265, 0]
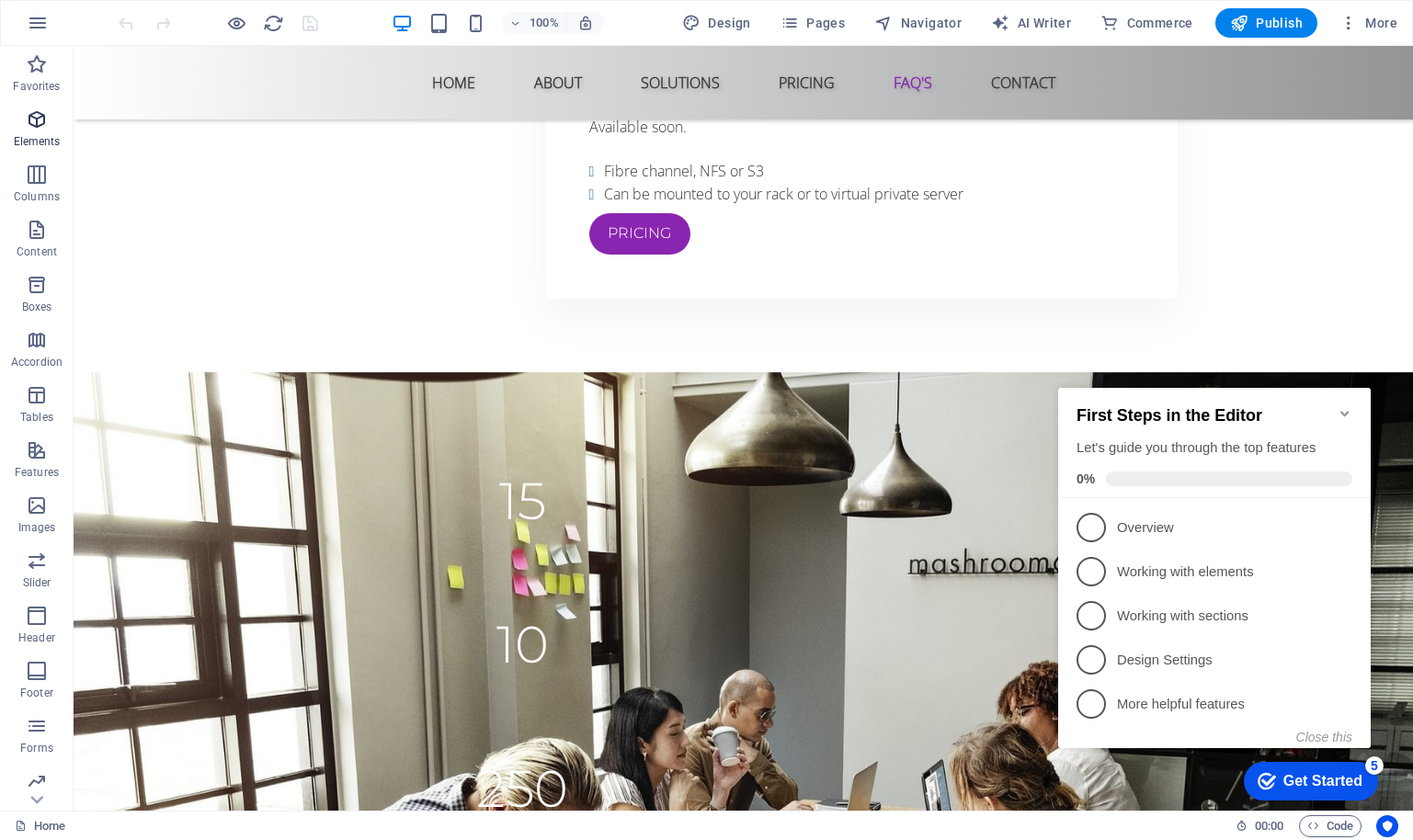
click at [38, 120] on icon "button" at bounding box center [36, 119] width 23 height 23
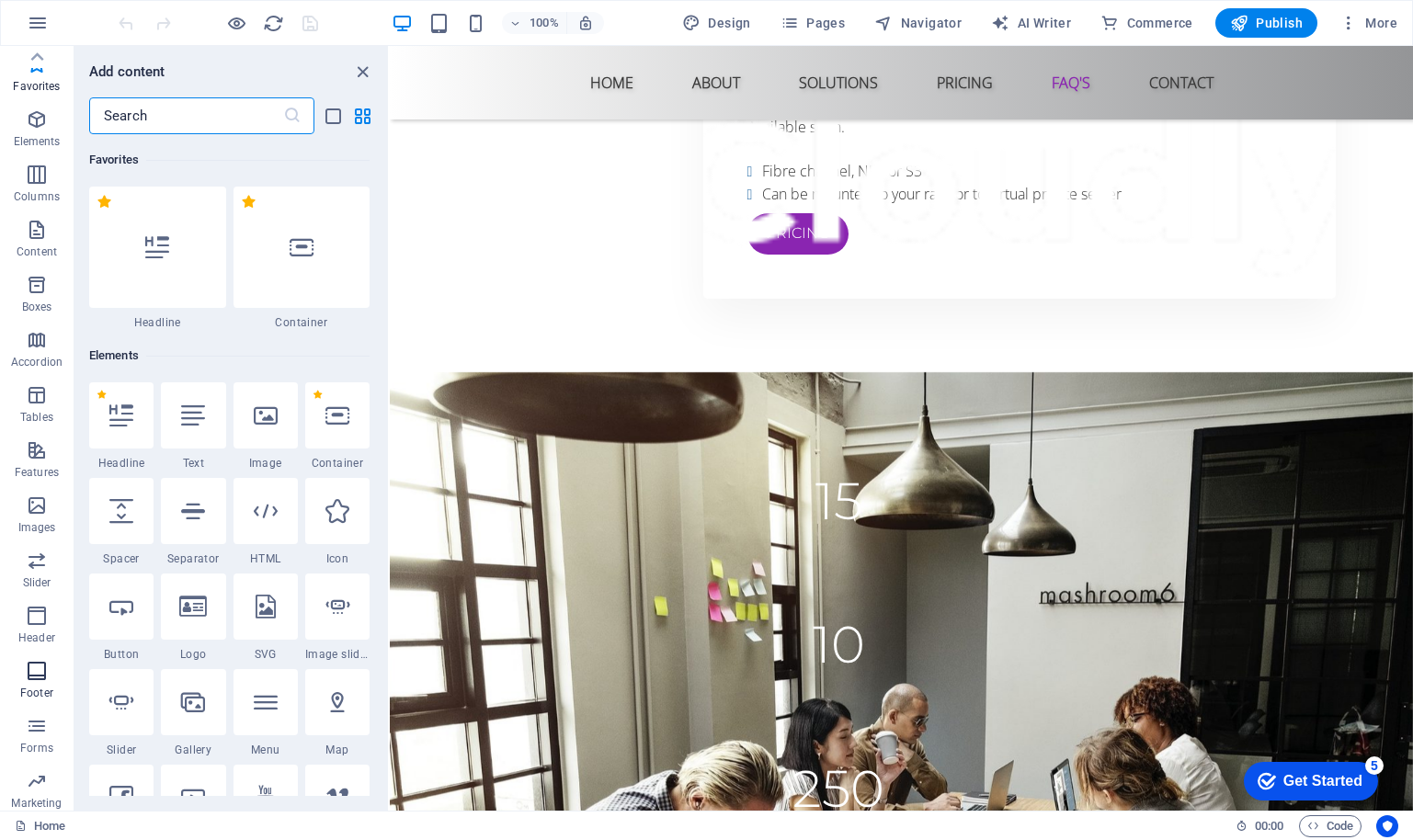
scroll to position [0, 0]
click at [40, 228] on icon "button" at bounding box center [36, 229] width 23 height 23
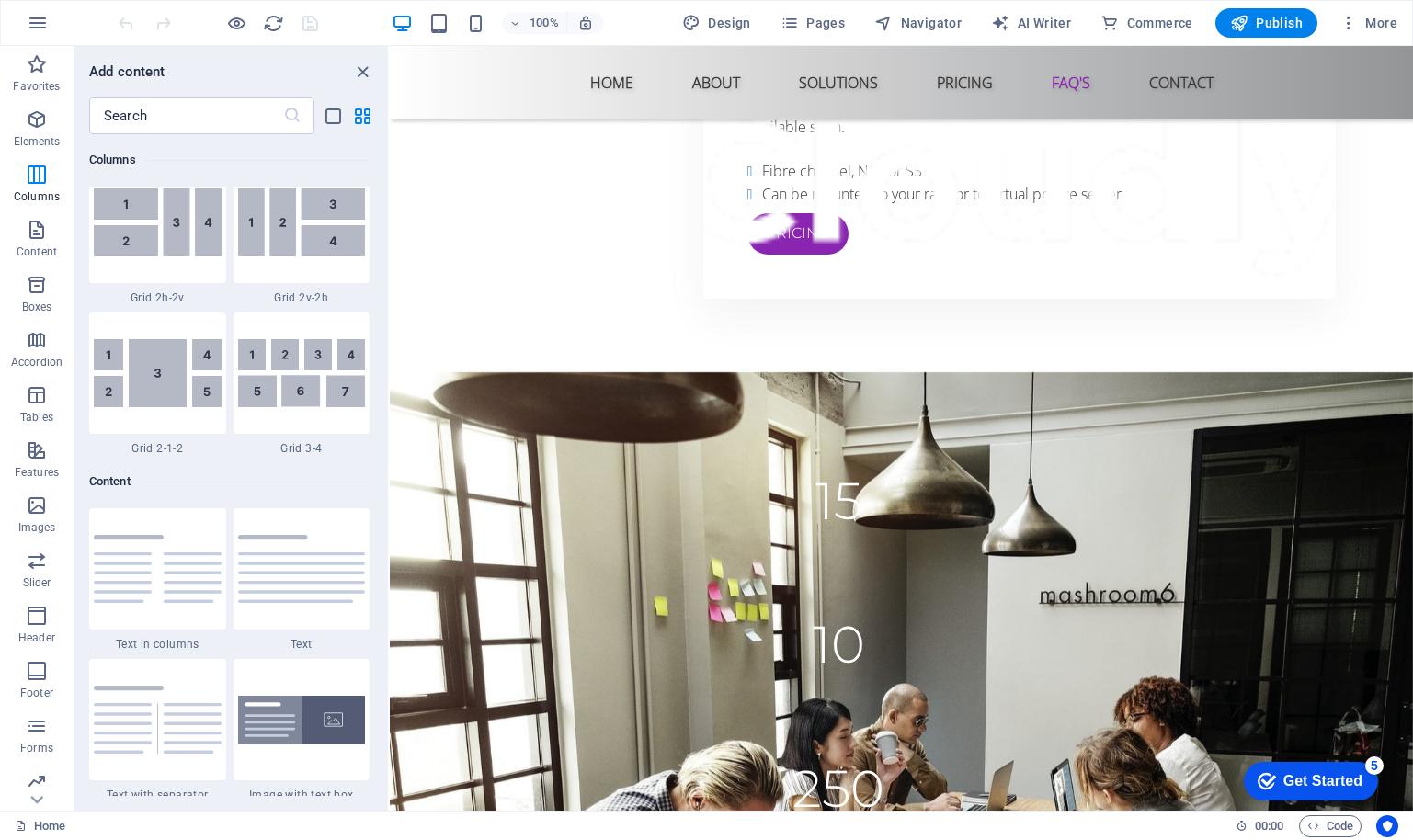
scroll to position [2717, 0]
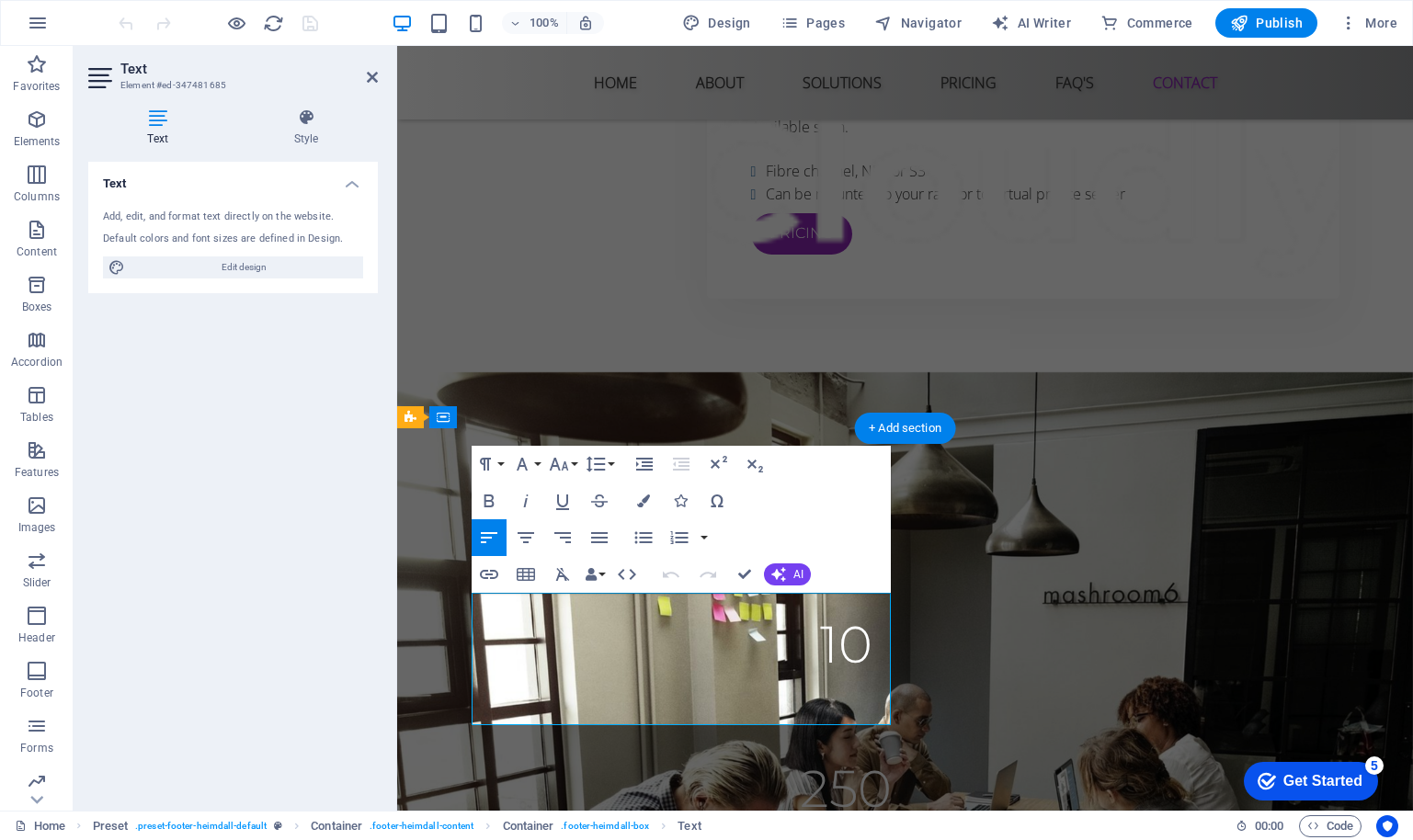
scroll to position [6225, 0]
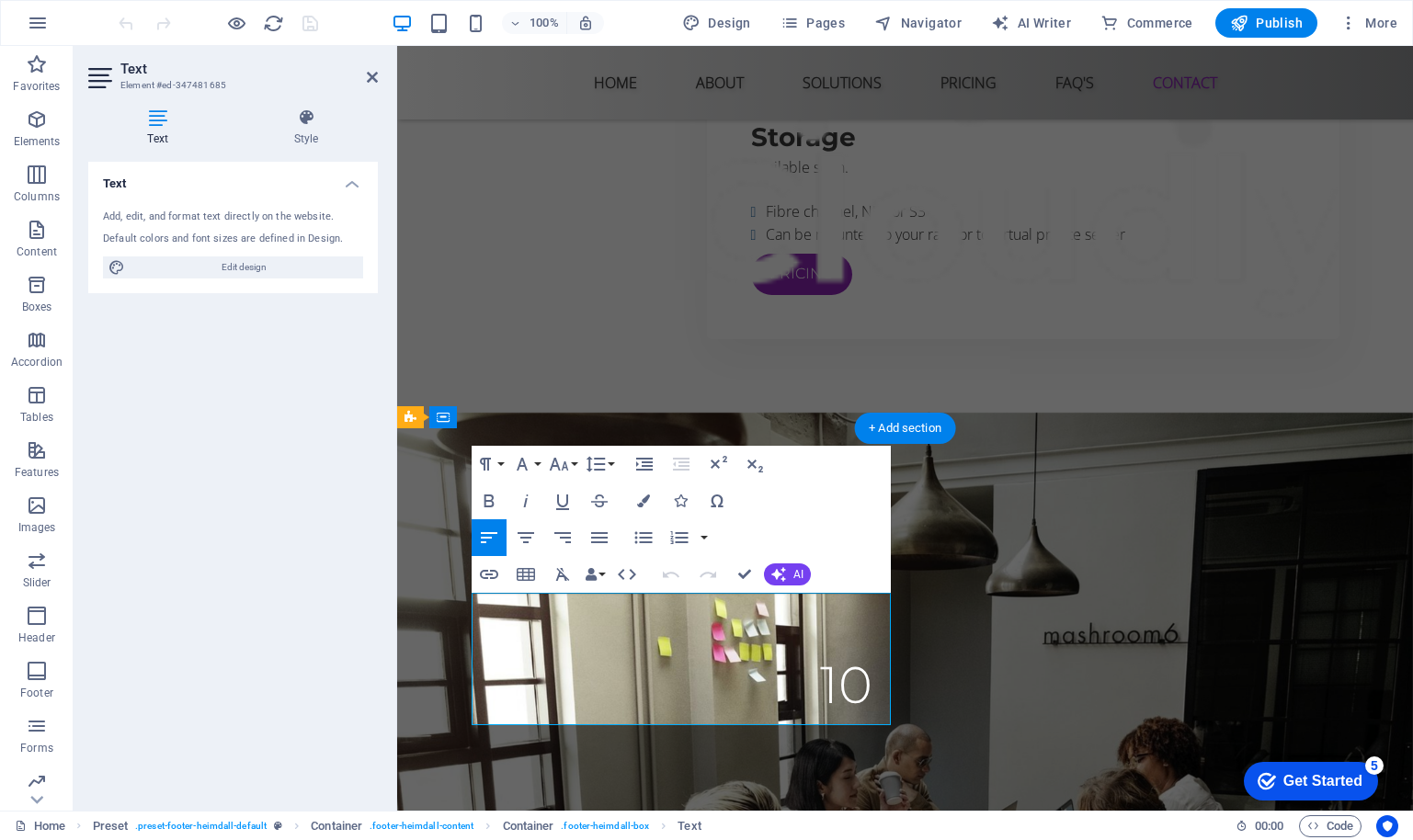
click at [488, 571] on icon "button" at bounding box center [489, 574] width 19 height 9
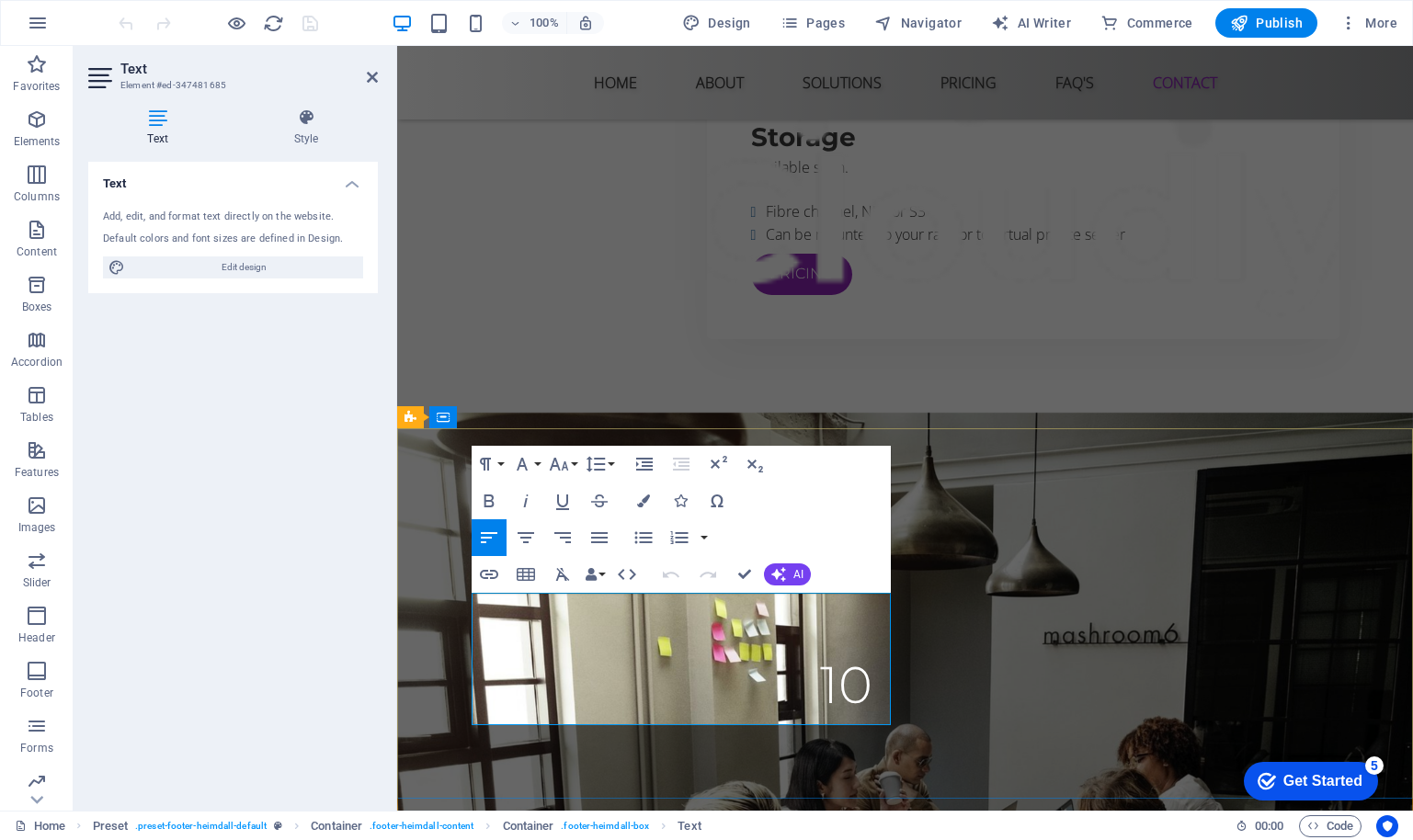
click at [491, 575] on icon "button" at bounding box center [489, 574] width 19 height 9
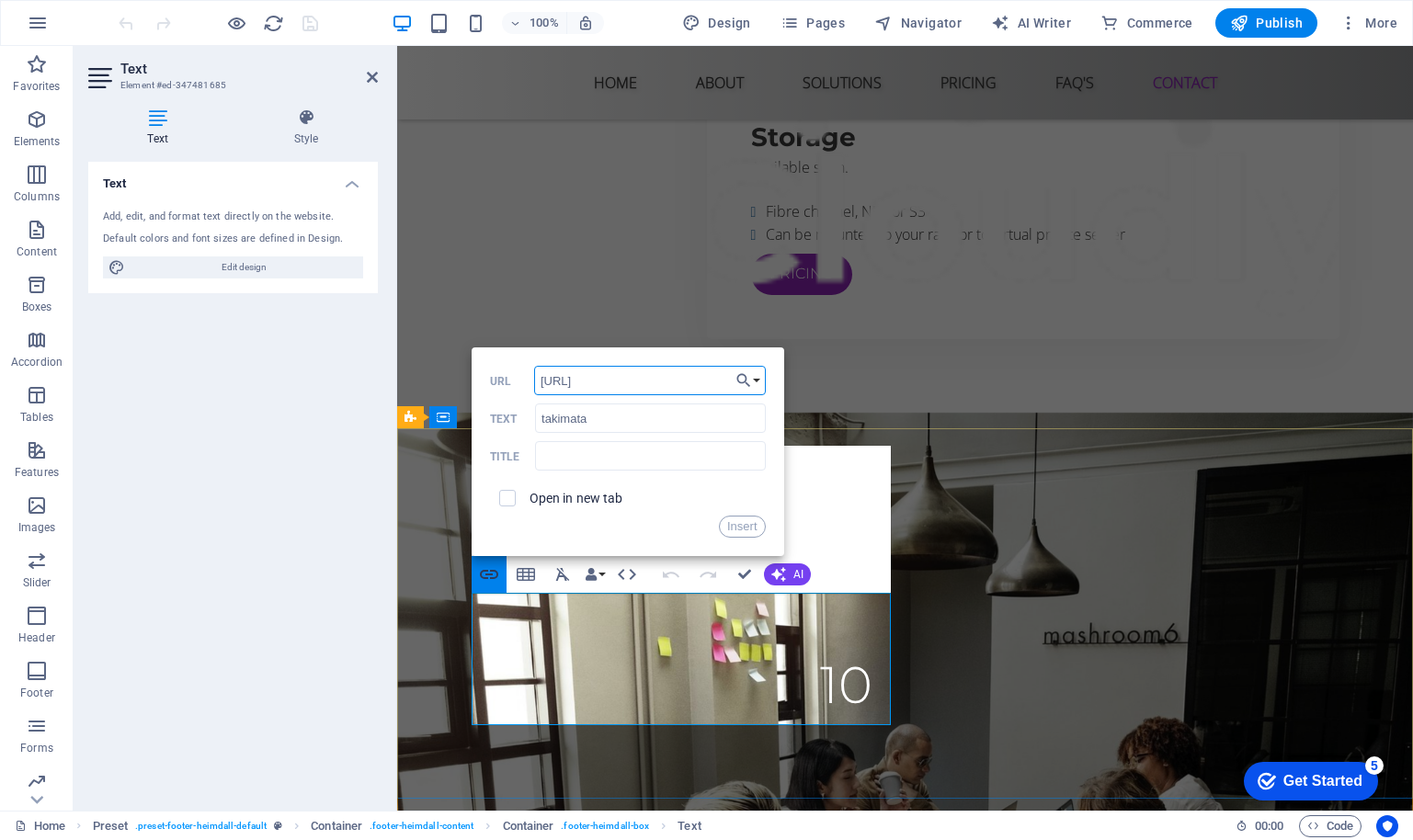
type input "[URL][DOMAIN_NAME]"
click at [742, 527] on button "Insert" at bounding box center [742, 527] width 47 height 23
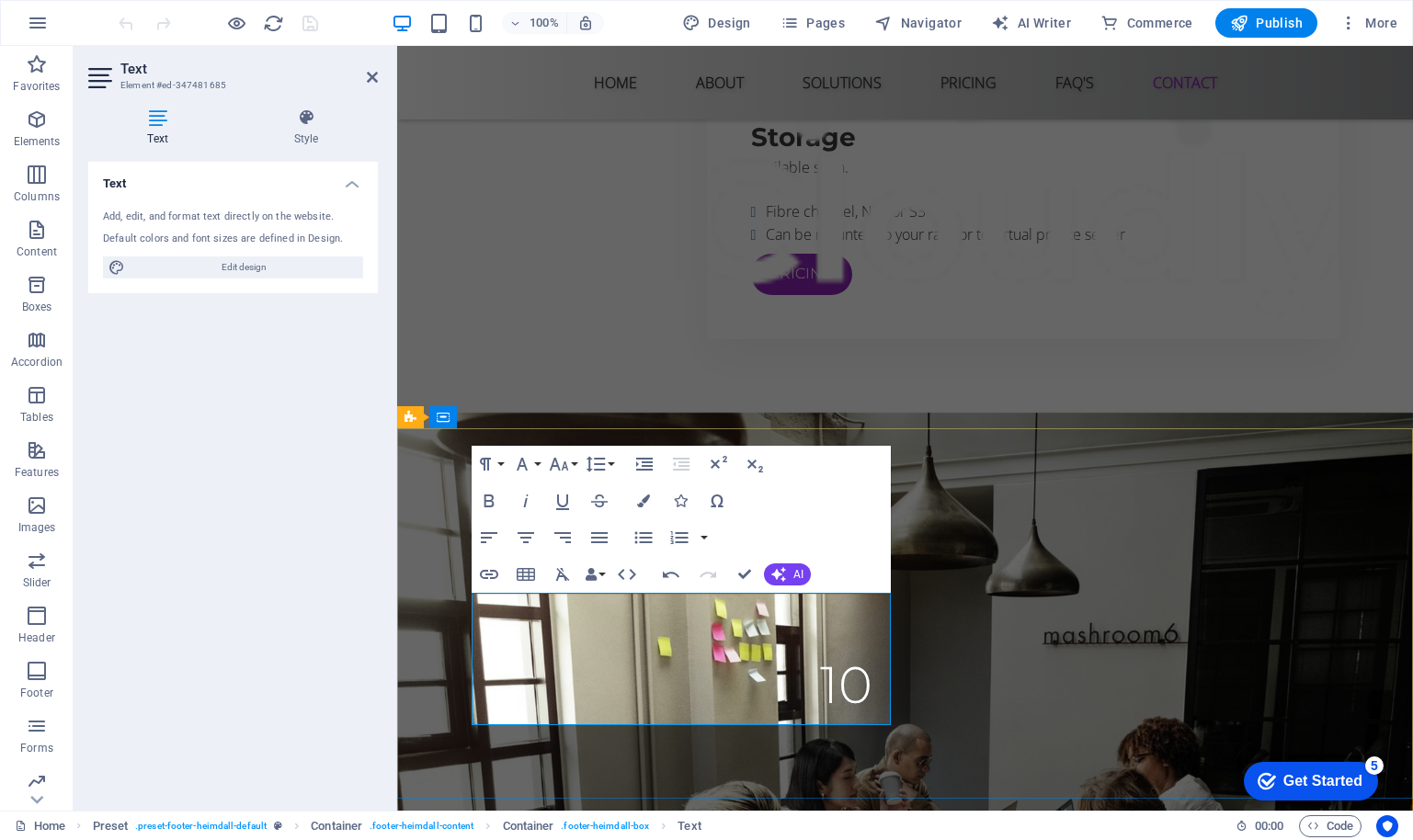
click at [590, 647] on icon "button" at bounding box center [587, 645] width 23 height 23
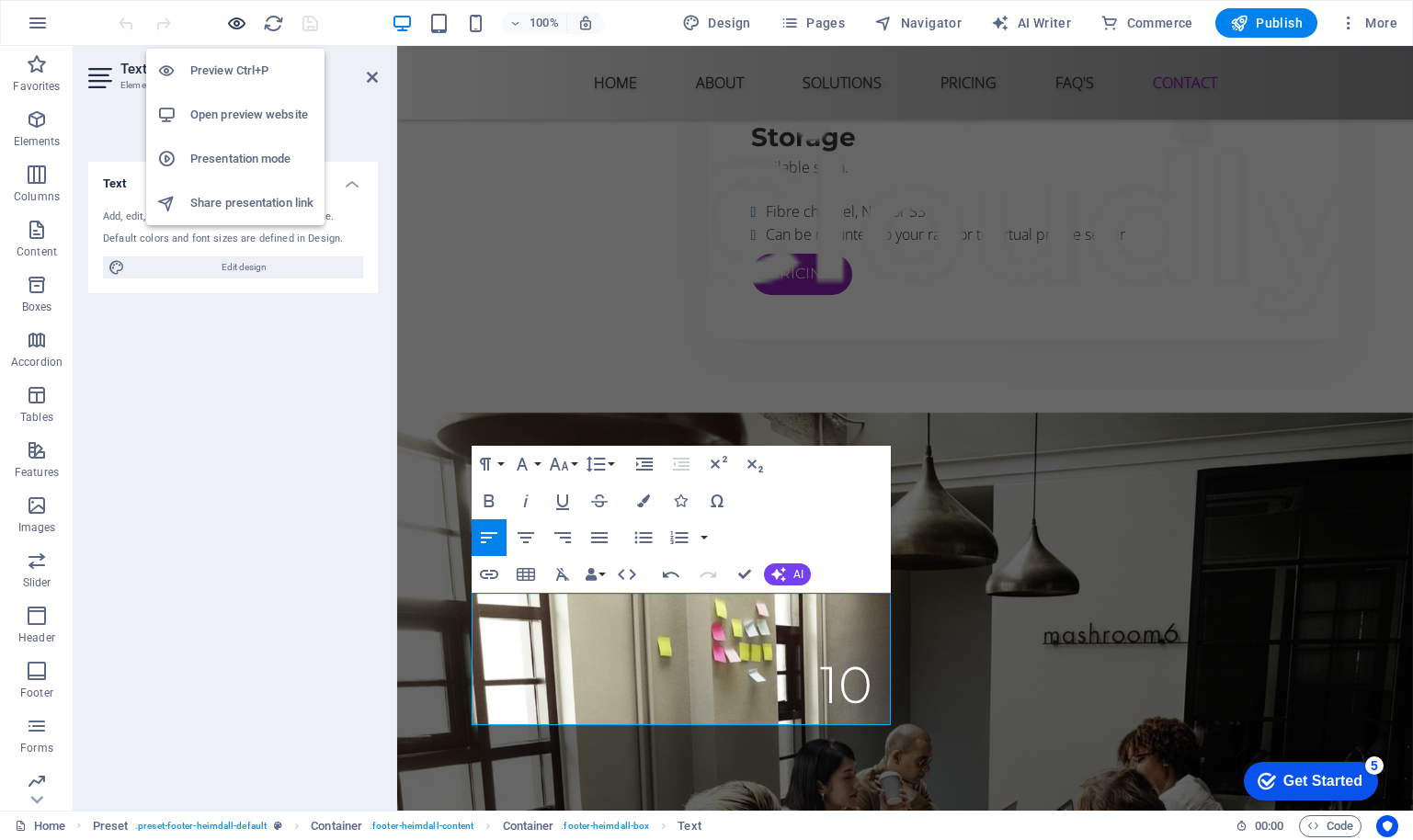
click at [235, 20] on icon "button" at bounding box center [237, 23] width 22 height 22
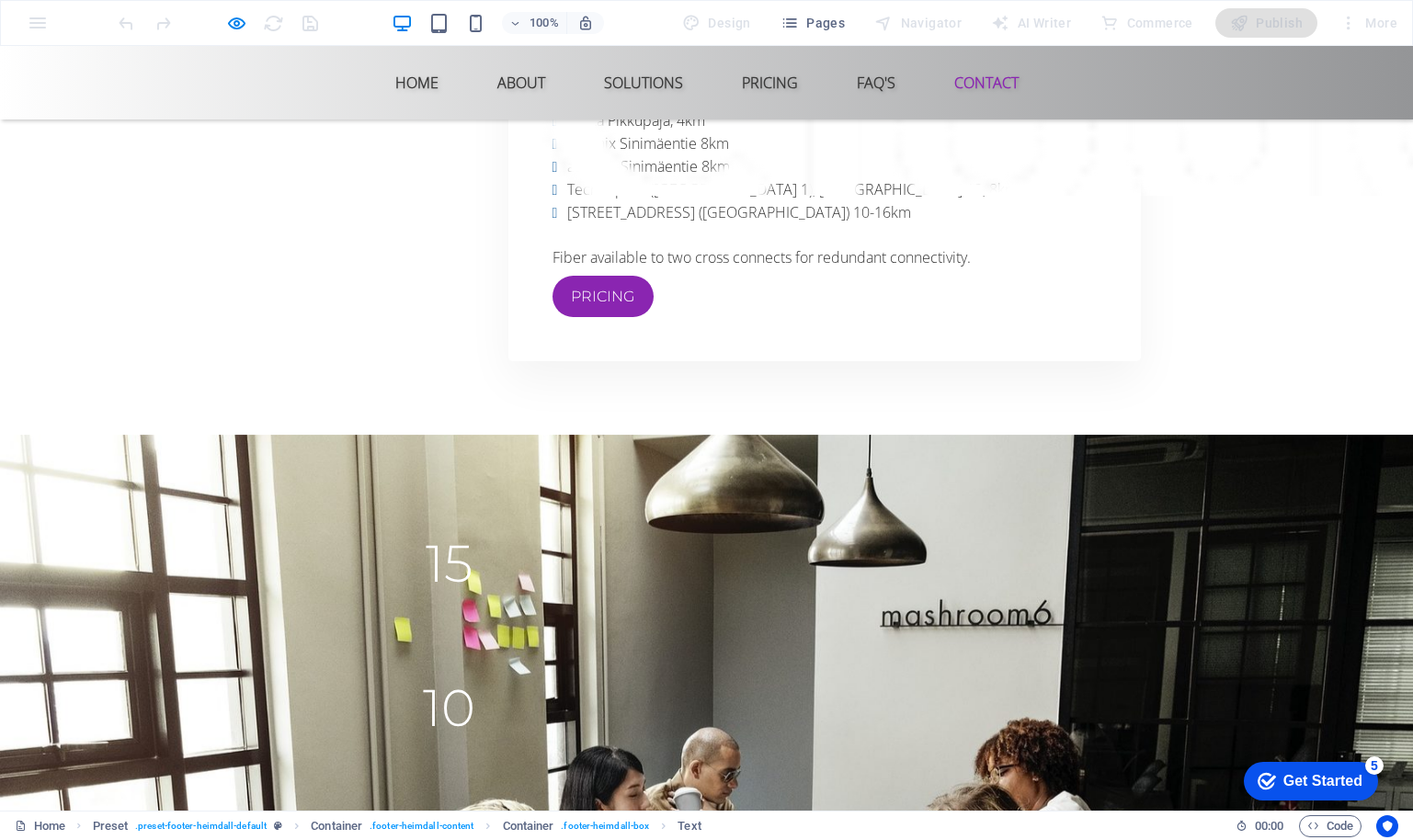
click at [237, 23] on icon "button" at bounding box center [237, 23] width 22 height 22
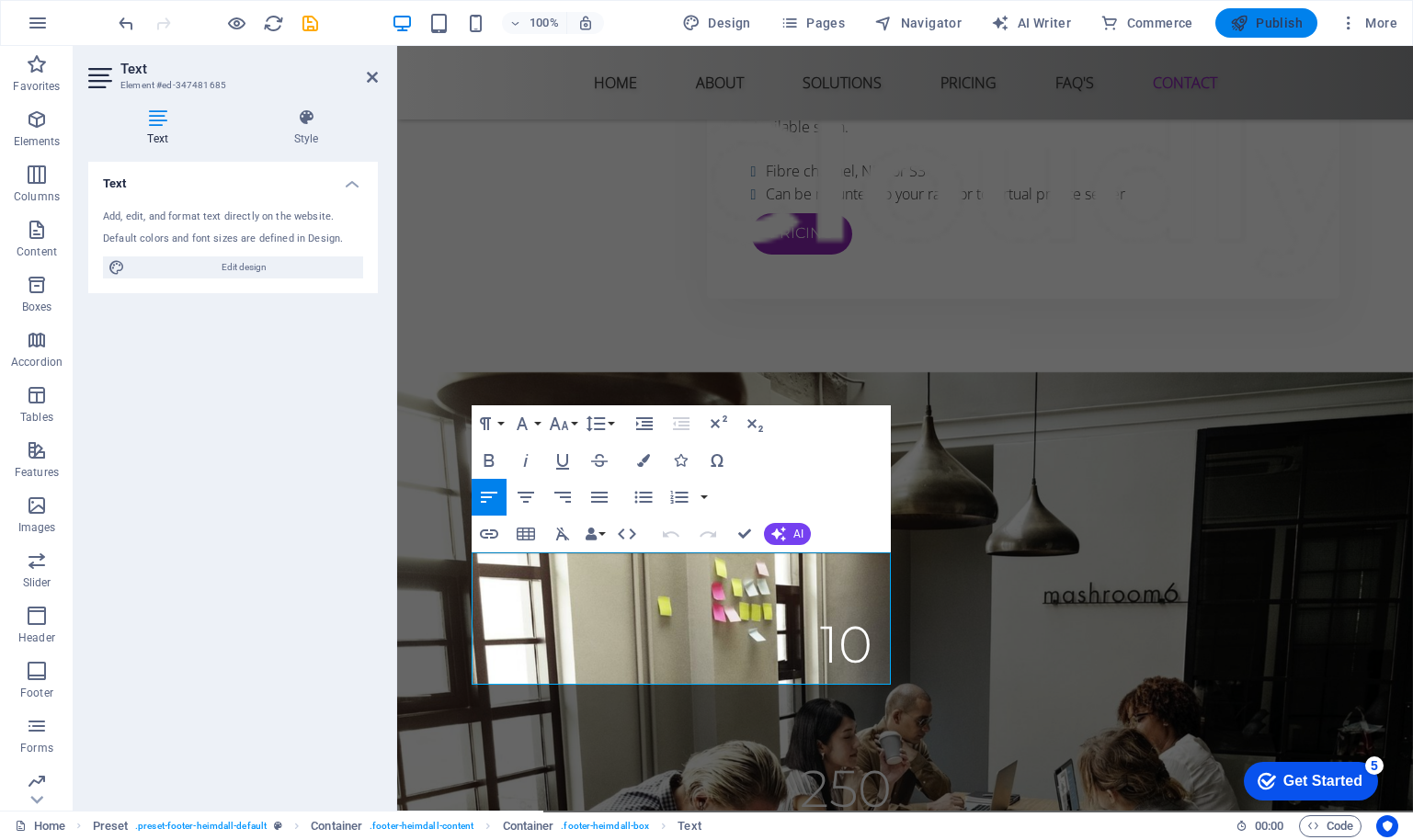
click at [898, 137] on span "Publish" at bounding box center [633, 148] width 530 height 23
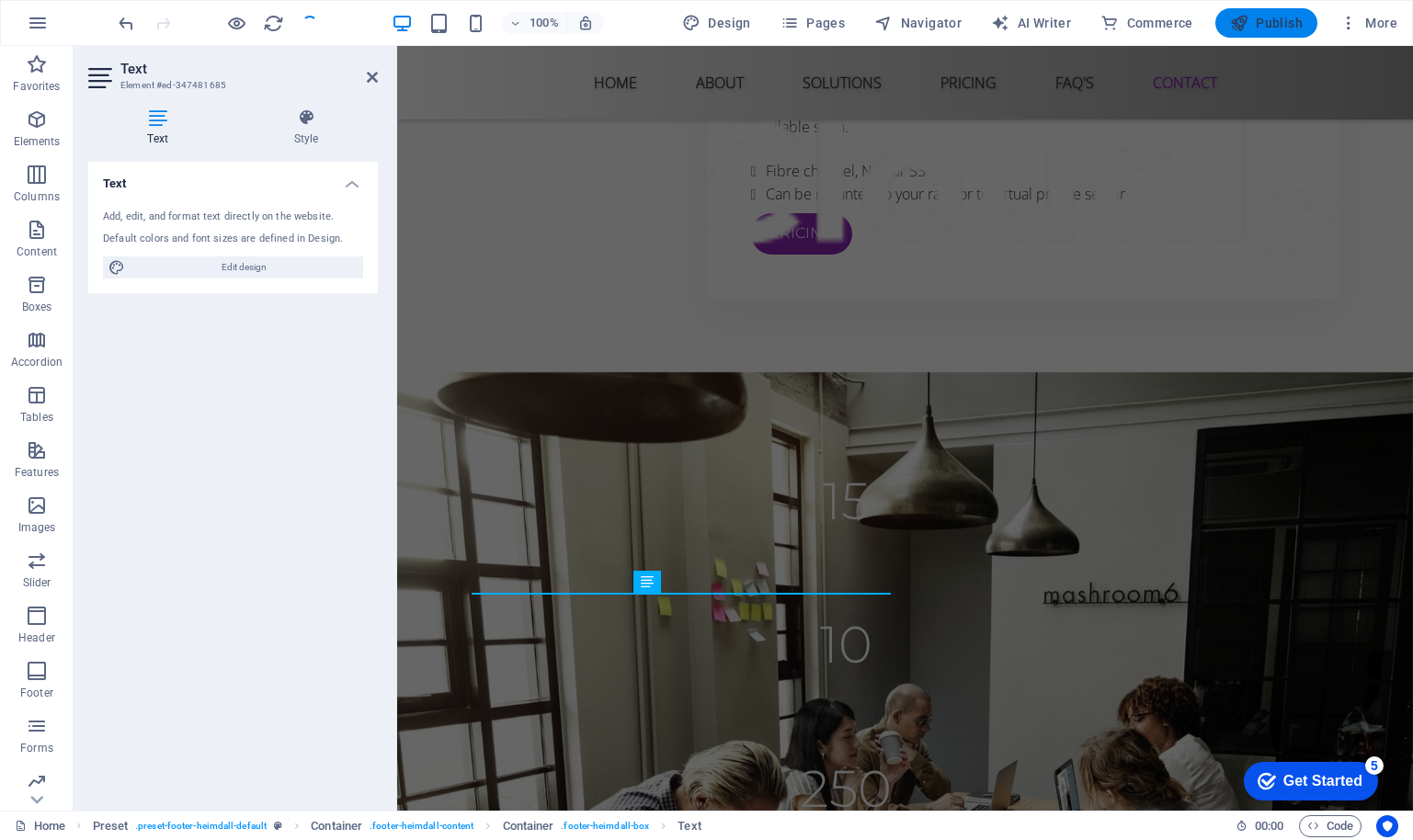
scroll to position [6225, 0]
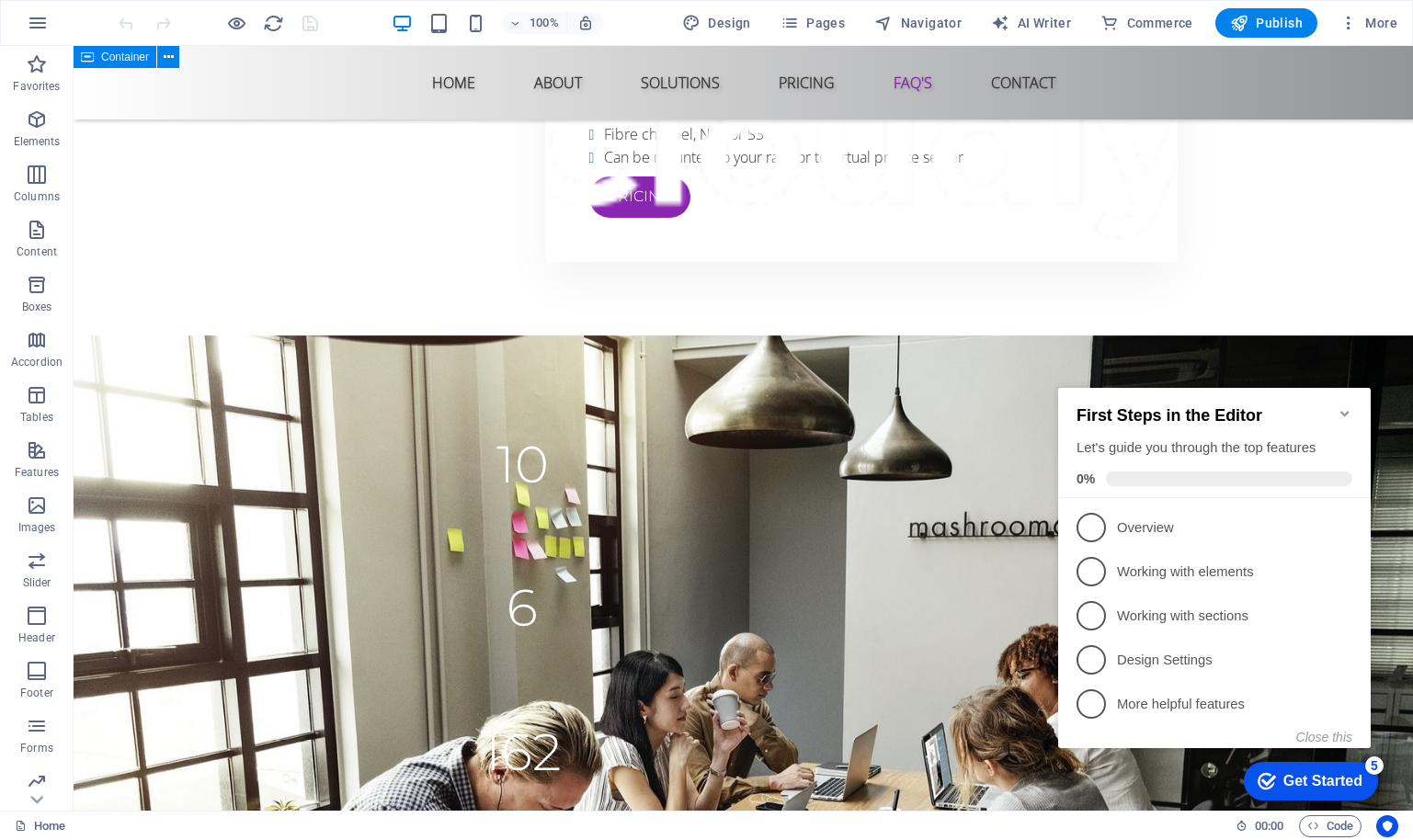
scroll to position [6265, 0]
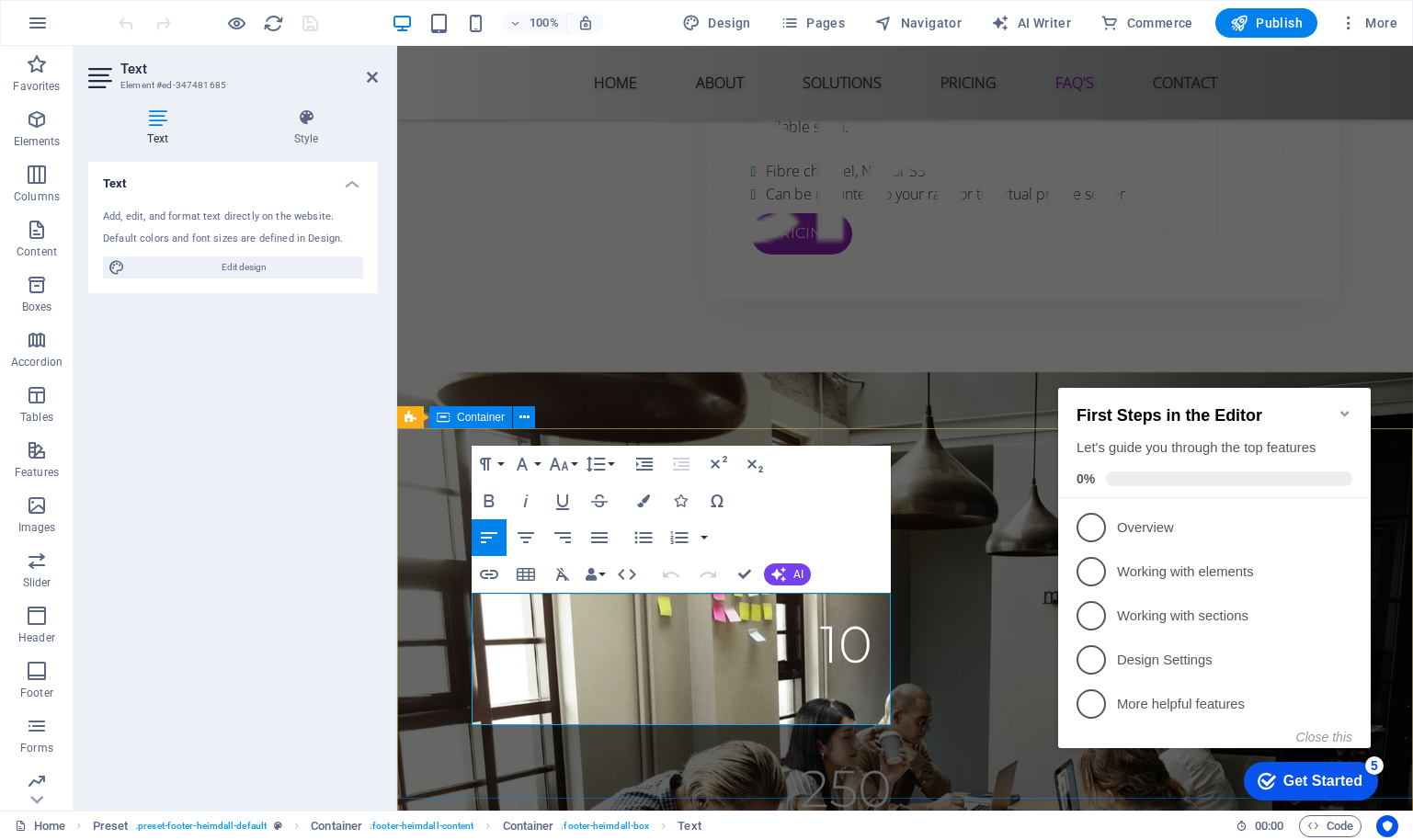
scroll to position [6225, 0]
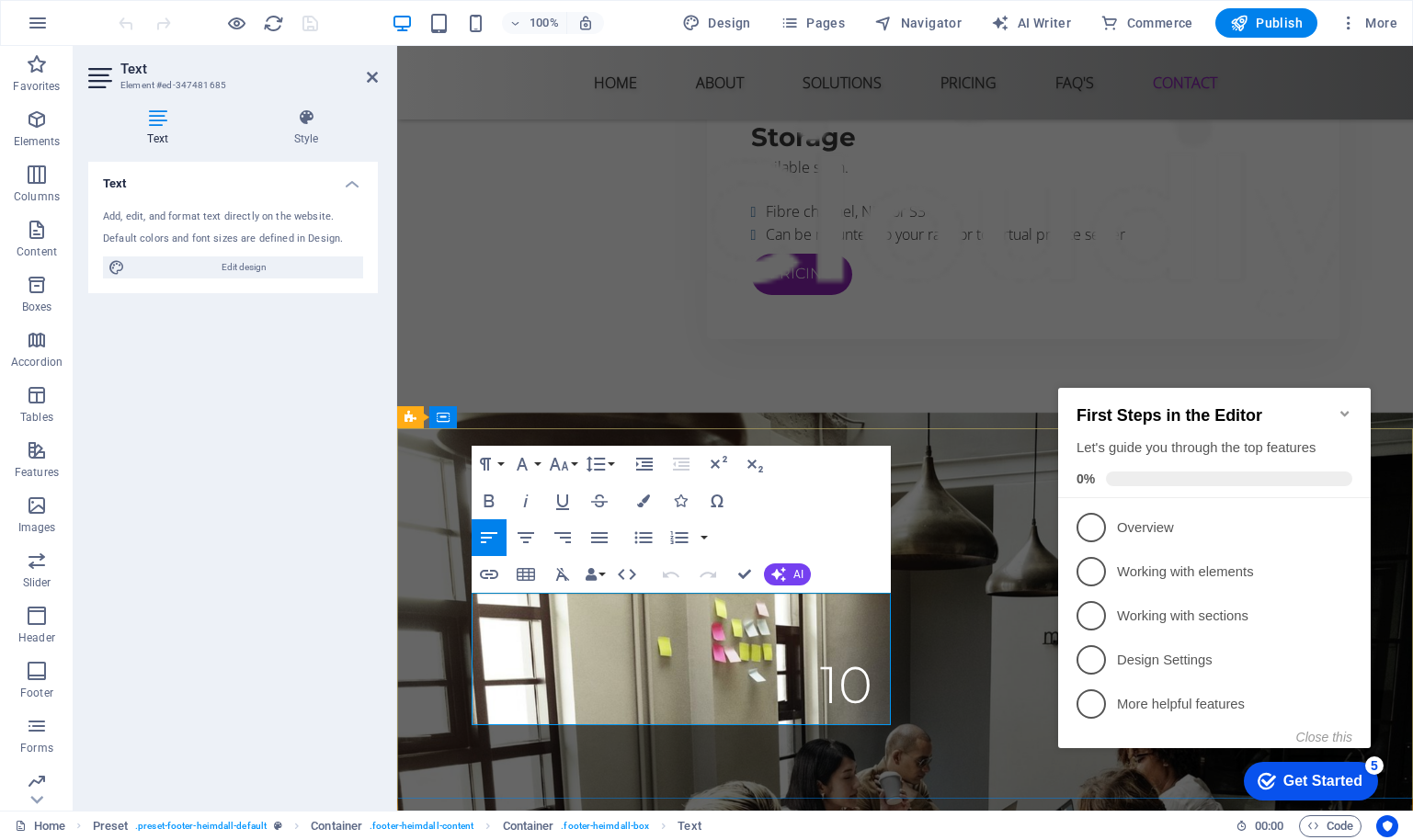
click at [661, 649] on icon "button" at bounding box center [660, 645] width 19 height 17
click at [490, 570] on icon "button" at bounding box center [489, 574] width 23 height 23
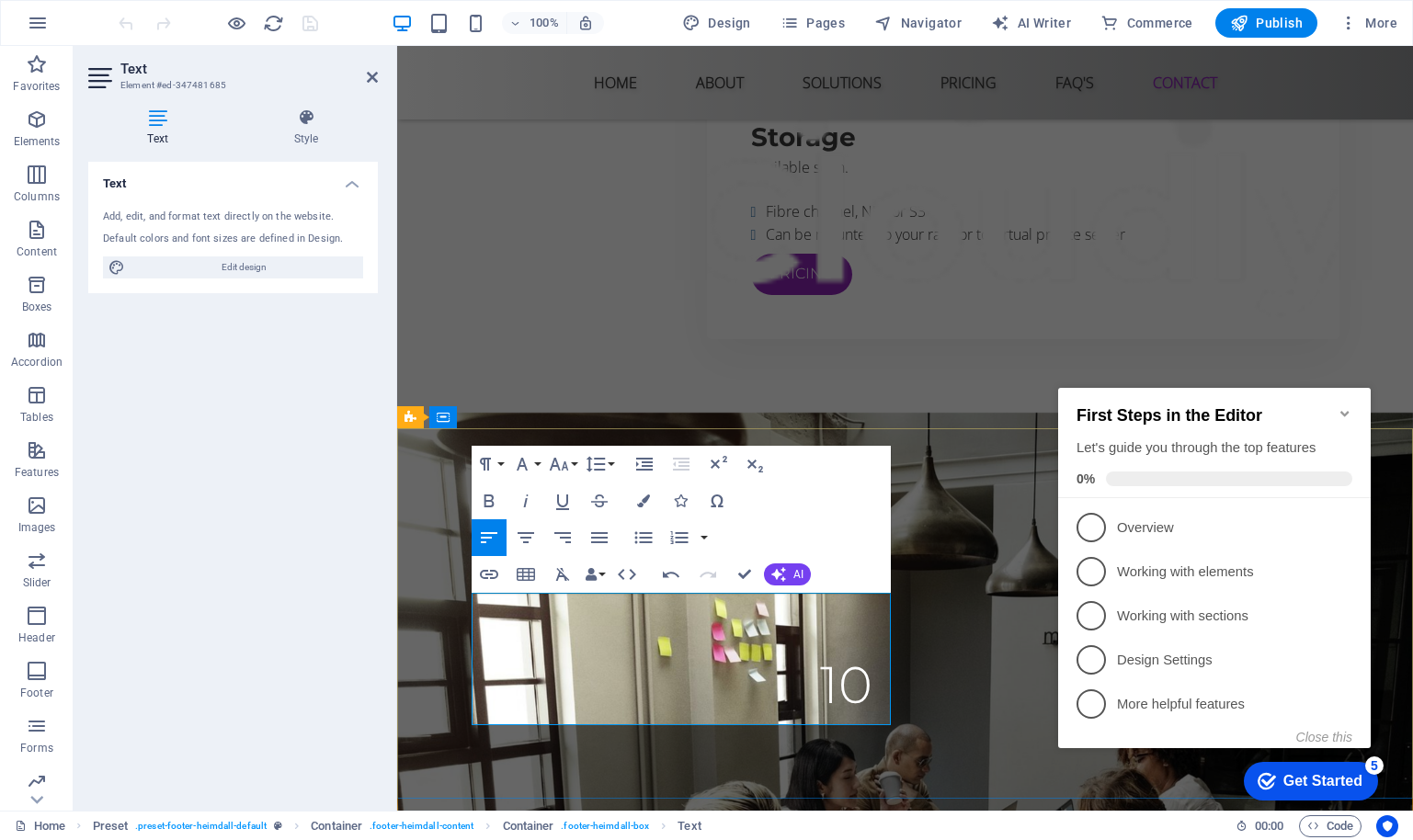
click at [490, 577] on icon "button" at bounding box center [489, 574] width 23 height 23
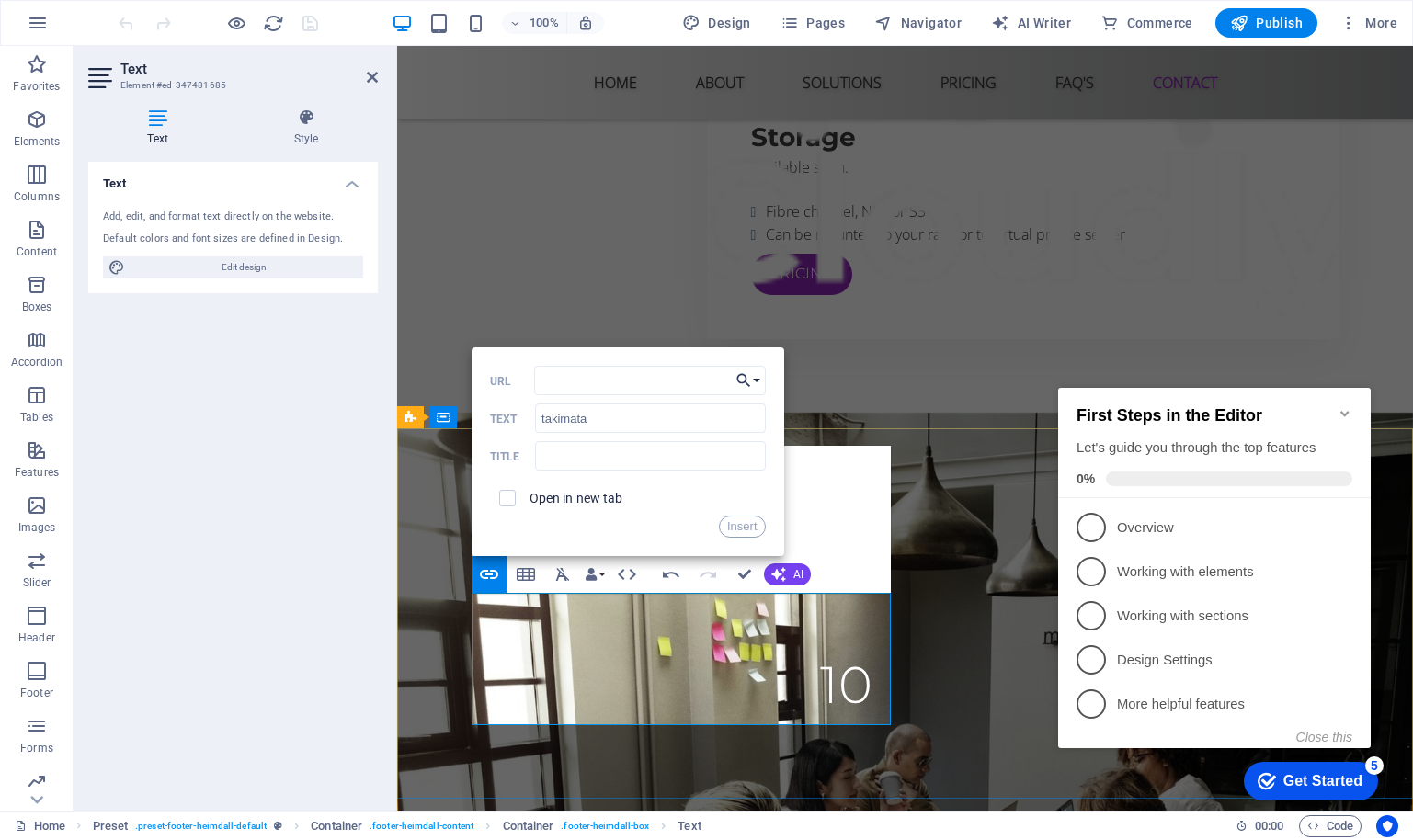
click at [759, 371] on button "Choose Link" at bounding box center [748, 381] width 35 height 29
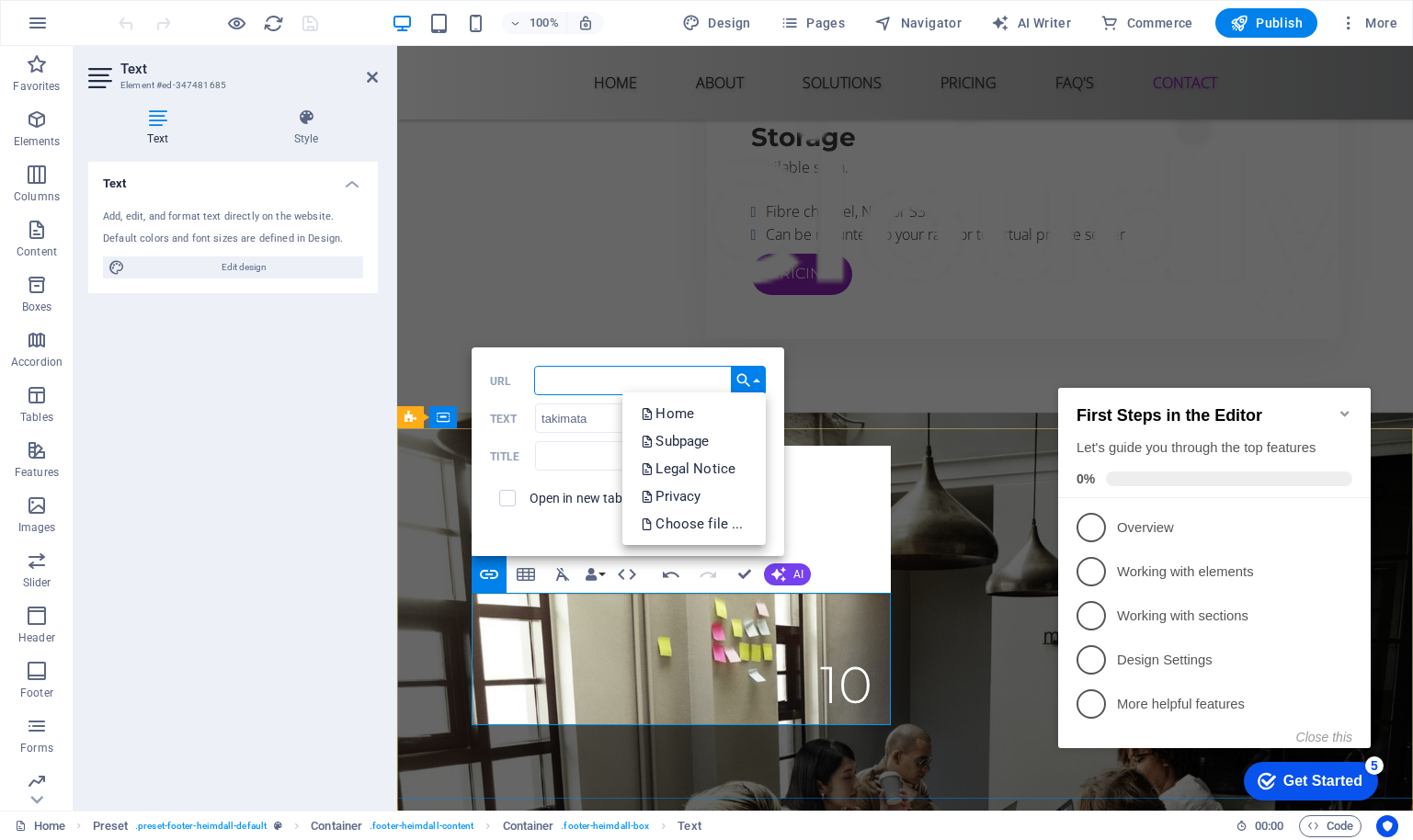
click at [578, 382] on input "URL" at bounding box center [649, 381] width 232 height 29
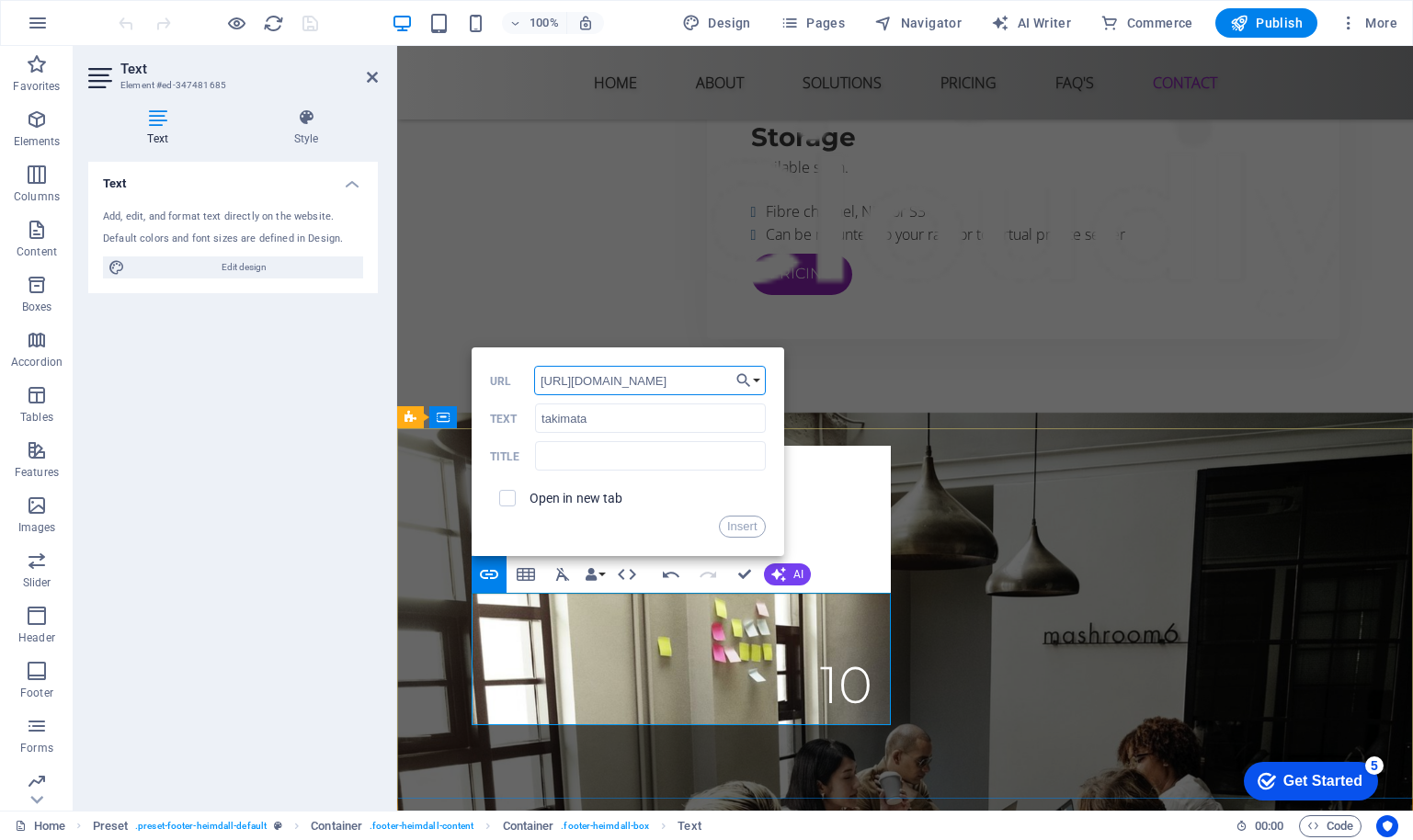
type input "[URL][DOMAIN_NAME]"
click at [739, 525] on button "Insert" at bounding box center [742, 527] width 47 height 23
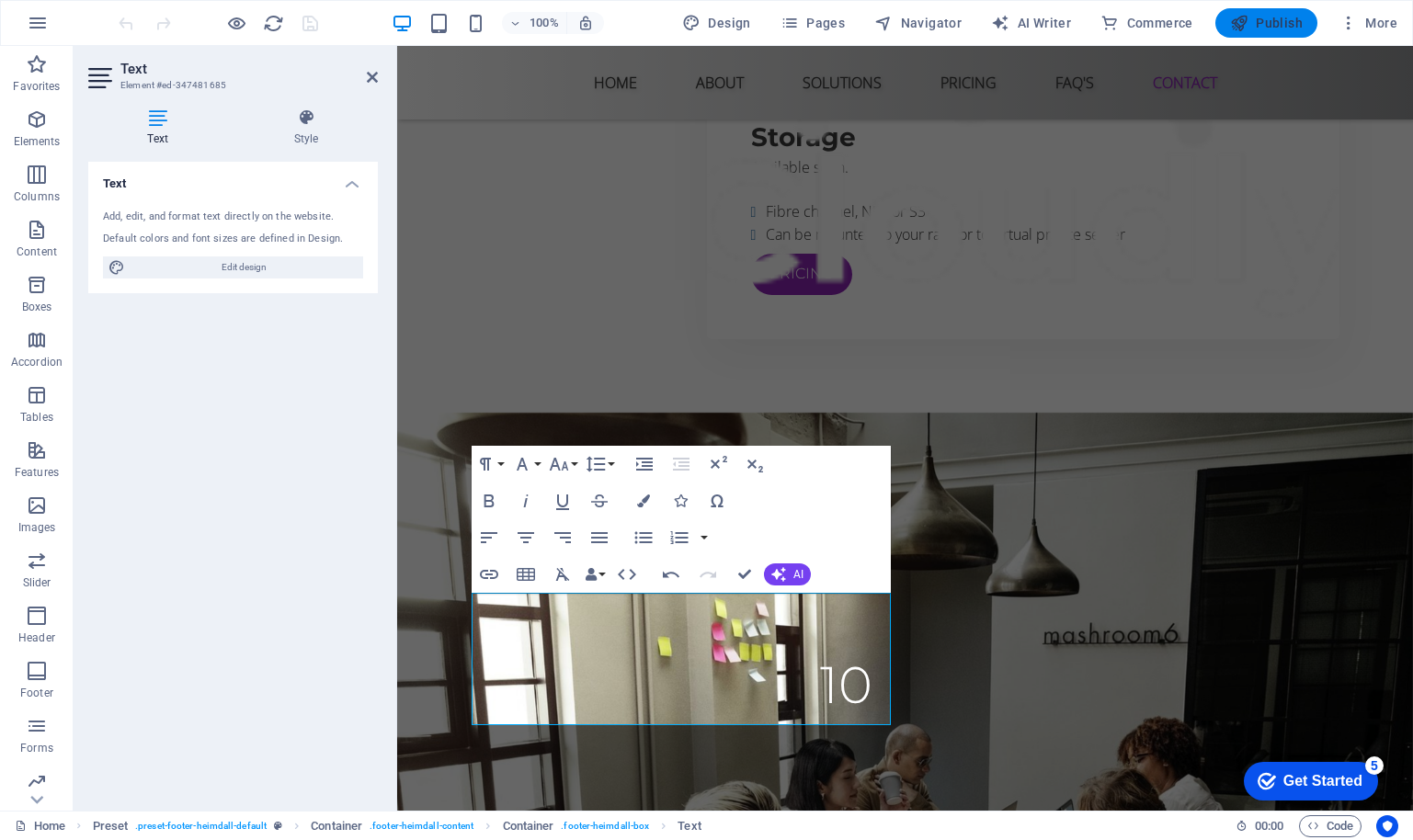
click at [1015, 367] on span "Publish" at bounding box center [507, 724] width 1015 height 716
